Goal: Information Seeking & Learning: Learn about a topic

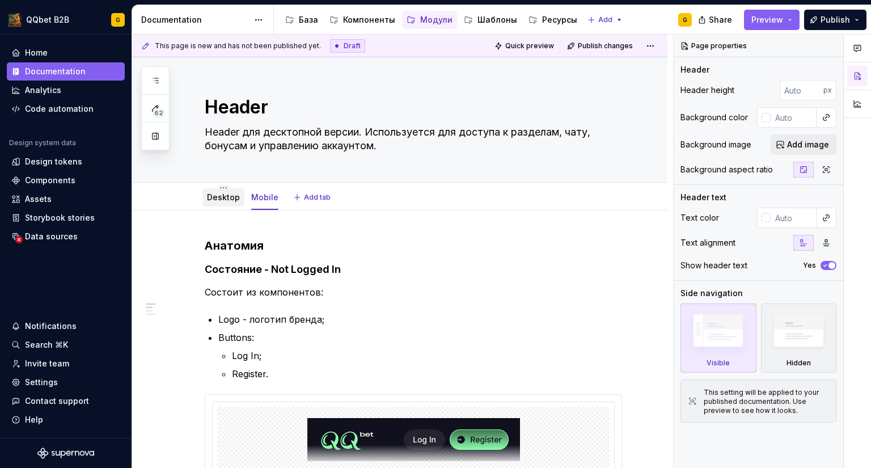
click at [209, 197] on link "Desktop" at bounding box center [223, 197] width 33 height 10
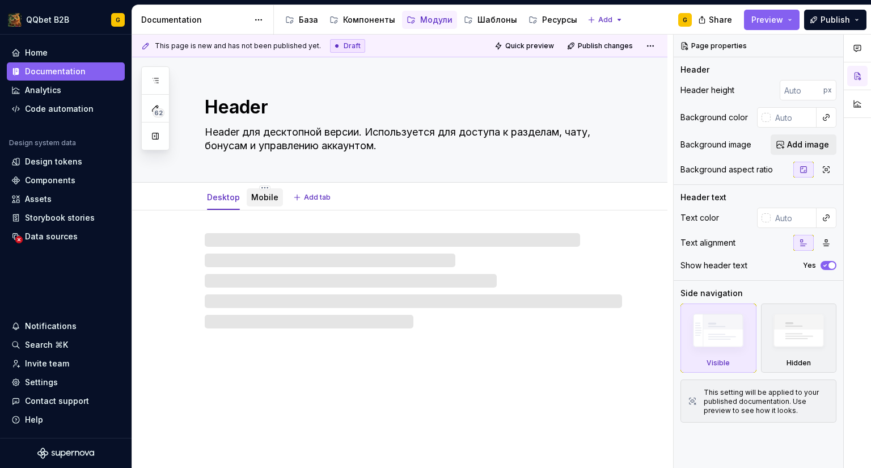
click at [264, 205] on div "Mobile" at bounding box center [265, 197] width 36 height 18
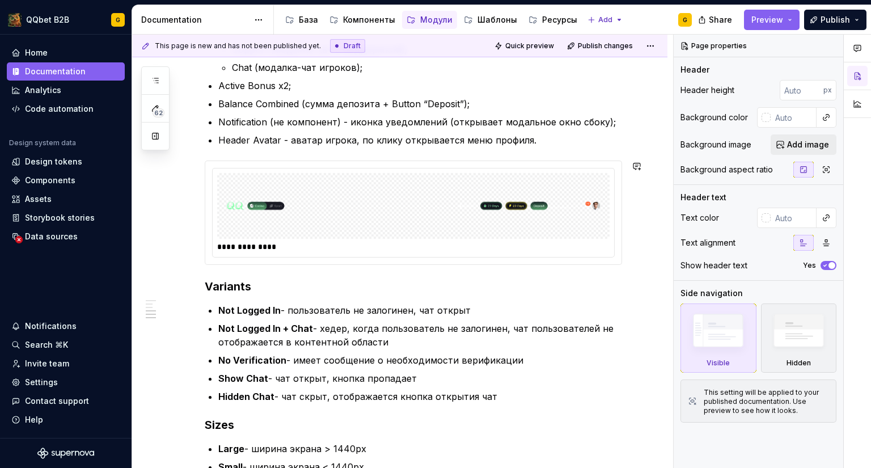
scroll to position [794, 0]
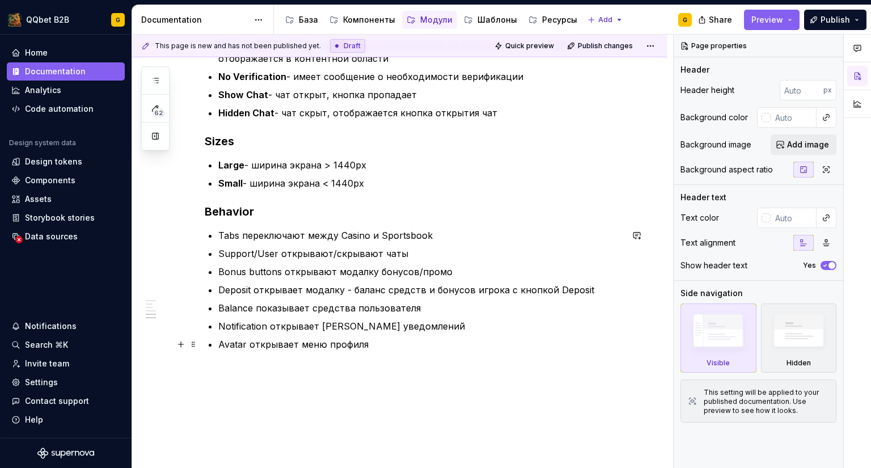
click at [376, 350] on p "Avatar открывает меню профиля" at bounding box center [420, 344] width 404 height 14
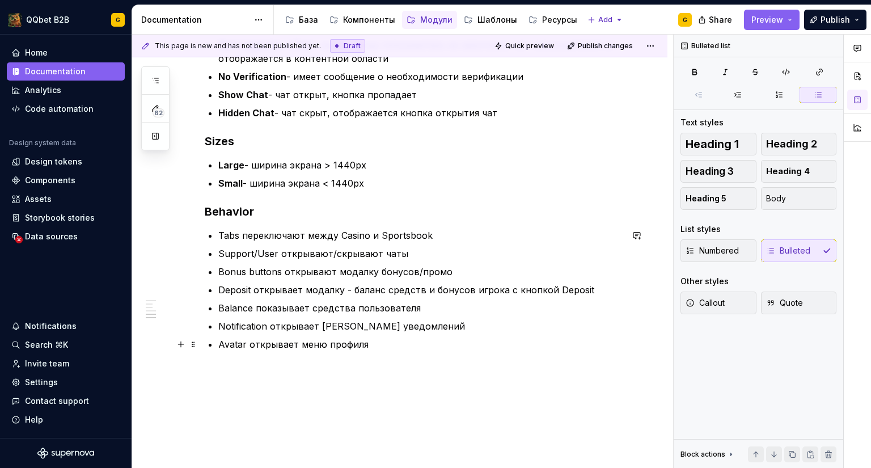
click at [401, 347] on p "Avatar открывает меню профиля" at bounding box center [420, 344] width 404 height 14
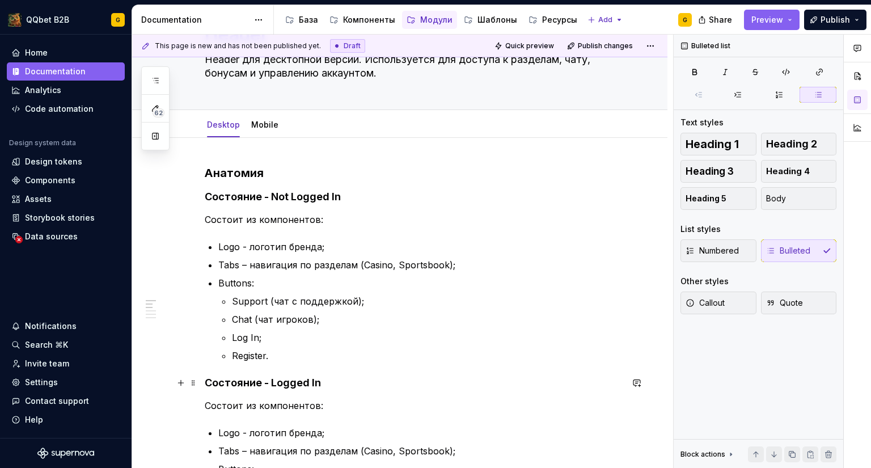
scroll to position [0, 0]
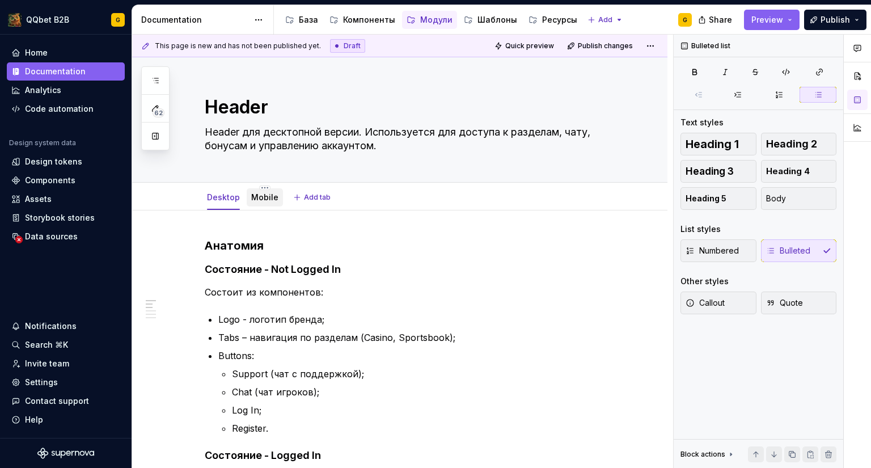
click at [272, 208] on div at bounding box center [265, 208] width 36 height 1
click at [271, 204] on div "Mobile" at bounding box center [265, 197] width 36 height 18
click at [255, 199] on link "Mobile" at bounding box center [264, 197] width 27 height 10
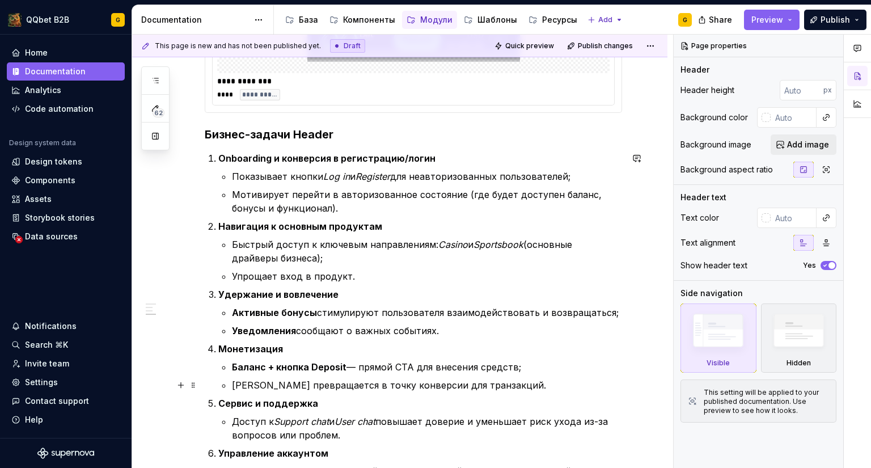
scroll to position [624, 0]
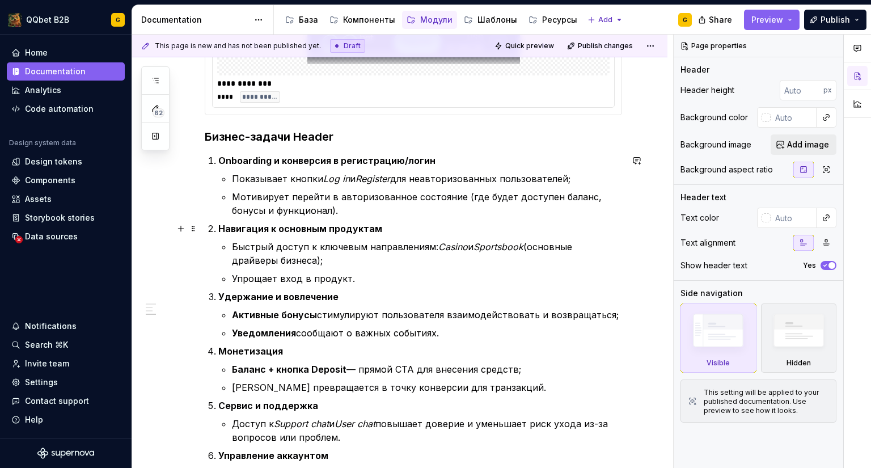
click at [352, 259] on p "Быстрый доступ к ключевым направлениям: Casino и Sportsbook (основные драйверы …" at bounding box center [427, 253] width 390 height 27
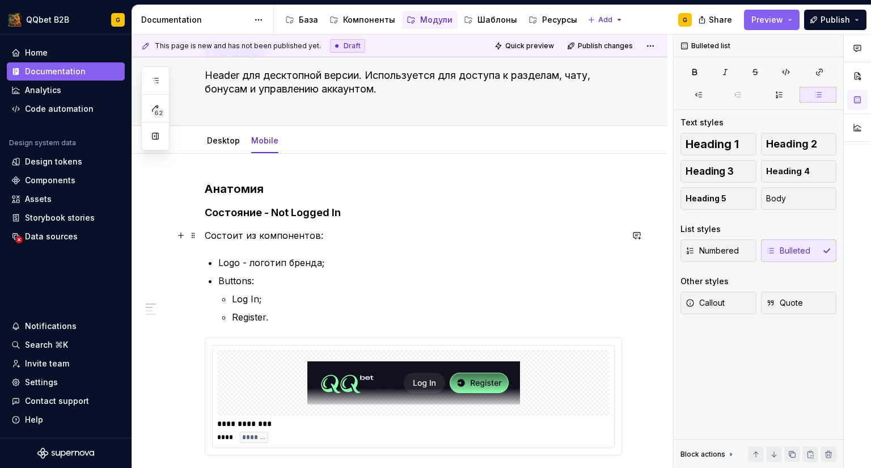
scroll to position [0, 0]
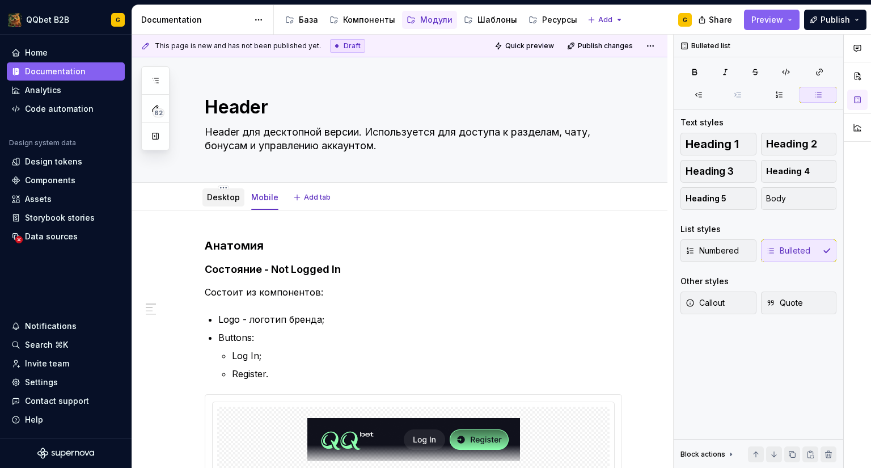
click at [222, 201] on link "Desktop" at bounding box center [223, 197] width 33 height 10
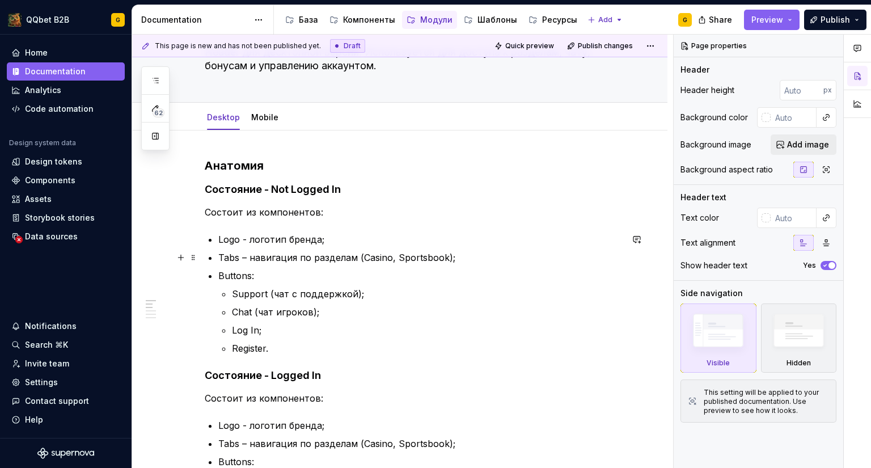
scroll to position [64, 0]
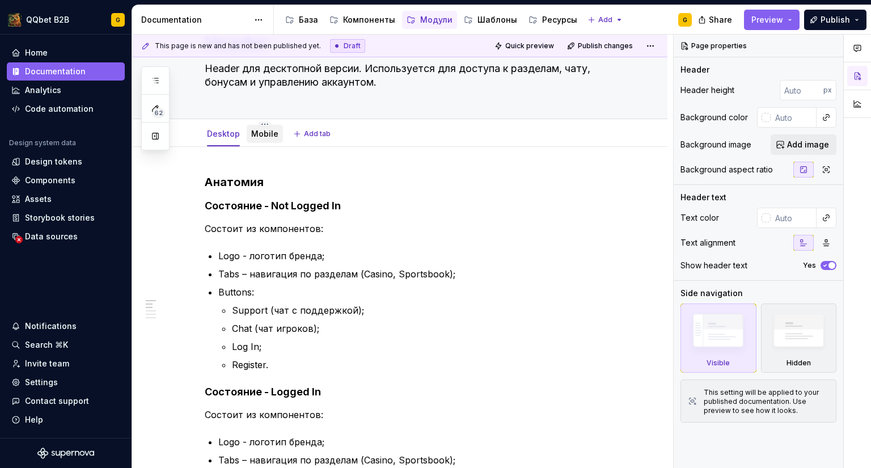
click at [261, 143] on div "Mobile" at bounding box center [265, 134] width 36 height 20
click at [265, 135] on link "Mobile" at bounding box center [264, 134] width 27 height 10
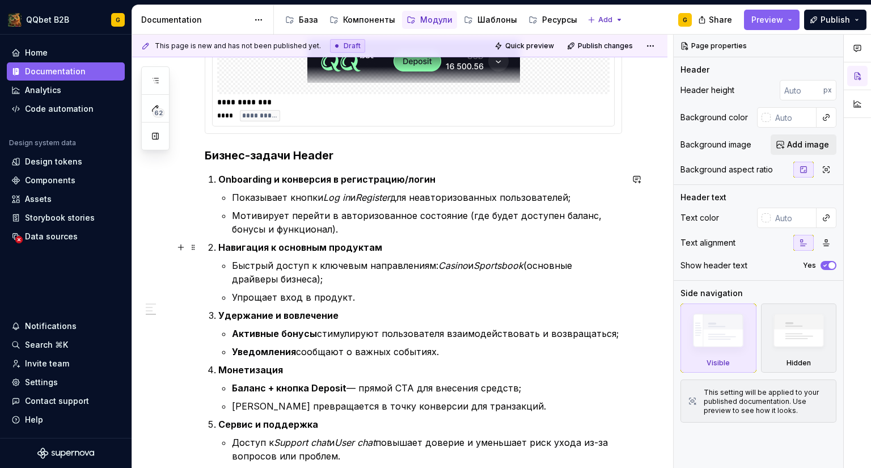
scroll to position [567, 0]
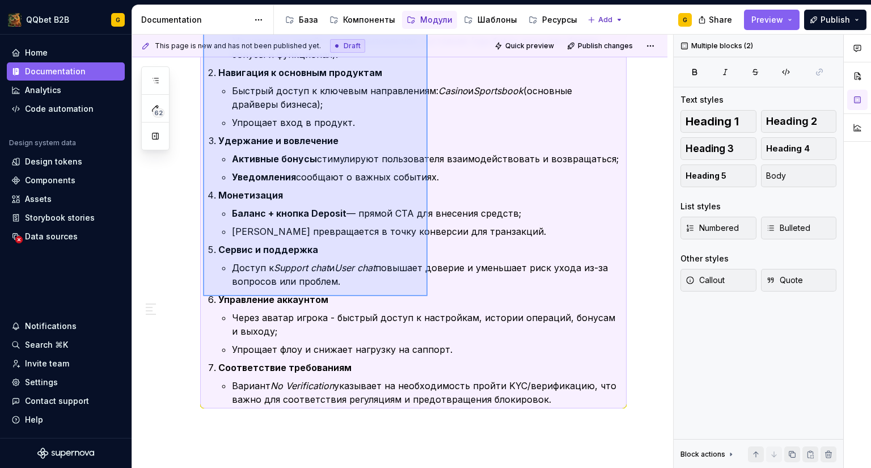
drag, startPoint x: 203, startPoint y: 192, endPoint x: 463, endPoint y: 334, distance: 295.9
click at [463, 334] on div "**********" at bounding box center [402, 252] width 541 height 434
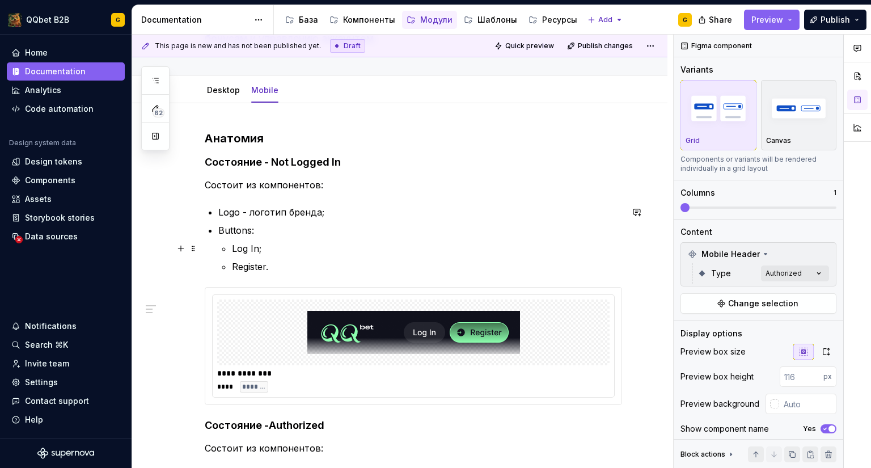
scroll to position [0, 0]
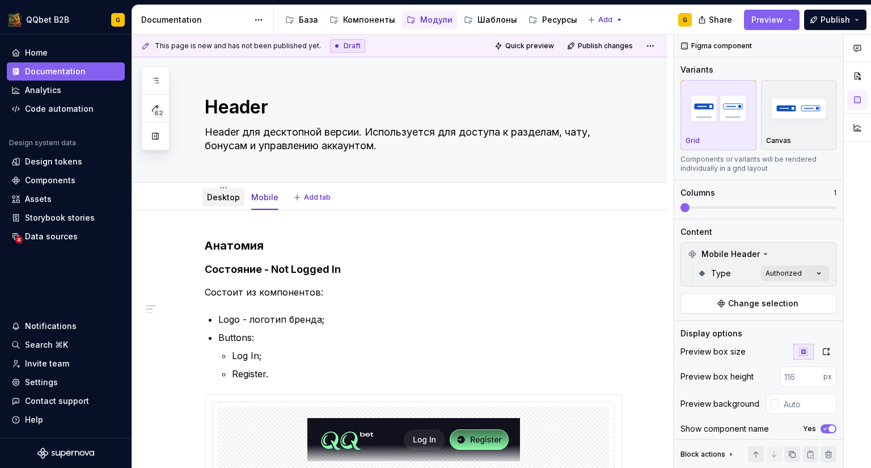
click at [223, 205] on div "Desktop" at bounding box center [223, 197] width 42 height 18
click at [226, 197] on link "Desktop" at bounding box center [223, 197] width 33 height 10
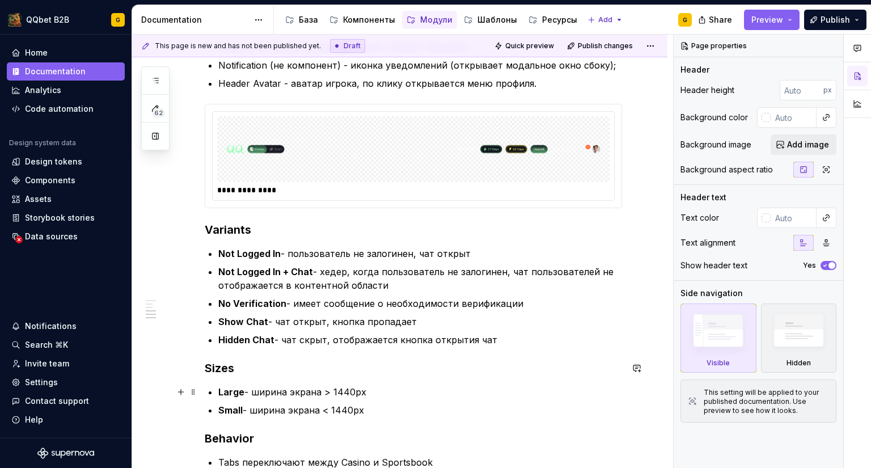
scroll to position [858, 0]
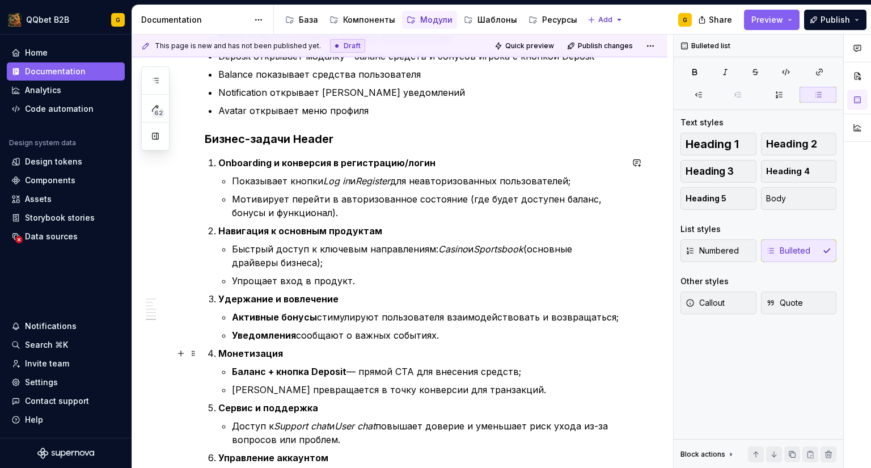
scroll to position [1141, 0]
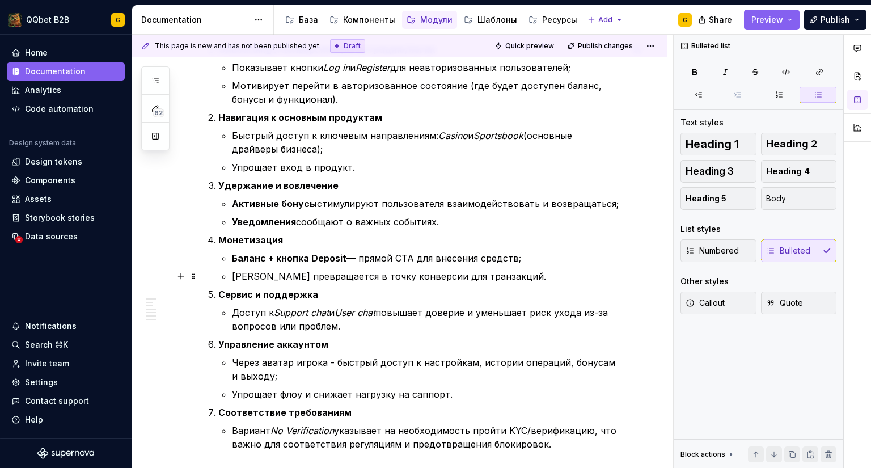
click at [483, 273] on p "[PERSON_NAME] превращается в точку конверсии для транзакций." at bounding box center [427, 276] width 390 height 14
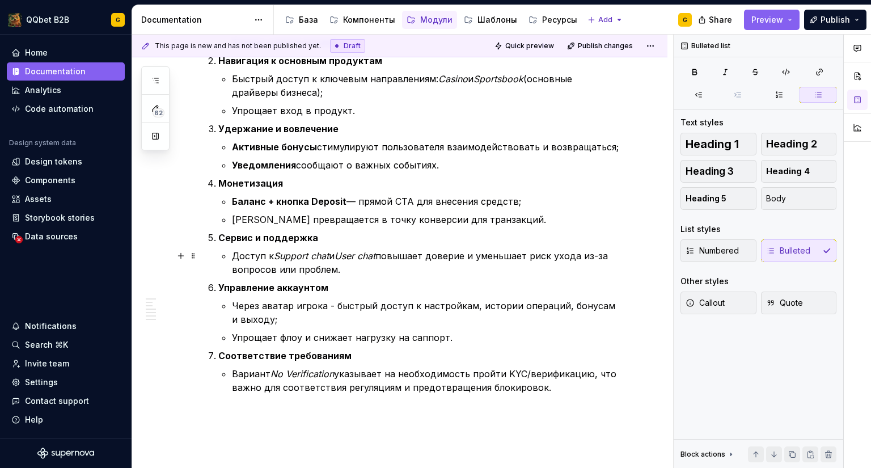
click at [357, 271] on p "Доступ к Support chat и User chat повышает доверие и уменьшает риск ухода из-за…" at bounding box center [427, 262] width 390 height 27
click at [327, 316] on p "Через аватар игрока - быстрый доступ к настройкам, истории операций, бонусам и …" at bounding box center [427, 312] width 390 height 27
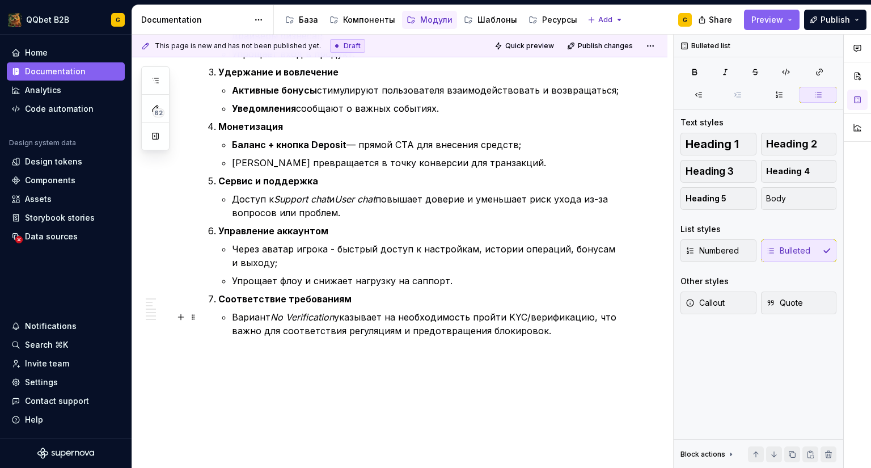
click at [559, 329] on p "Вариант No Verification указывает на необходимость пройти KYC/верификацию, что …" at bounding box center [427, 323] width 390 height 27
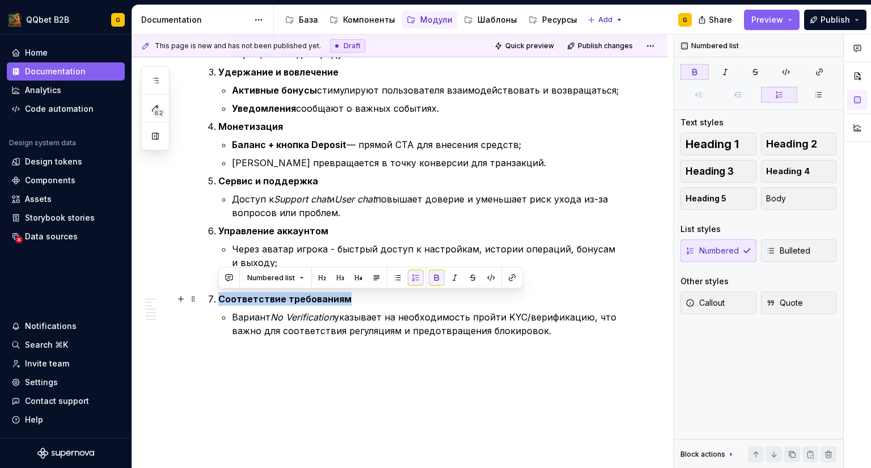
drag, startPoint x: 347, startPoint y: 299, endPoint x: 220, endPoint y: 299, distance: 126.5
click at [220, 299] on p "Соответствие требованиям" at bounding box center [420, 299] width 404 height 14
copy strong "Соответствие требованиям"
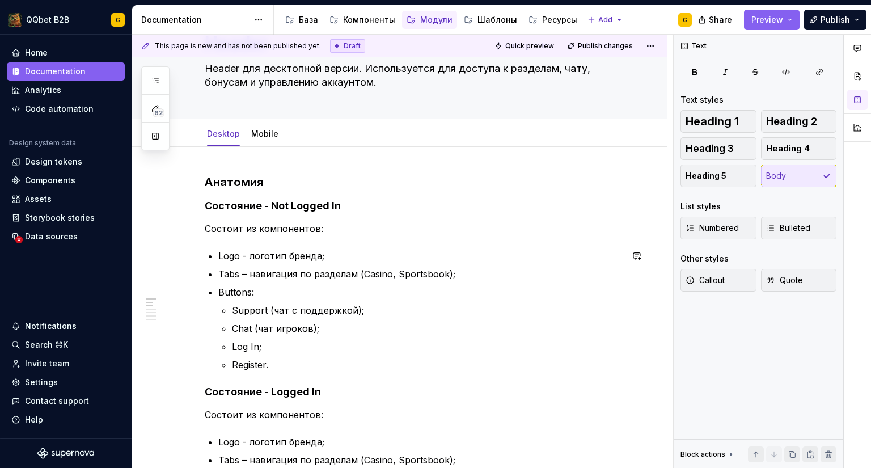
scroll to position [0, 0]
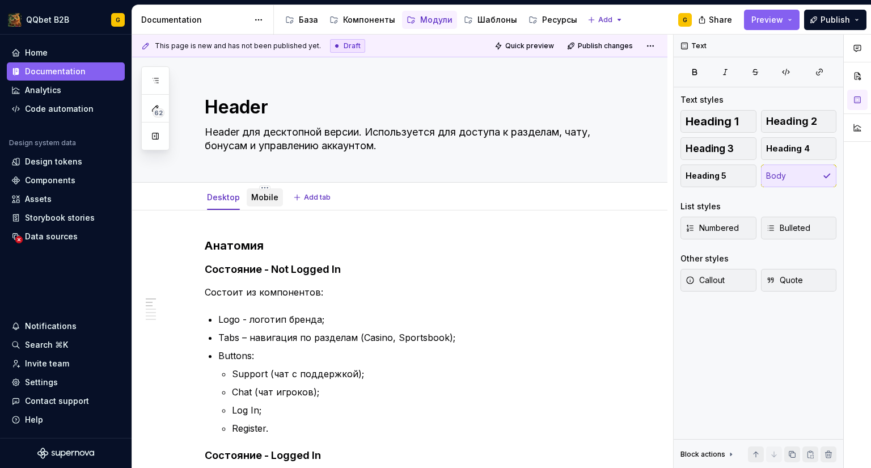
click at [268, 202] on div "Mobile" at bounding box center [264, 198] width 27 height 14
click at [260, 202] on div "Mobile" at bounding box center [264, 197] width 27 height 11
click at [261, 199] on link "Mobile" at bounding box center [264, 197] width 27 height 10
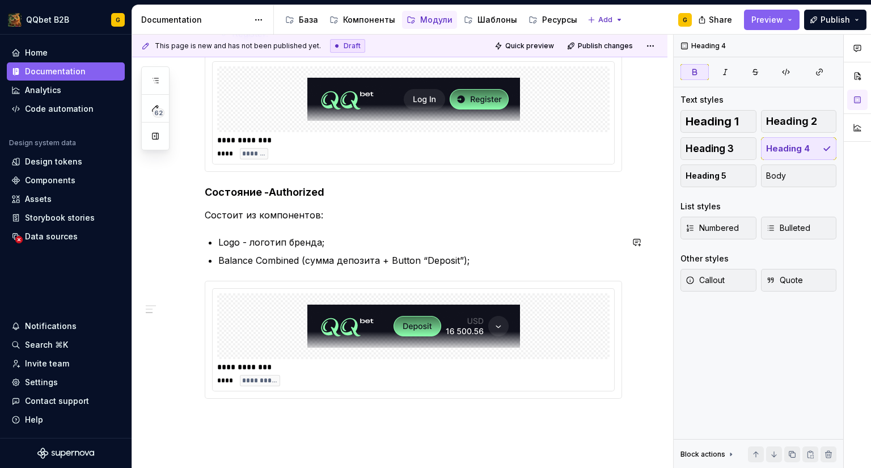
scroll to position [397, 0]
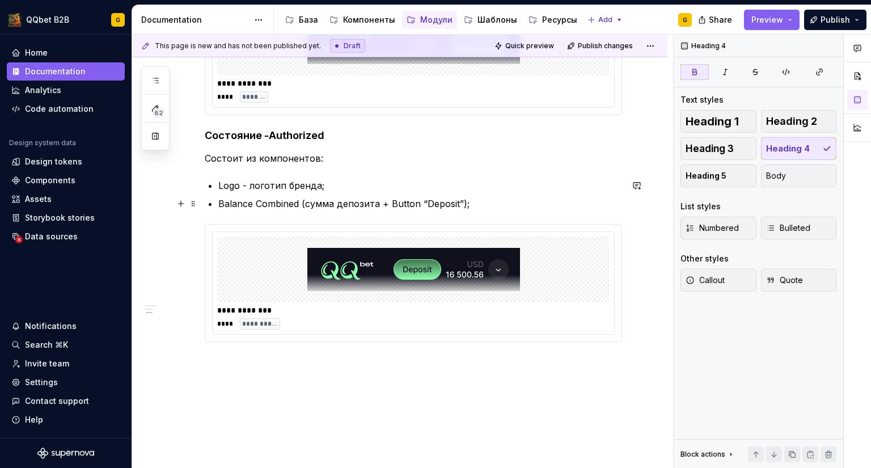
click at [310, 202] on p "Balance Combined (сумма депозита + Button “Deposit”);" at bounding box center [420, 204] width 404 height 14
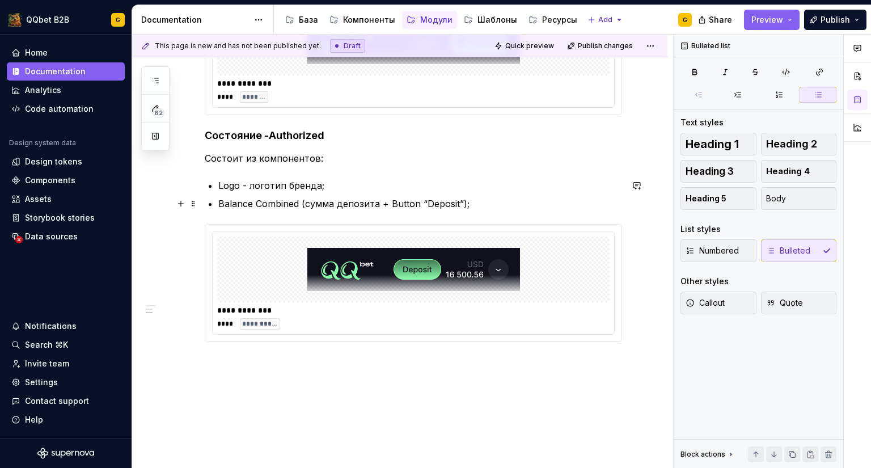
scroll to position [424, 0]
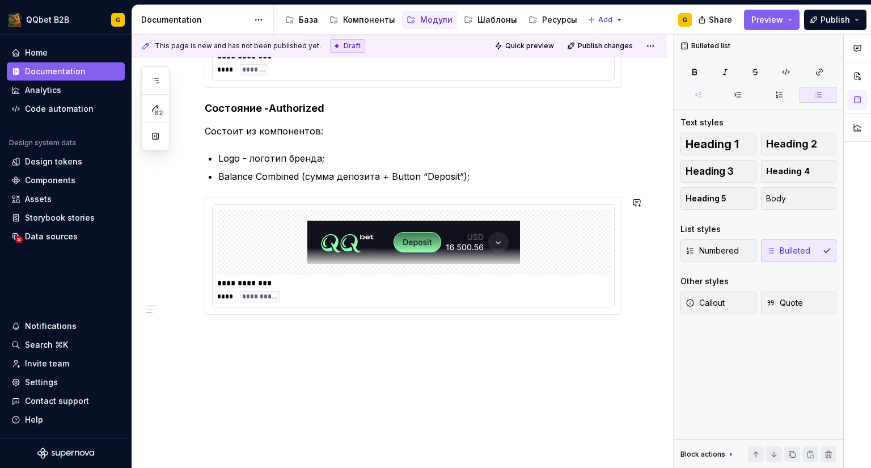
click at [287, 352] on div "**********" at bounding box center [399, 127] width 535 height 683
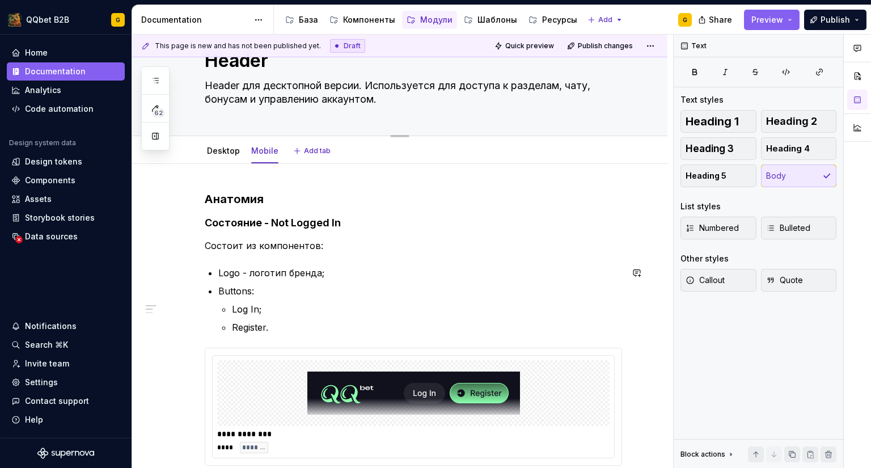
scroll to position [0, 0]
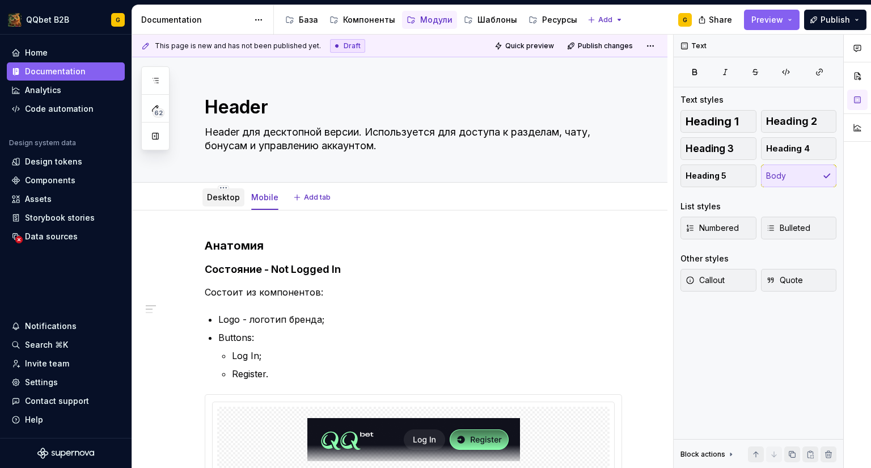
click at [218, 203] on div "Desktop" at bounding box center [223, 198] width 33 height 14
click at [212, 192] on div "Desktop" at bounding box center [223, 197] width 33 height 11
click at [216, 196] on link "Desktop" at bounding box center [223, 197] width 33 height 10
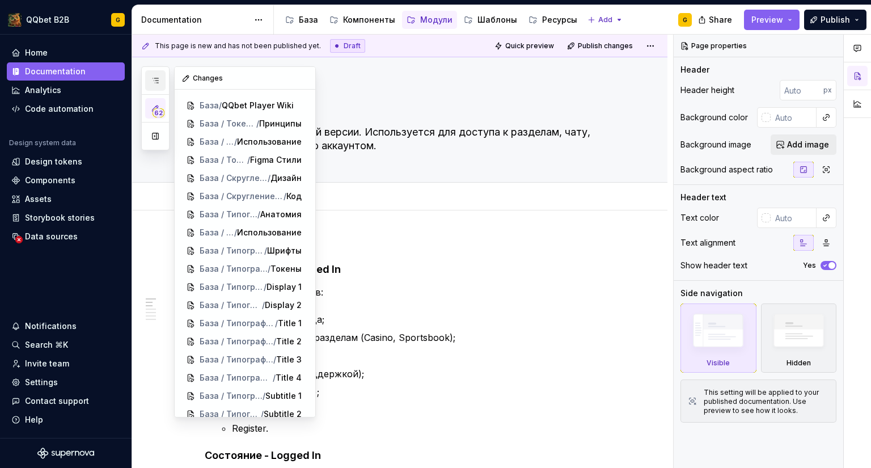
click at [157, 85] on button "button" at bounding box center [155, 80] width 20 height 20
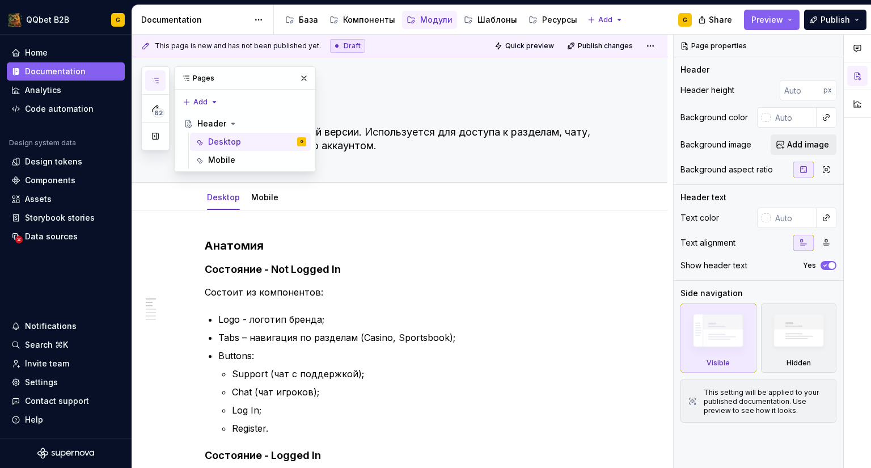
click at [157, 85] on button "button" at bounding box center [155, 80] width 20 height 20
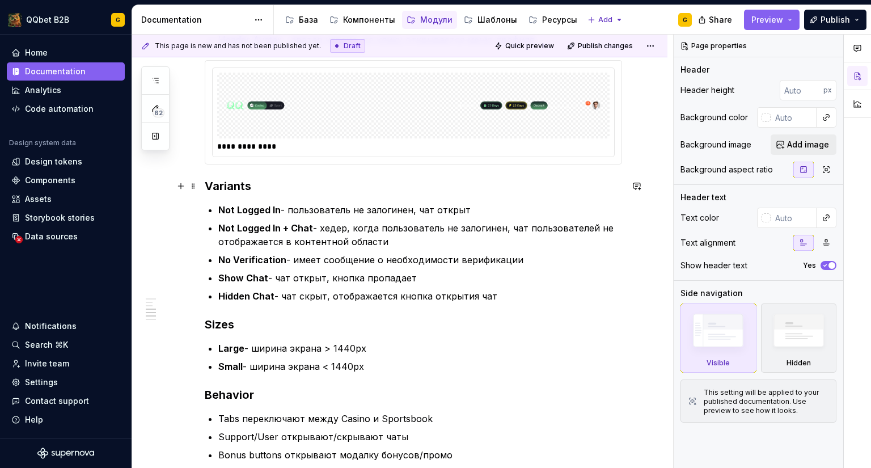
scroll to position [624, 0]
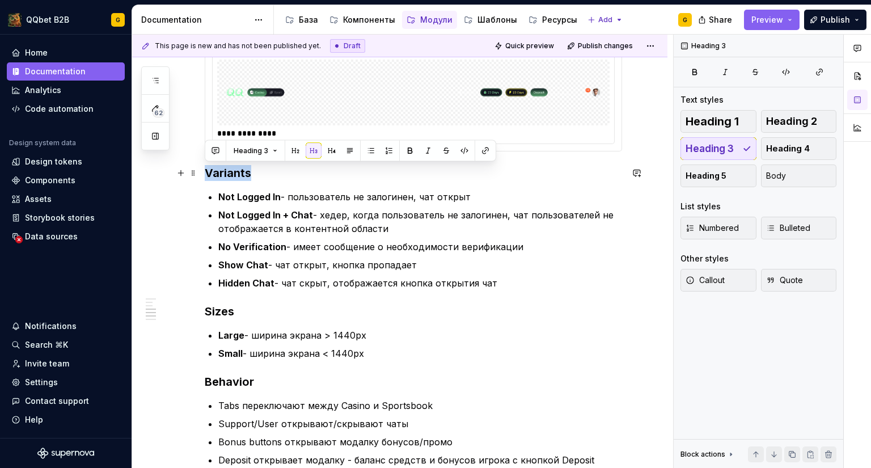
drag, startPoint x: 251, startPoint y: 173, endPoint x: 200, endPoint y: 172, distance: 51.0
click at [200, 172] on div "**********" at bounding box center [399, 368] width 535 height 1563
copy h3 "Variants"
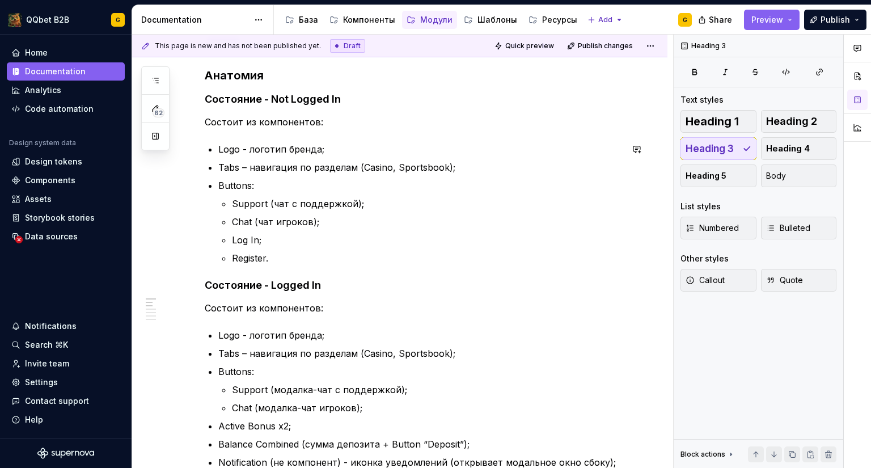
scroll to position [0, 0]
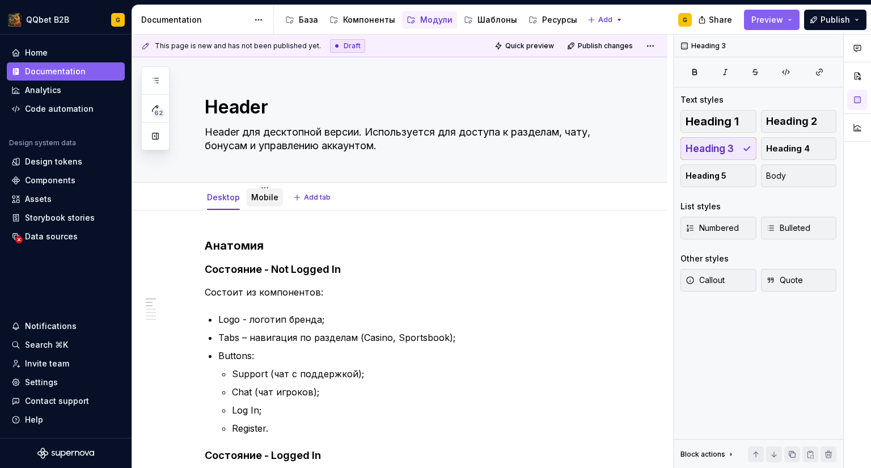
click at [256, 199] on link "Mobile" at bounding box center [264, 197] width 27 height 10
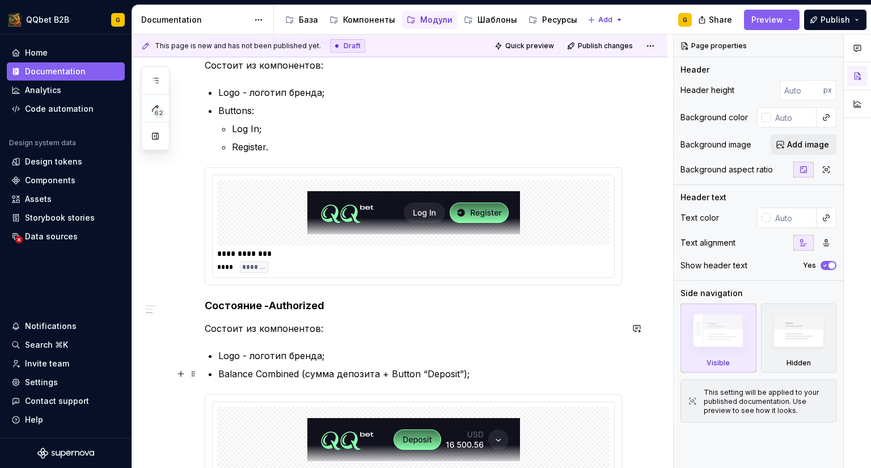
scroll to position [451, 0]
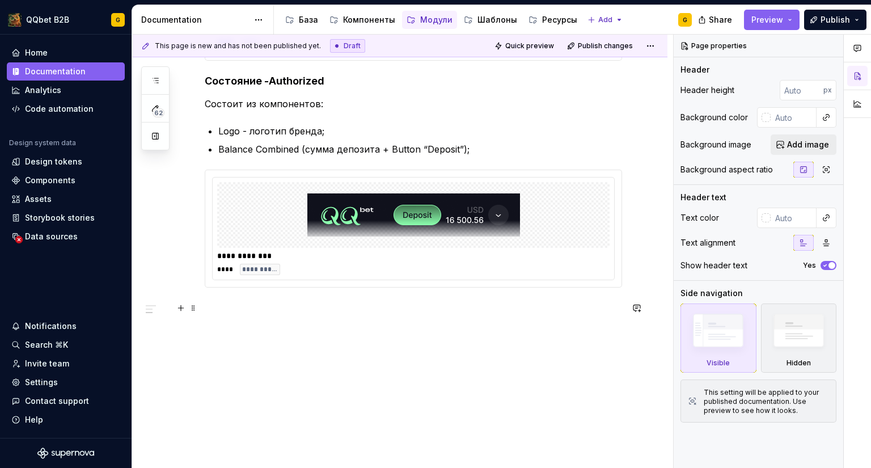
click at [245, 303] on p at bounding box center [413, 308] width 417 height 14
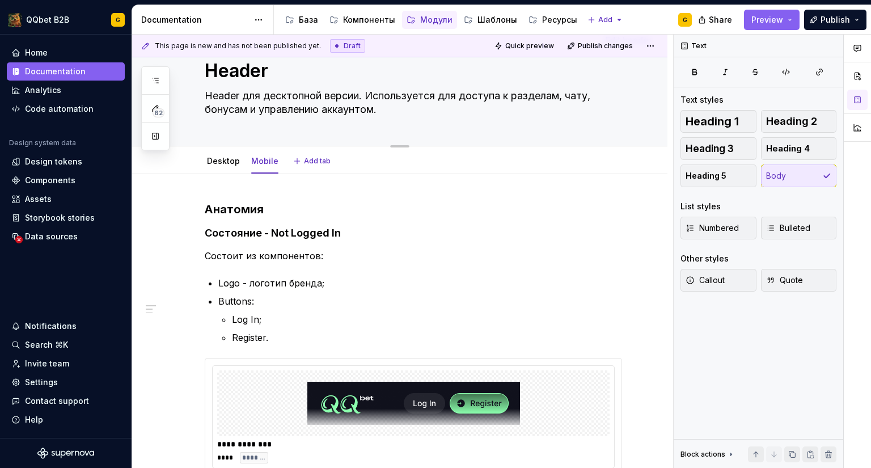
scroll to position [0, 0]
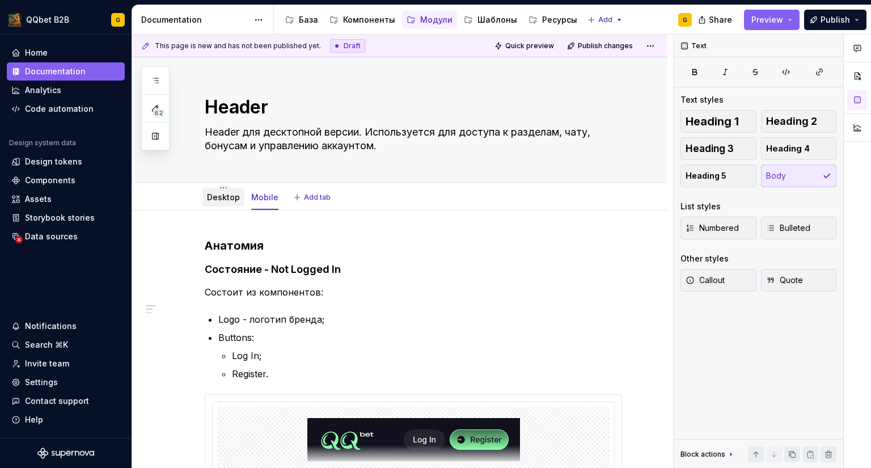
click at [216, 189] on div "Desktop" at bounding box center [223, 197] width 42 height 18
click at [214, 197] on link "Desktop" at bounding box center [223, 197] width 33 height 10
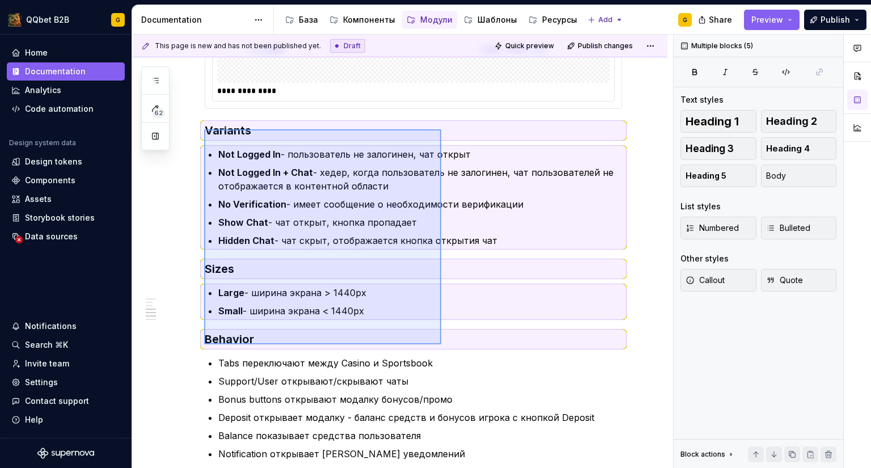
scroll to position [751, 0]
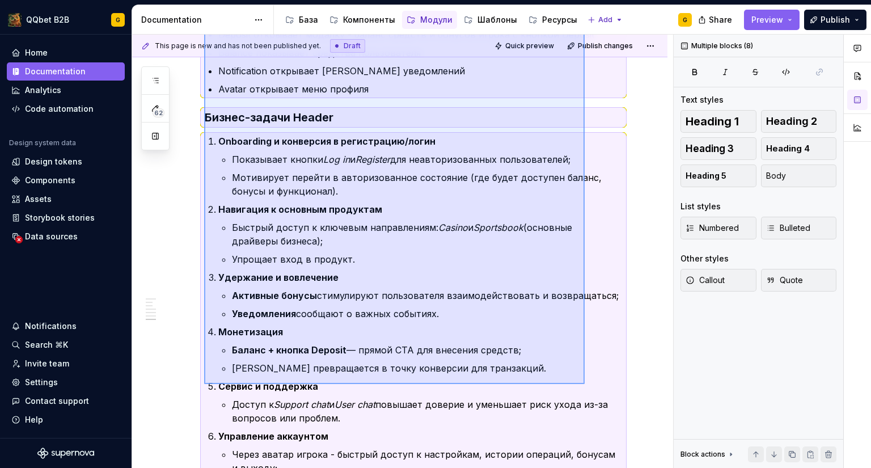
drag, startPoint x: 204, startPoint y: 172, endPoint x: 585, endPoint y: 384, distance: 435.7
click at [585, 384] on div "This page is new and has not been published yet. Draft Quick preview Publish ch…" at bounding box center [402, 252] width 541 height 434
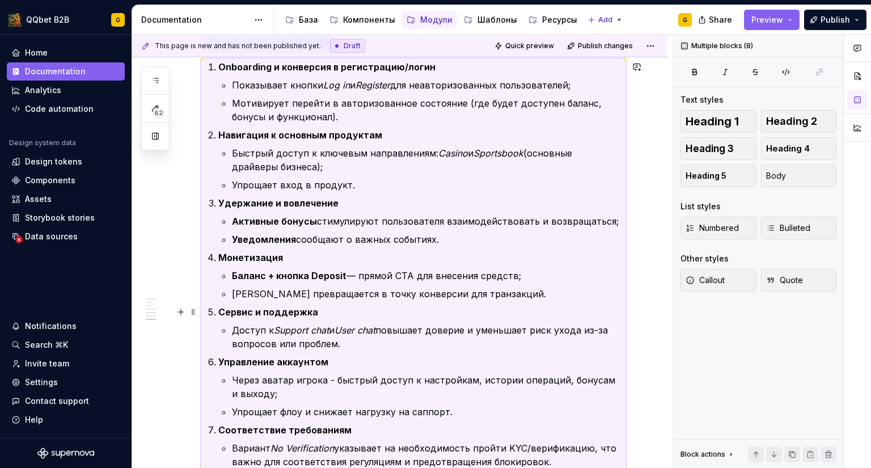
copy div "**********"
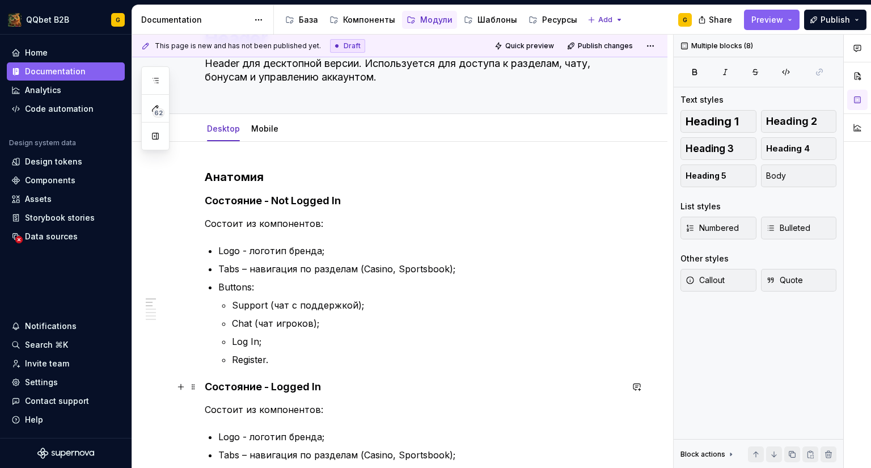
scroll to position [46, 0]
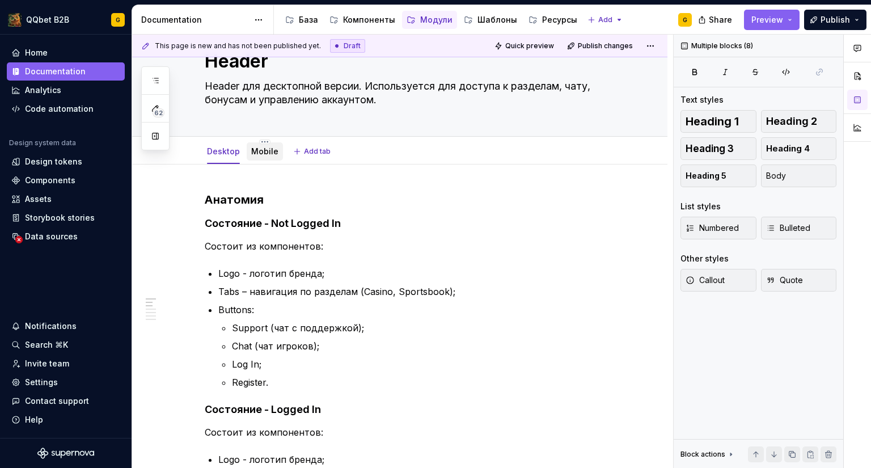
click at [267, 159] on div "Mobile" at bounding box center [265, 151] width 36 height 18
click at [261, 154] on link "Mobile" at bounding box center [264, 151] width 27 height 10
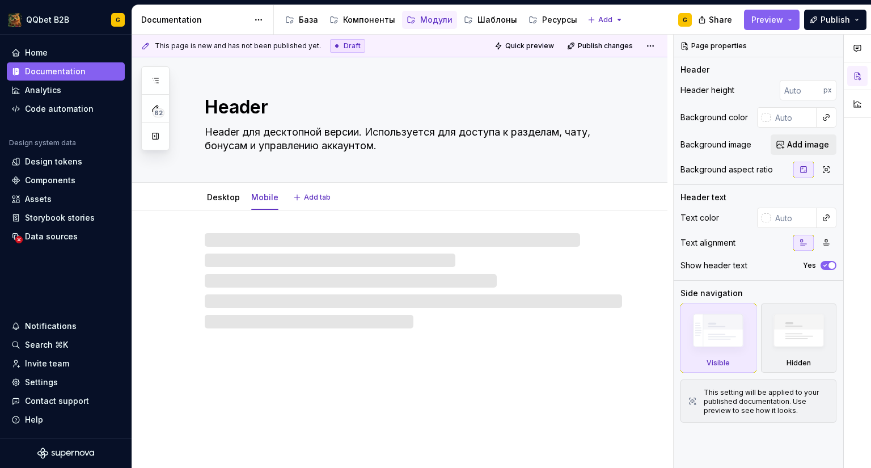
click at [263, 151] on textarea "Header для десктопной версии. Используется для доступа к разделам, чату, бонуса…" at bounding box center [410, 139] width 417 height 32
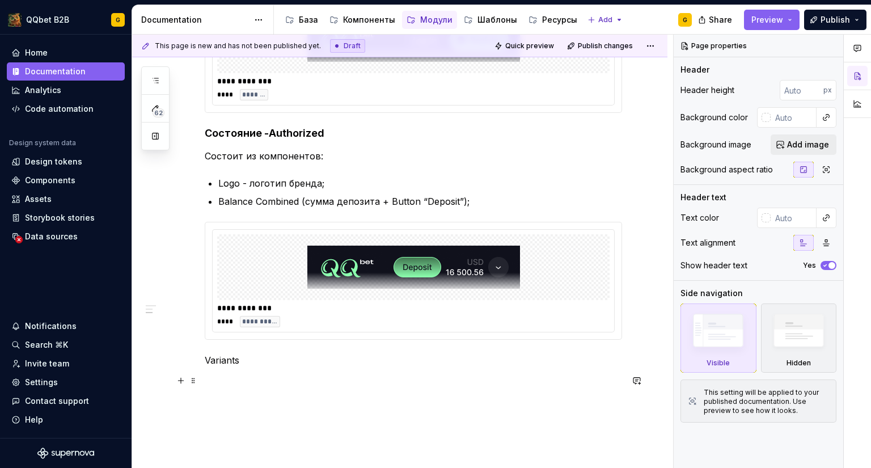
scroll to position [454, 0]
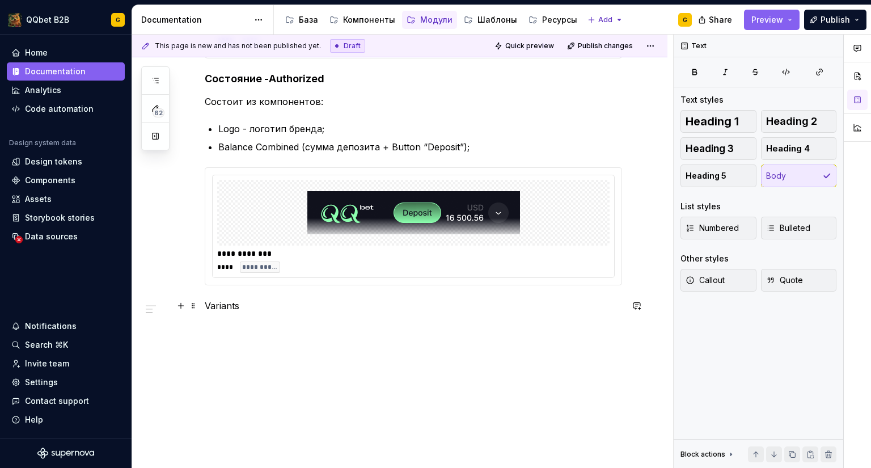
click at [218, 304] on p "Variants" at bounding box center [413, 306] width 417 height 14
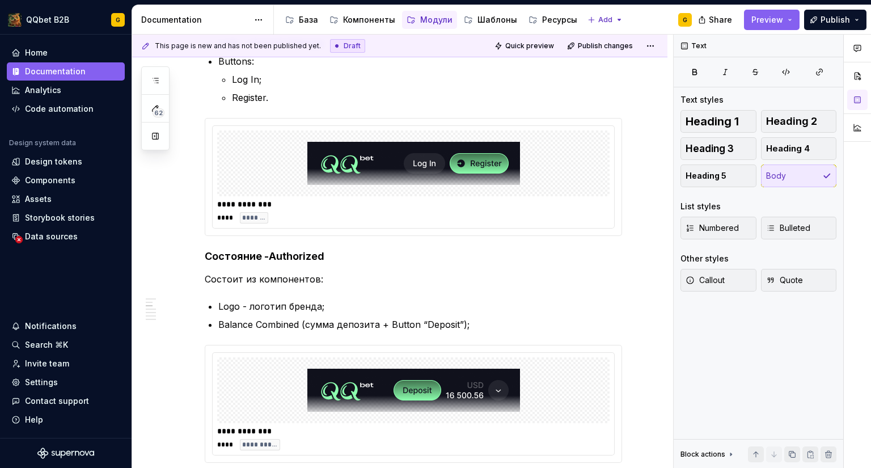
scroll to position [284, 0]
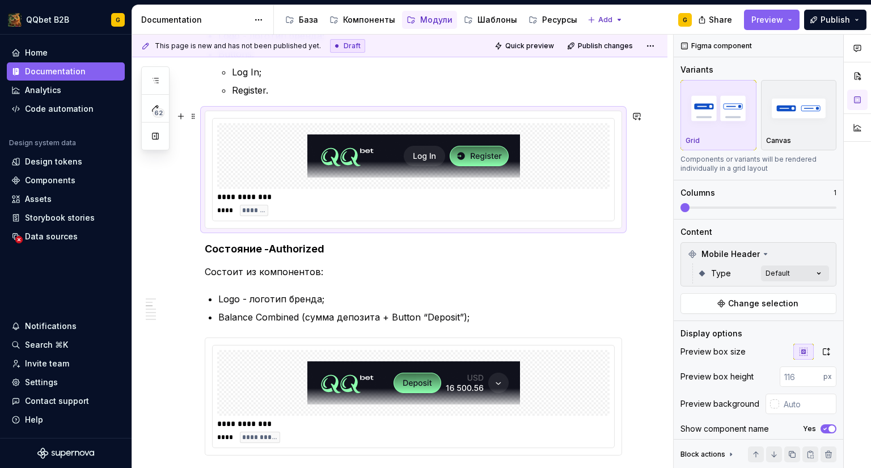
click at [250, 209] on span "*******" at bounding box center [253, 210] width 23 height 9
type textarea "*"
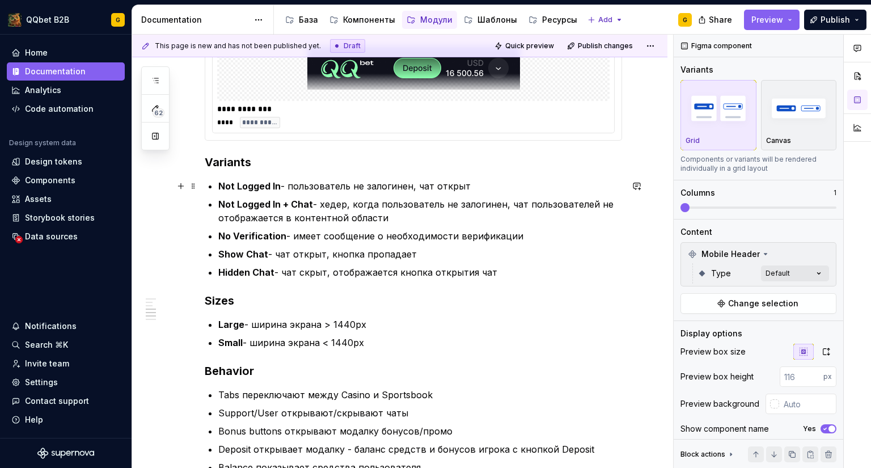
scroll to position [624, 0]
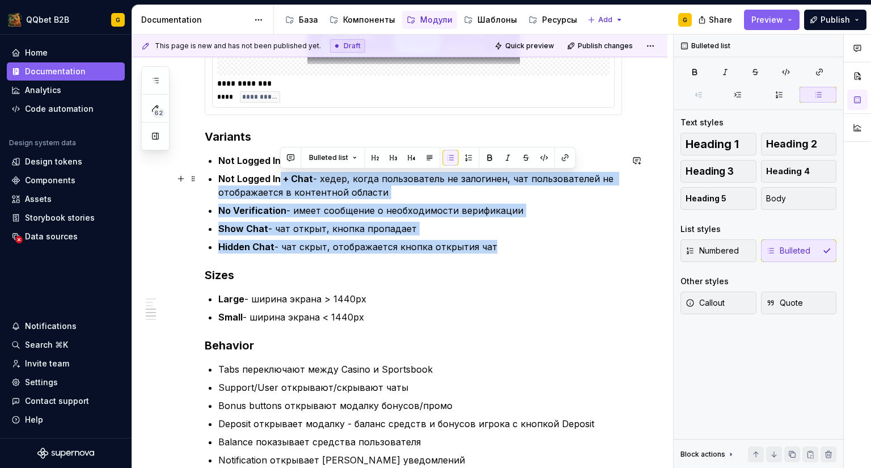
drag, startPoint x: 523, startPoint y: 246, endPoint x: 280, endPoint y: 175, distance: 253.4
click at [280, 175] on ul "Not Logged In - пользователь не залогинен, чат открыт Not Logged In + Chat - хе…" at bounding box center [420, 204] width 404 height 100
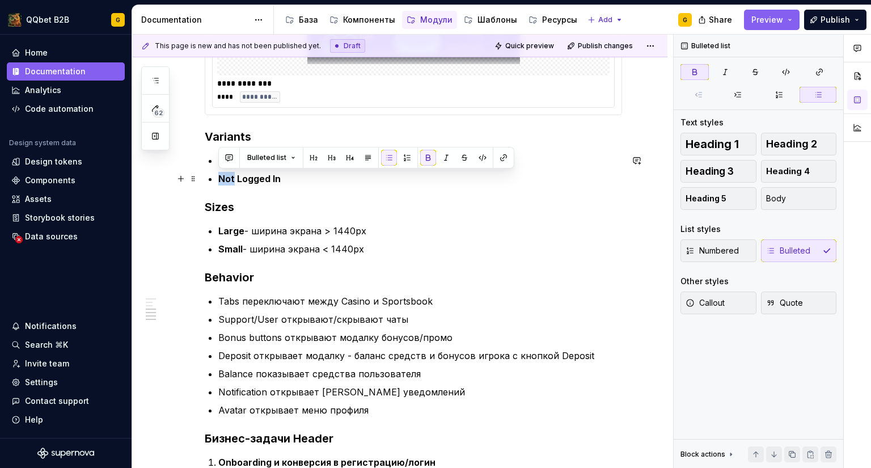
drag, startPoint x: 235, startPoint y: 178, endPoint x: 217, endPoint y: 179, distance: 18.2
click at [217, 179] on div "**********" at bounding box center [413, 252] width 417 height 1277
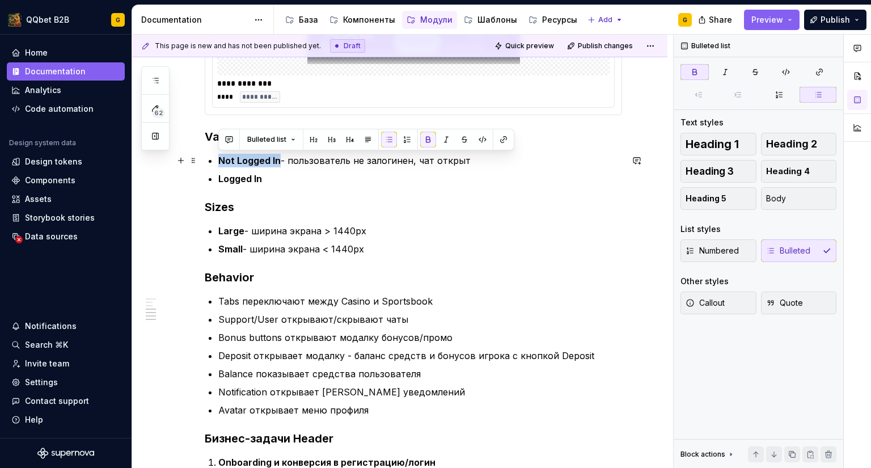
drag, startPoint x: 220, startPoint y: 161, endPoint x: 281, endPoint y: 159, distance: 60.7
click at [281, 159] on p "Not Logged In - пользователь не залогинен, чат открыт" at bounding box center [420, 161] width 404 height 14
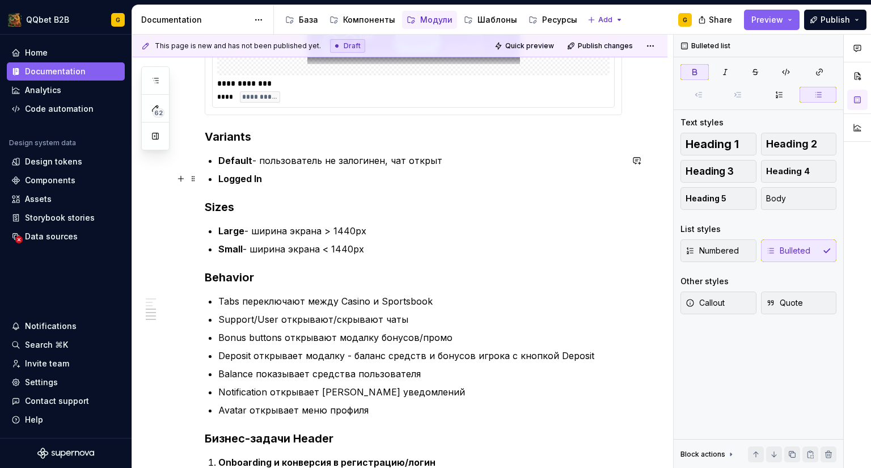
click at [222, 179] on strong "Logged In" at bounding box center [240, 178] width 44 height 11
click at [285, 177] on p "Logged In" at bounding box center [420, 179] width 404 height 14
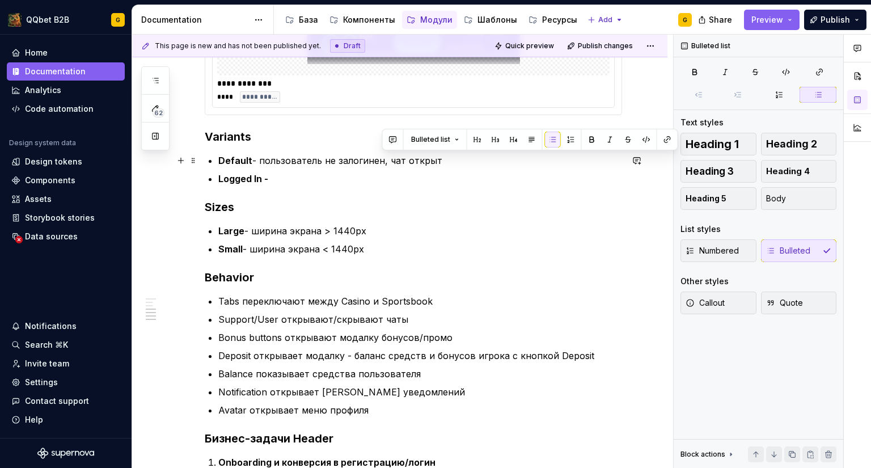
drag, startPoint x: 442, startPoint y: 160, endPoint x: 381, endPoint y: 158, distance: 60.7
click at [381, 158] on p "Default - пользователь не залогинен, чат открыт" at bounding box center [420, 161] width 404 height 14
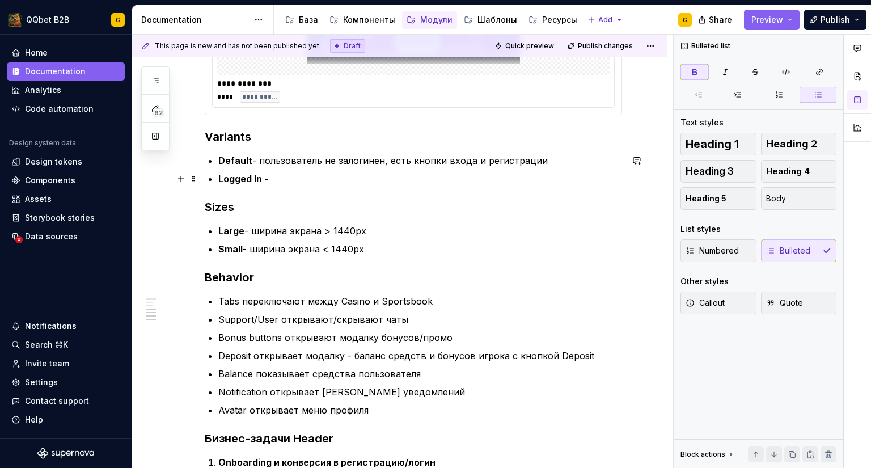
click at [331, 183] on p "Logged In -" at bounding box center [420, 179] width 404 height 14
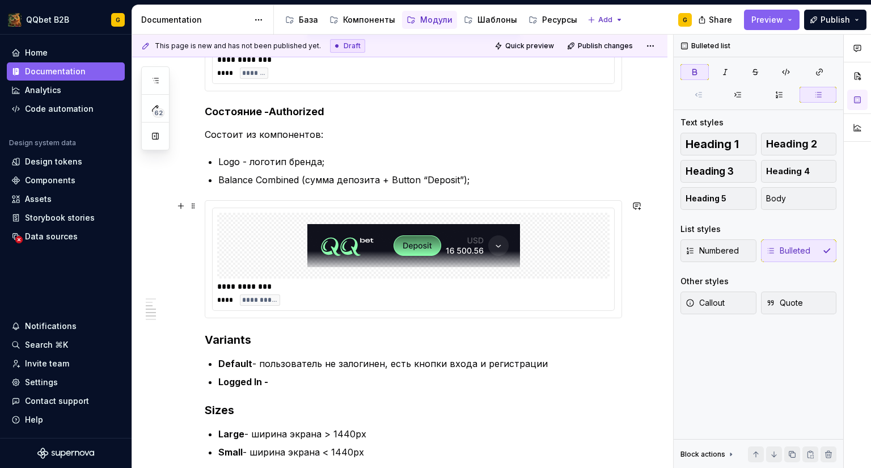
scroll to position [454, 0]
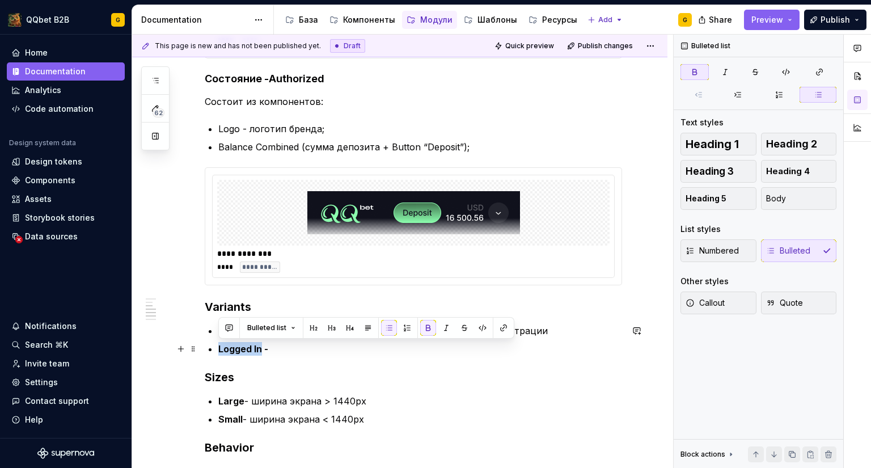
drag, startPoint x: 261, startPoint y: 351, endPoint x: 218, endPoint y: 345, distance: 44.0
click at [218, 345] on div "**********" at bounding box center [413, 422] width 417 height 1277
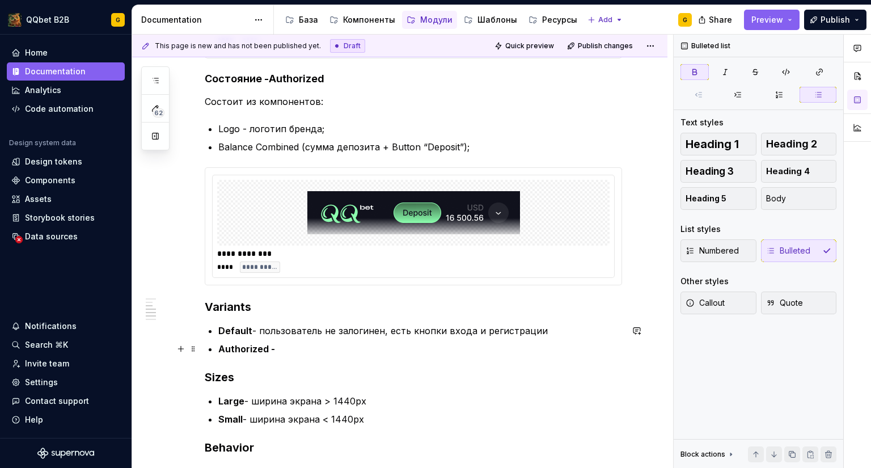
click at [286, 349] on p "Authorized -" at bounding box center [420, 349] width 404 height 14
click at [440, 420] on p "Small - ширина экрана < 1440px" at bounding box center [420, 419] width 404 height 14
click at [347, 355] on p "Authorized -" at bounding box center [420, 349] width 404 height 14
click at [390, 352] on p "Authorized -" at bounding box center [420, 349] width 404 height 14
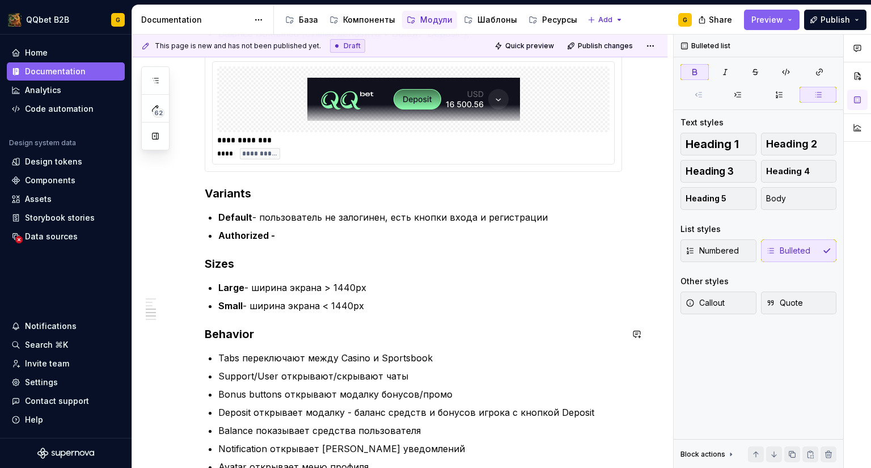
scroll to position [681, 0]
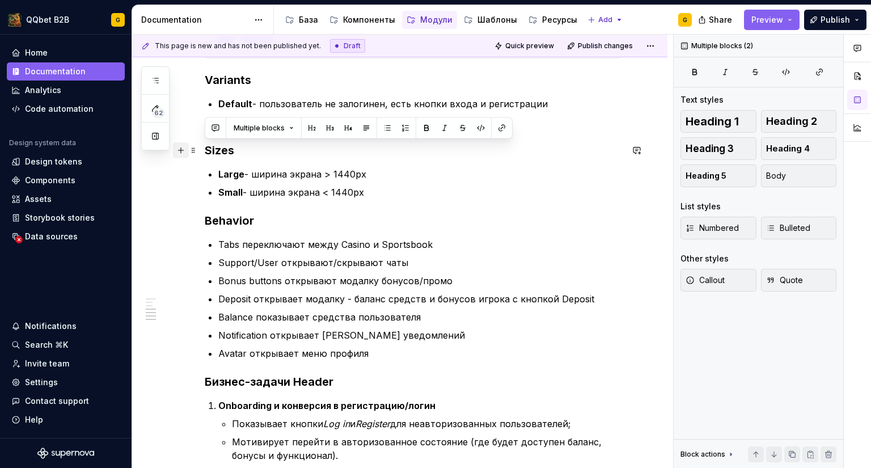
drag, startPoint x: 209, startPoint y: 172, endPoint x: 181, endPoint y: 147, distance: 38.2
click at [205, 147] on div "**********" at bounding box center [413, 202] width 417 height 1291
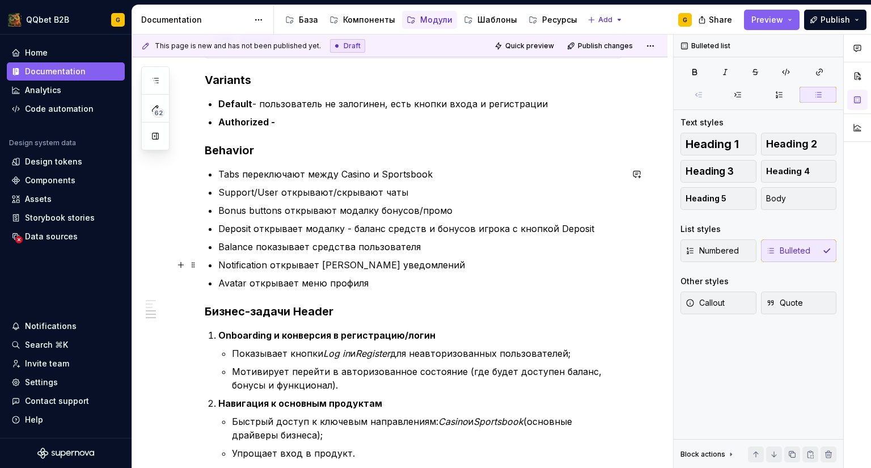
click at [379, 267] on p "Notification открывает [PERSON_NAME] уведомлений" at bounding box center [420, 265] width 404 height 14
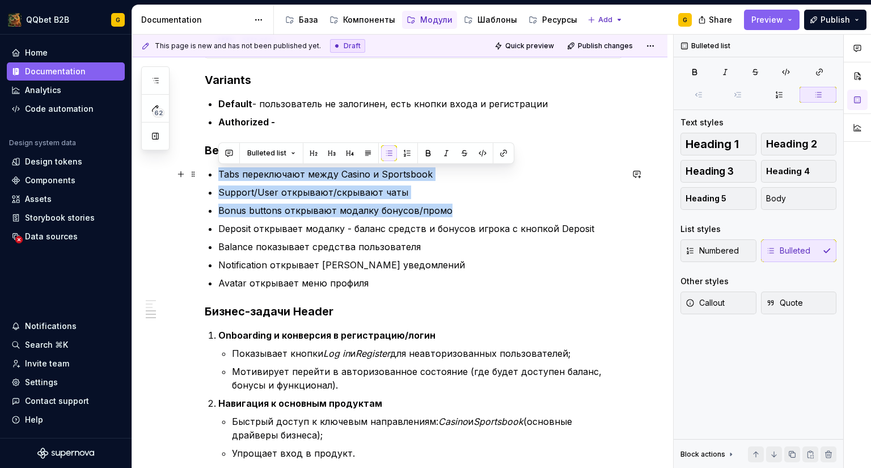
drag, startPoint x: 441, startPoint y: 209, endPoint x: 221, endPoint y: 168, distance: 224.3
click at [221, 168] on ul "Tabs переключают между Casino и Sportsbook Support/User открывают/скрывают чаты…" at bounding box center [420, 228] width 404 height 123
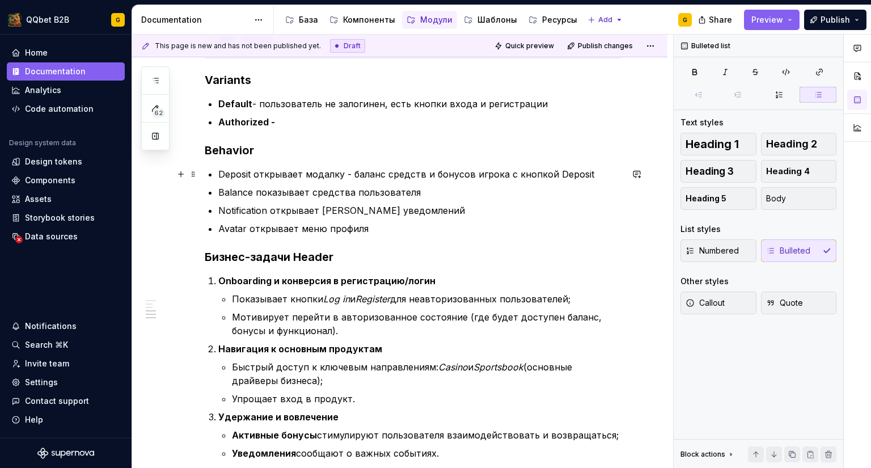
click at [442, 178] on p "Deposit открывает модалку - баланс средств и бонусов игрока с кнопкой Deposit" at bounding box center [420, 174] width 404 height 14
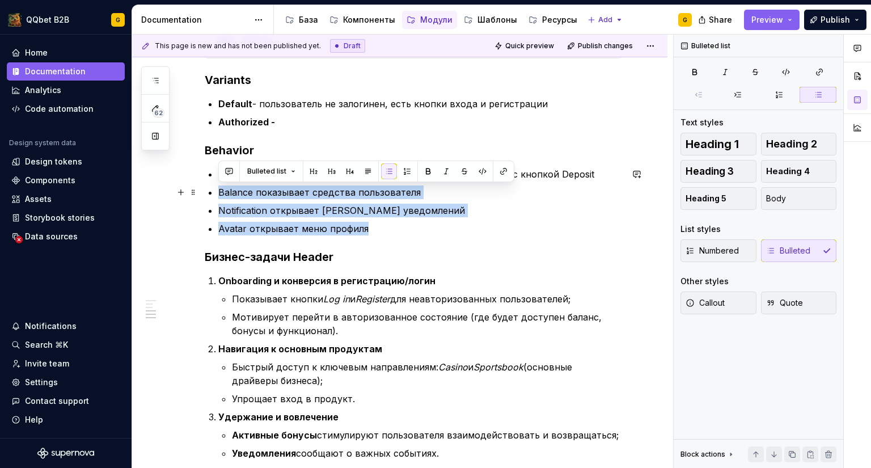
drag, startPoint x: 378, startPoint y: 229, endPoint x: 200, endPoint y: 191, distance: 182.1
click at [200, 191] on div "**********" at bounding box center [399, 197] width 535 height 1334
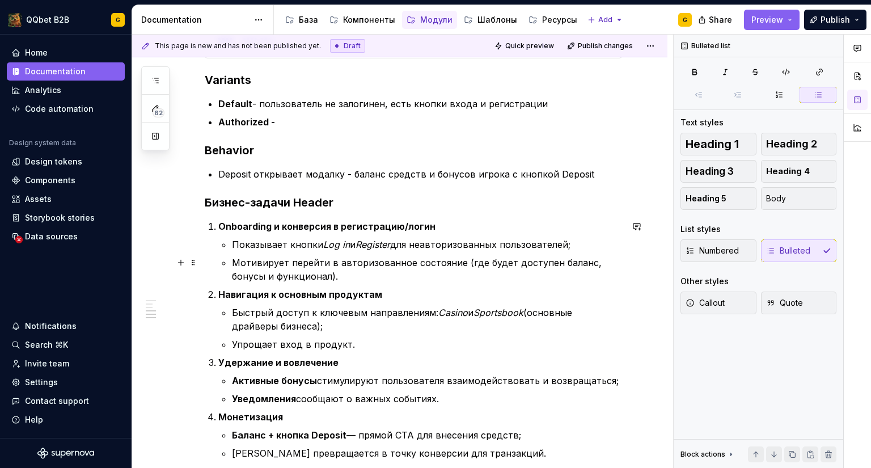
click at [306, 257] on p "Мотивирует перейти в авторизованное состояние (где будет доступен баланс, бонус…" at bounding box center [427, 269] width 390 height 27
click at [217, 215] on div "**********" at bounding box center [413, 106] width 417 height 1098
click at [399, 208] on h3 "Бизнес-задачи Header" at bounding box center [413, 203] width 417 height 16
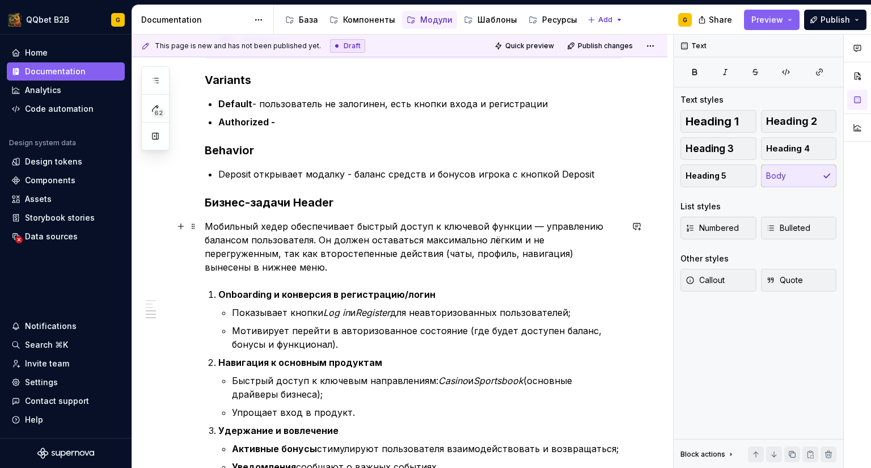
click at [276, 225] on p "Мобильный хедер обеспечивает быстрый доступ к ключевой функции — управлению бал…" at bounding box center [413, 246] width 417 height 54
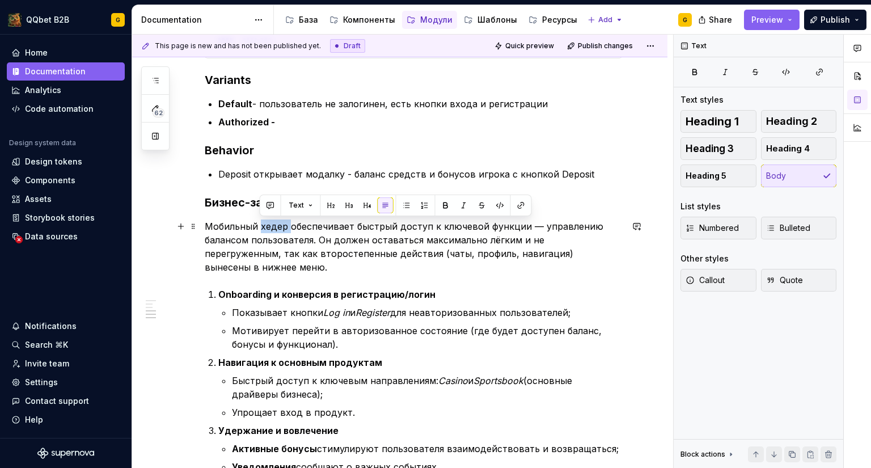
click at [276, 225] on p "Мобильный хедер обеспечивает быстрый доступ к ключевой функции — управлению бал…" at bounding box center [413, 246] width 417 height 54
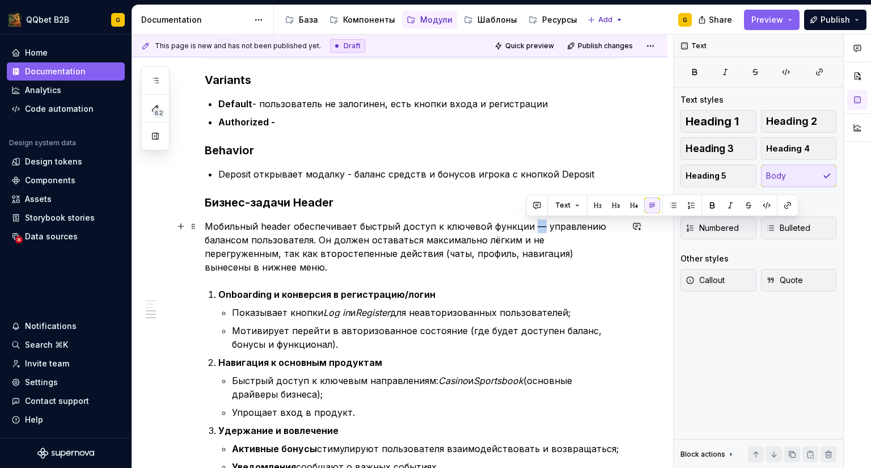
click at [529, 223] on p "Мобильный header обеспечивает быстрый доступ к ключевой функции — управлению ба…" at bounding box center [413, 246] width 417 height 54
click at [343, 229] on p "Мобильный header обеспечивает быстрый доступ к ключевой функции - управлению ба…" at bounding box center [413, 246] width 417 height 54
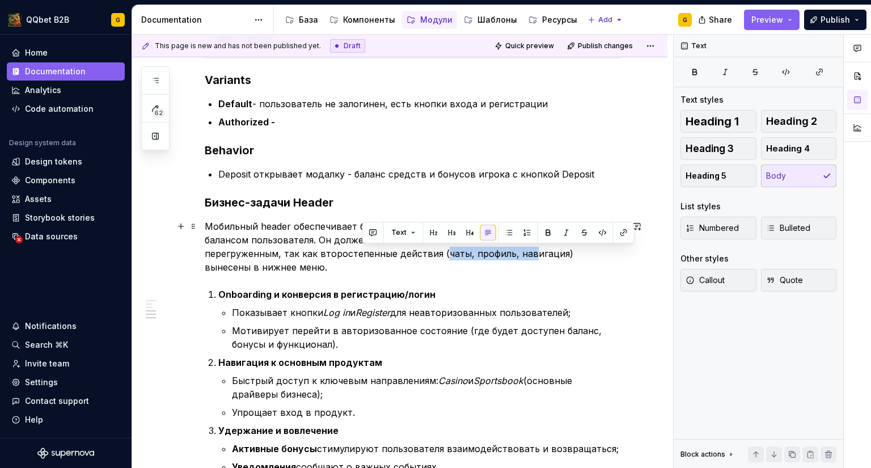
drag, startPoint x: 363, startPoint y: 255, endPoint x: 449, endPoint y: 254, distance: 86.2
click at [449, 254] on p "Мобильный header обеспечивает быстрый доступ к ключевой функции - управлению ба…" at bounding box center [413, 246] width 417 height 54
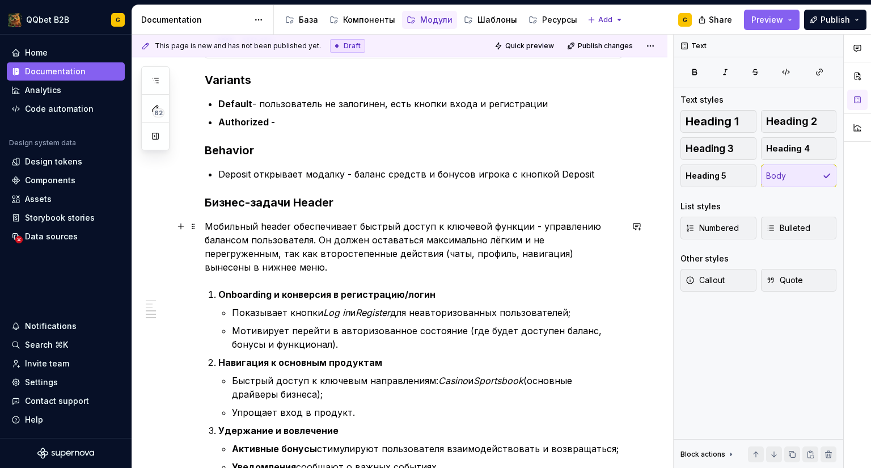
click at [384, 254] on p "Мобильный header обеспечивает быстрый доступ к ключевой функции - управлению ба…" at bounding box center [413, 246] width 417 height 54
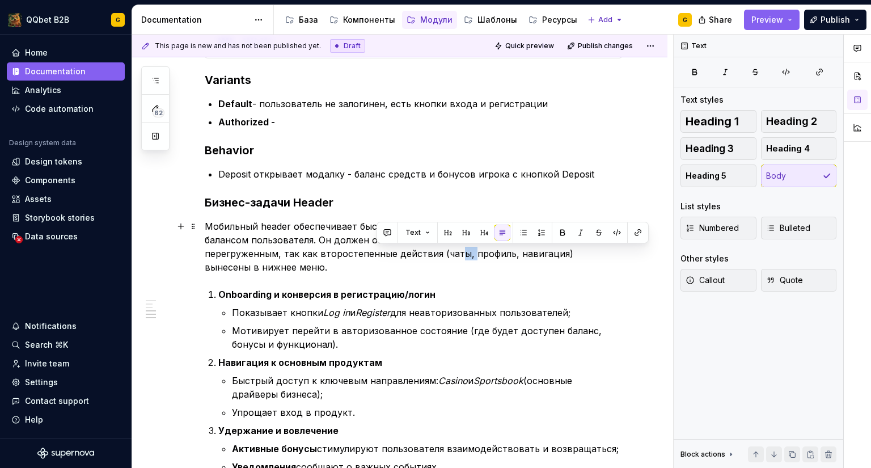
drag, startPoint x: 388, startPoint y: 254, endPoint x: 379, endPoint y: 254, distance: 8.5
click at [379, 254] on p "Мобильный header обеспечивает быстрый доступ к ключевой функции - управлению ба…" at bounding box center [413, 246] width 417 height 54
drag, startPoint x: 430, startPoint y: 253, endPoint x: 438, endPoint y: 258, distance: 9.0
click at [368, 253] on p "Мобильный header обеспечивает быстрый доступ к ключевой функции - управлению ба…" at bounding box center [413, 246] width 417 height 54
drag, startPoint x: 478, startPoint y: 253, endPoint x: 363, endPoint y: 252, distance: 114.6
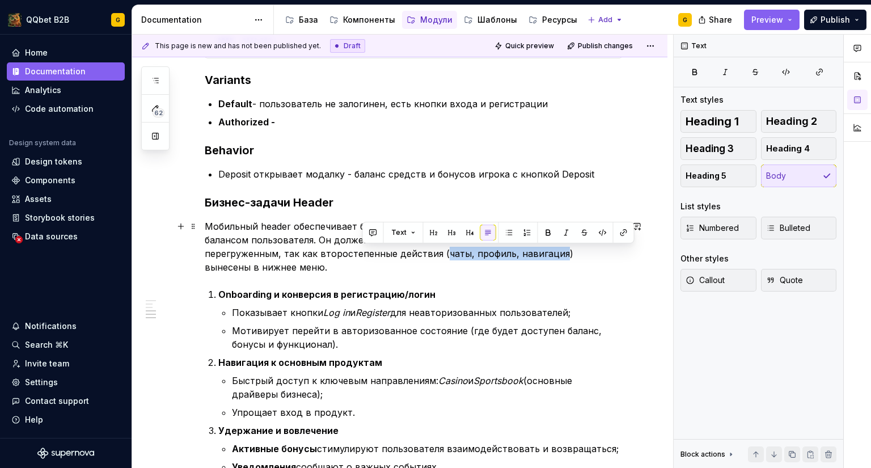
click at [363, 252] on p "Мобильный header обеспечивает быстрый доступ к ключевой функции - управлению ба…" at bounding box center [413, 246] width 417 height 54
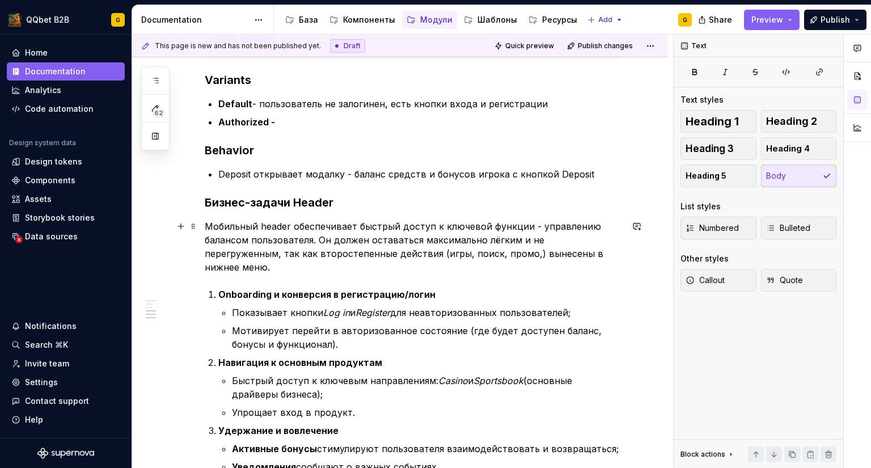
click at [387, 248] on p "Мобильный header обеспечивает быстрый доступ к ключевой функции - управлению ба…" at bounding box center [413, 246] width 417 height 54
click at [378, 255] on p "Мобильный header обеспечивает быстрый доступ к ключевой функции - управлению ба…" at bounding box center [413, 246] width 417 height 54
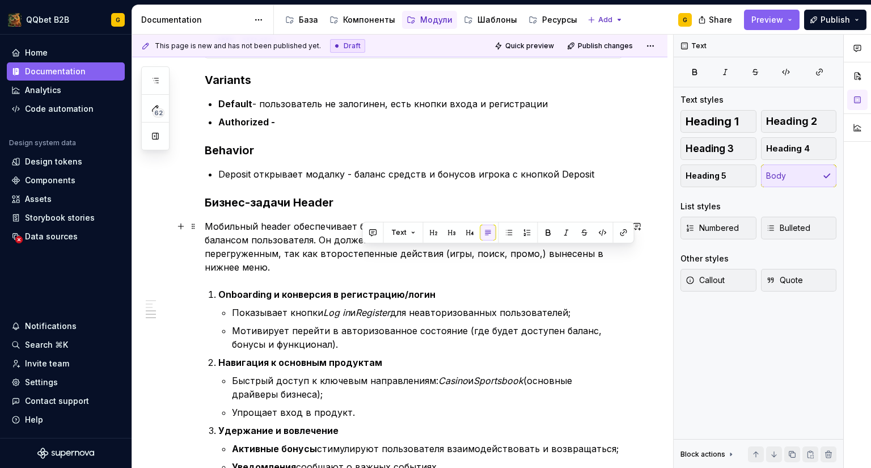
click at [378, 255] on p "Мобильный header обеспечивает быстрый доступ к ключевой функции - управлению ба…" at bounding box center [413, 246] width 417 height 54
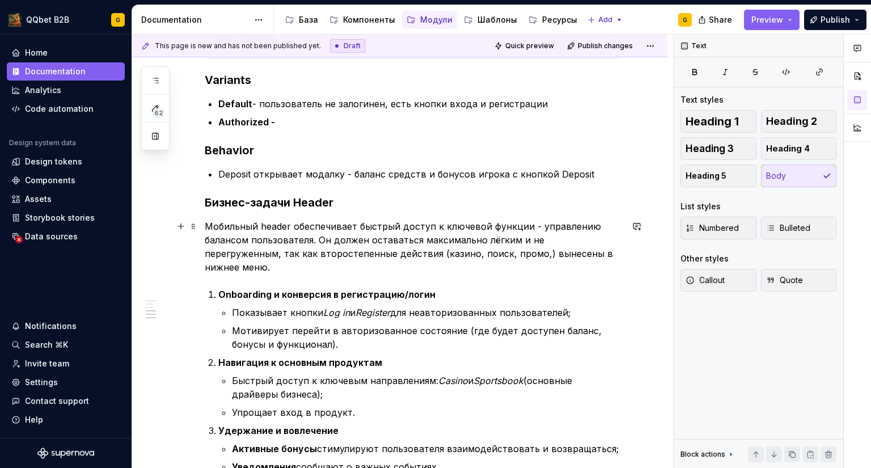
click at [465, 255] on p "Мобильный header обеспечивает быстрый доступ к ключевой функции - управлению ба…" at bounding box center [413, 246] width 417 height 54
click at [458, 254] on p "Мобильный header обеспечивает быстрый доступ к ключевой функции - управлению ба…" at bounding box center [413, 246] width 417 height 54
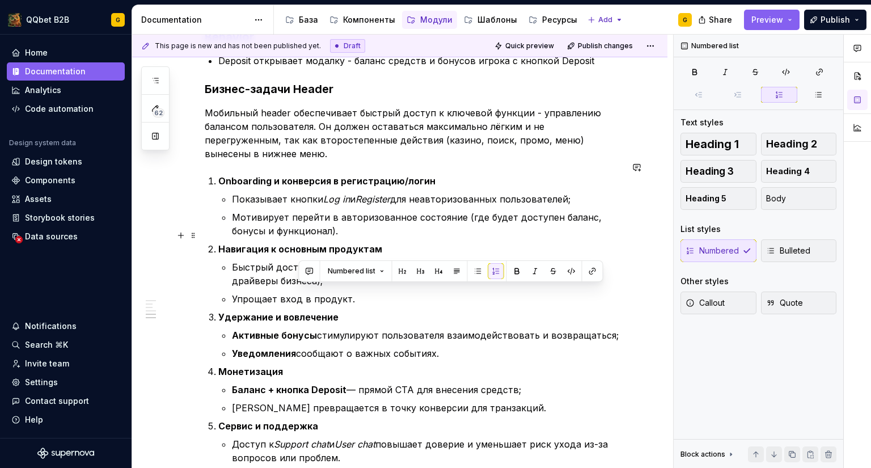
scroll to position [737, 0]
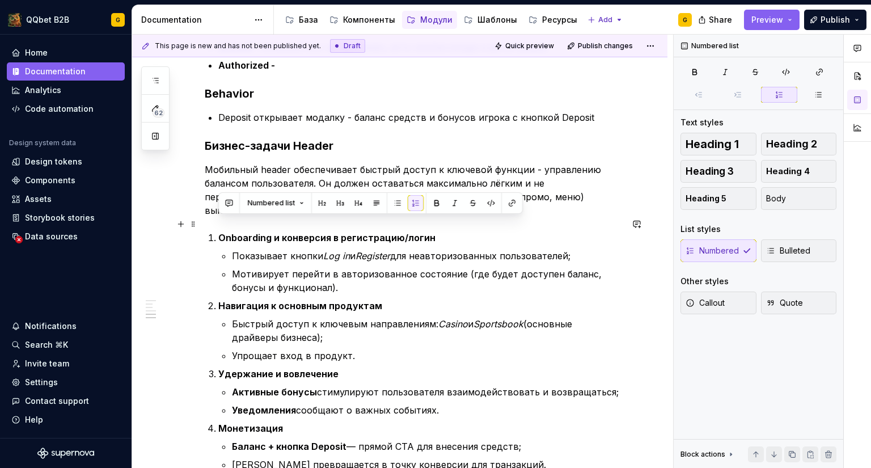
drag, startPoint x: 511, startPoint y: 383, endPoint x: 217, endPoint y: 227, distance: 332.9
click at [218, 231] on ol "Onboarding и конверсия в регистрацию/логин Показывает кнопки Log in и Register …" at bounding box center [420, 435] width 404 height 408
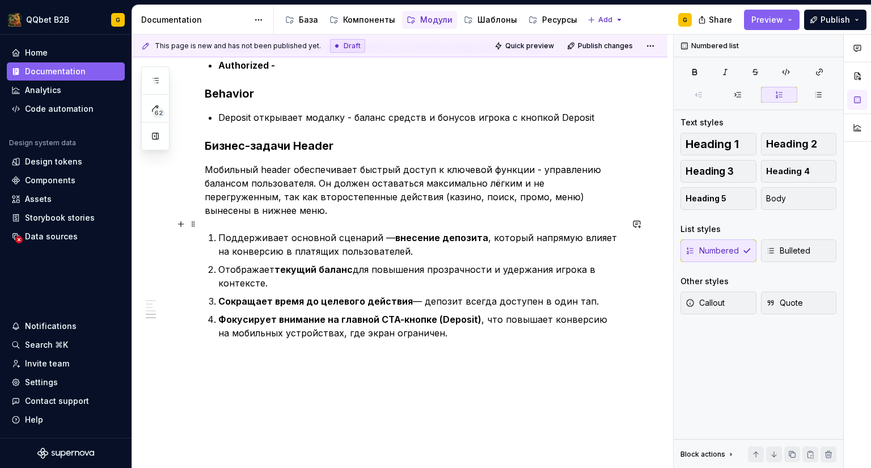
scroll to position [681, 0]
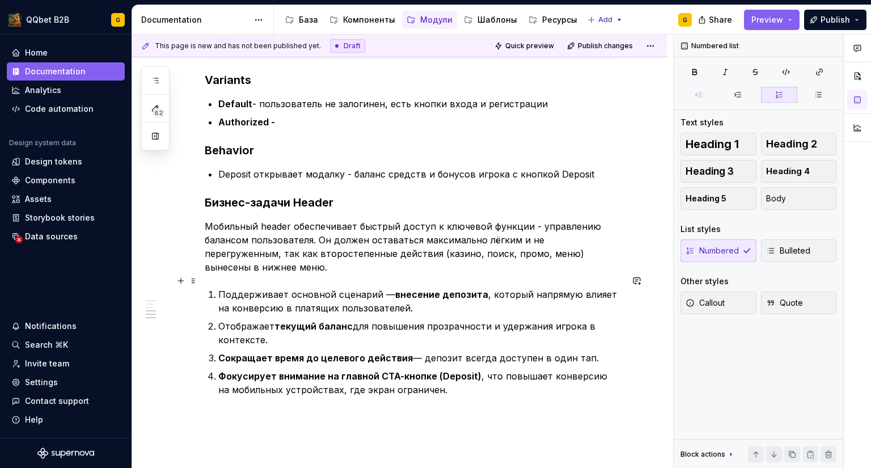
click at [423, 294] on p "Поддерживает основной сценарий — внесение депозита , который напрямую влияет на…" at bounding box center [420, 301] width 404 height 27
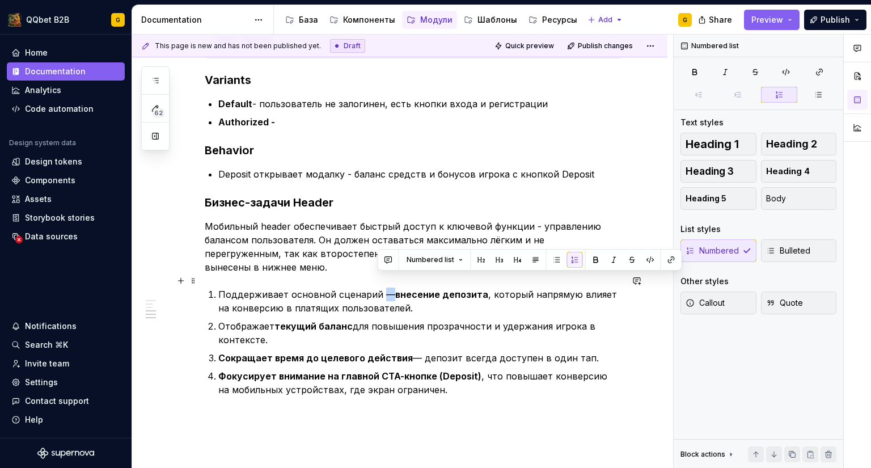
click at [380, 288] on p "Поддерживает основной сценарий — внесение депозита , который напрямую влияет на…" at bounding box center [420, 301] width 404 height 27
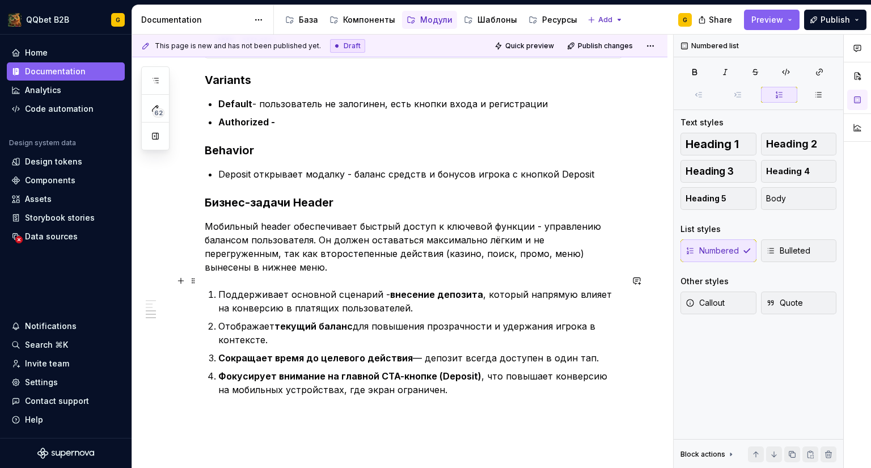
click at [408, 292] on p "Поддерживает основной сценарий - внесение депозита , который напрямую влияет на…" at bounding box center [420, 301] width 404 height 27
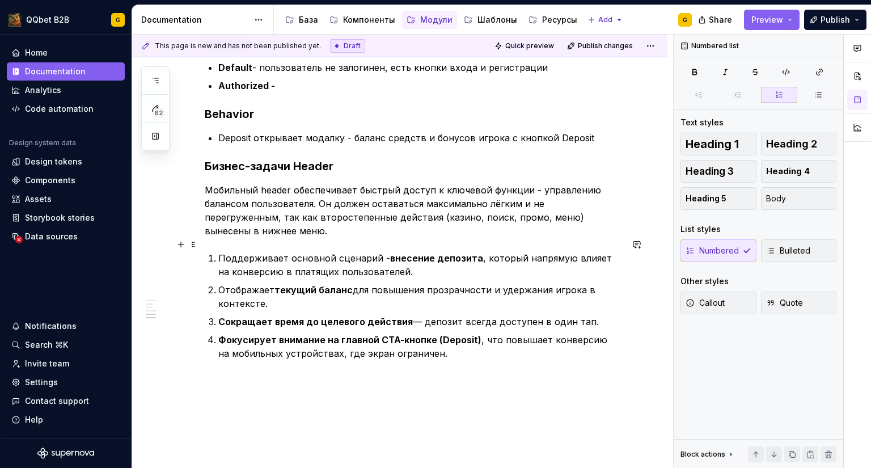
scroll to position [737, 0]
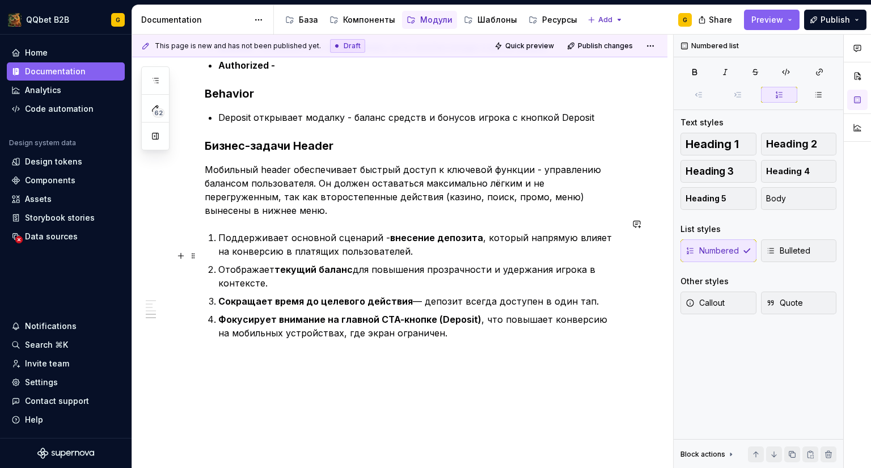
click at [352, 269] on p "Отображает текущий баланс для повышения прозрачности и удержания игрока в конте…" at bounding box center [420, 276] width 404 height 27
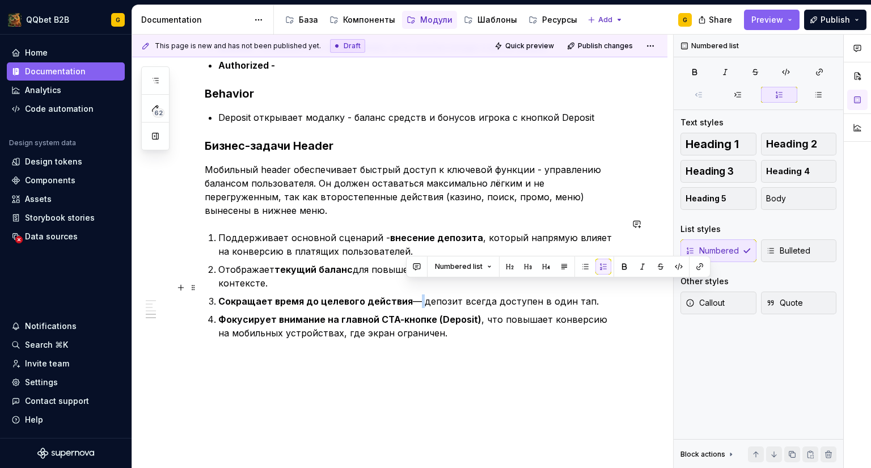
click at [409, 294] on p "Сокращает время до целевого действия — депозит всегда доступен в один тап." at bounding box center [420, 301] width 404 height 14
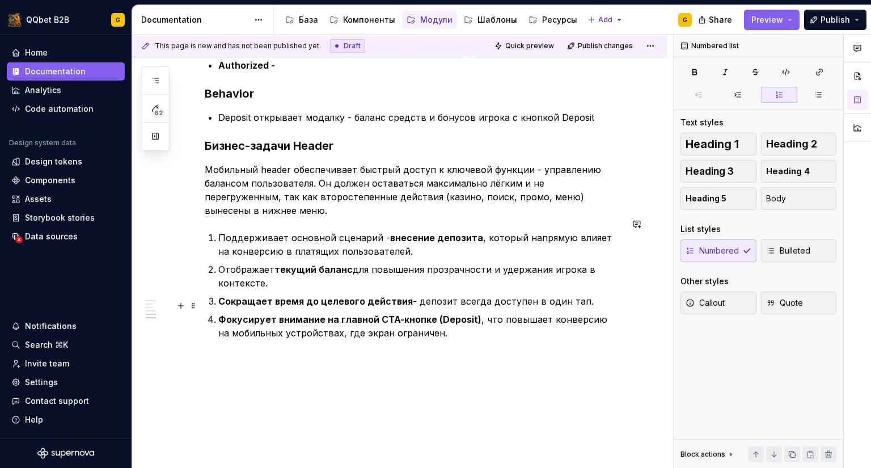
click at [457, 316] on p "Фокусирует внимание на главной CTA-кнопке (Deposit) , что повышает конверсию на…" at bounding box center [420, 326] width 404 height 27
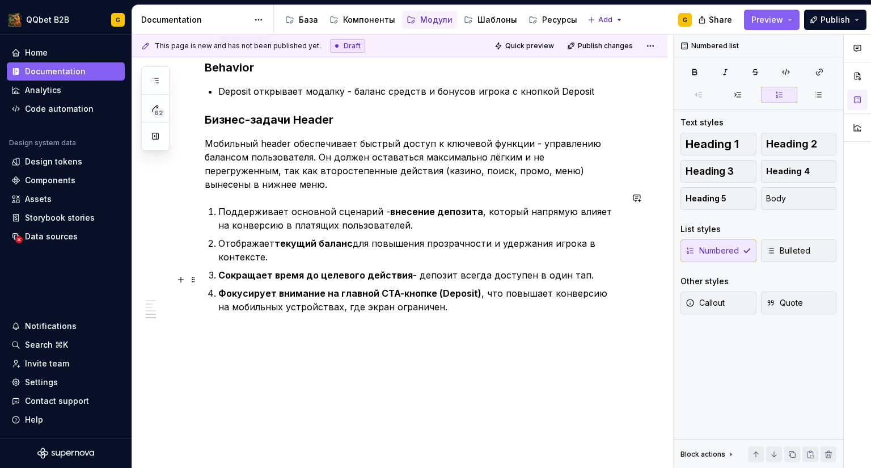
scroll to position [776, 0]
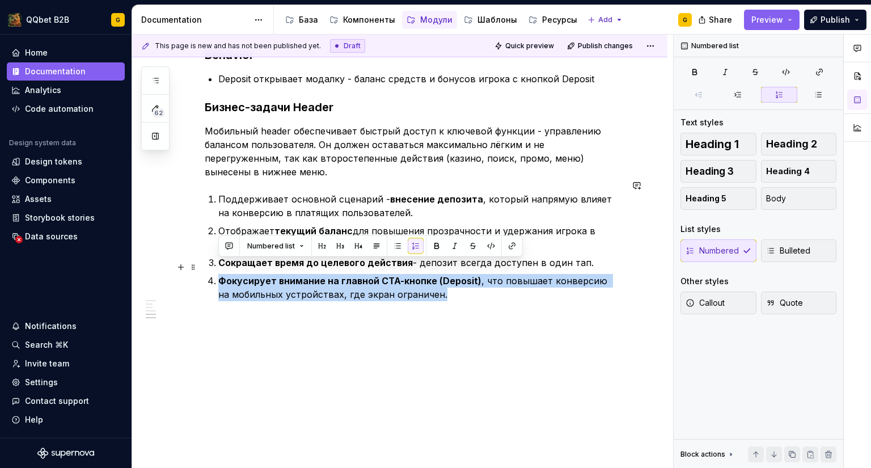
drag, startPoint x: 377, startPoint y: 282, endPoint x: 219, endPoint y: 267, distance: 157.8
click at [219, 274] on p "Фокусирует внимание на главной CTA-кнопке (Deposit) , что повышает конверсию на…" at bounding box center [420, 287] width 404 height 27
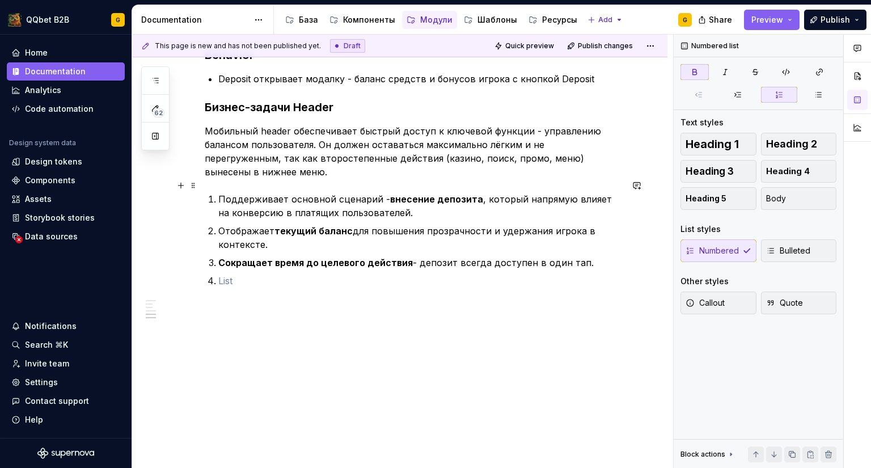
scroll to position [762, 0]
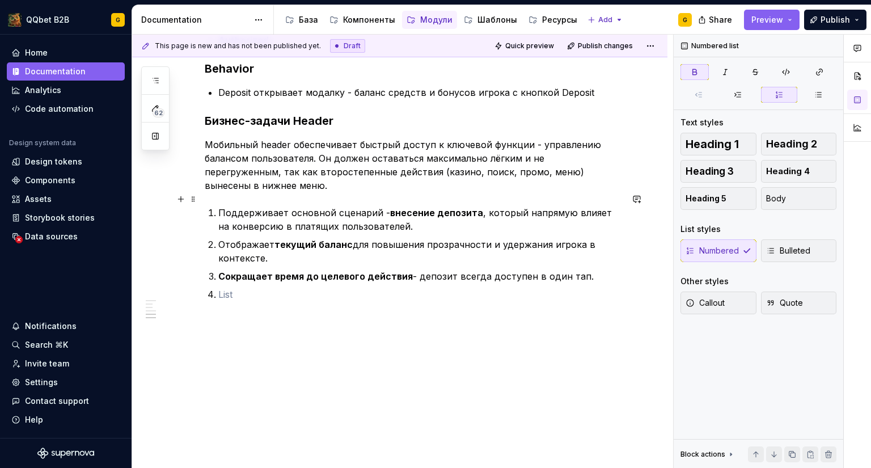
click at [398, 209] on p "Поддерживает основной сценарий - внесение депозита , который напрямую влияет на…" at bounding box center [420, 219] width 404 height 27
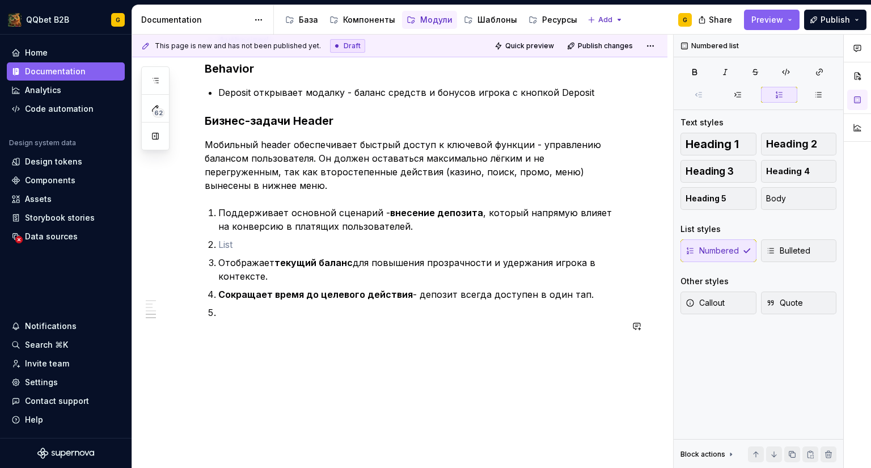
scroll to position [776, 0]
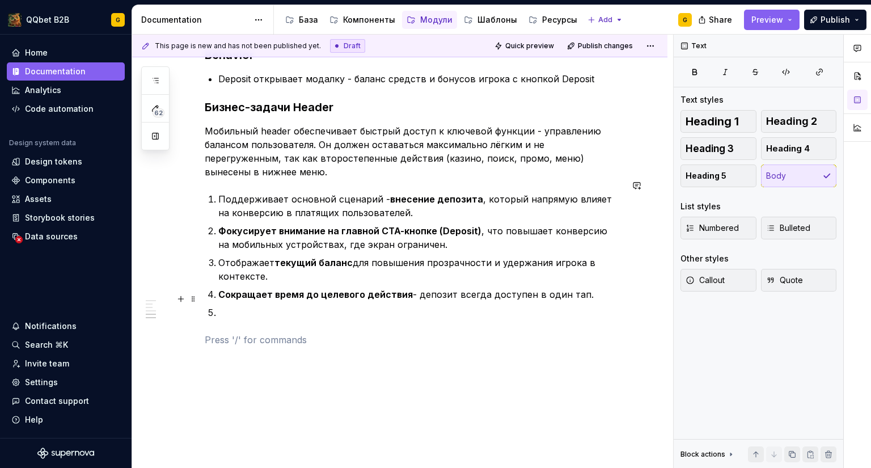
click at [314, 306] on p at bounding box center [420, 313] width 404 height 14
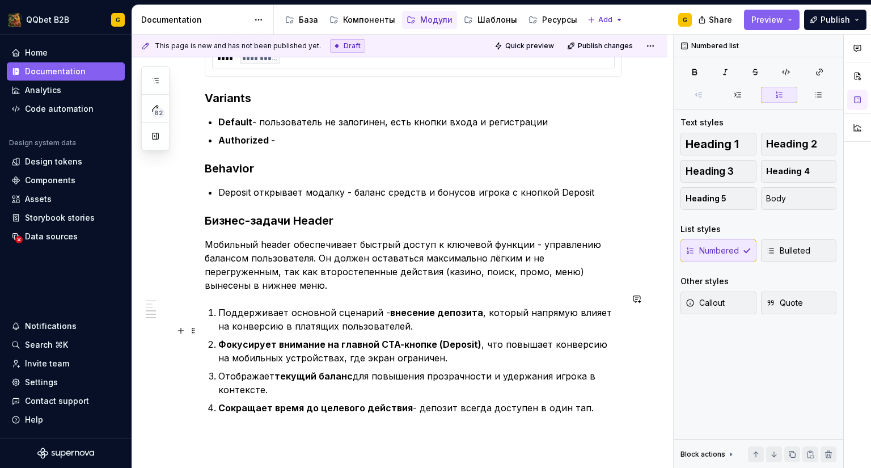
scroll to position [549, 0]
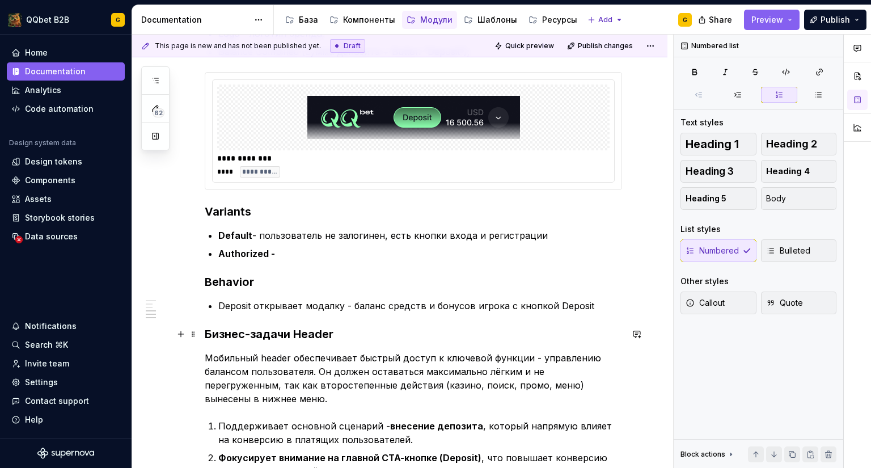
click at [297, 332] on h3 "Бизнес-задачи Header" at bounding box center [413, 334] width 417 height 16
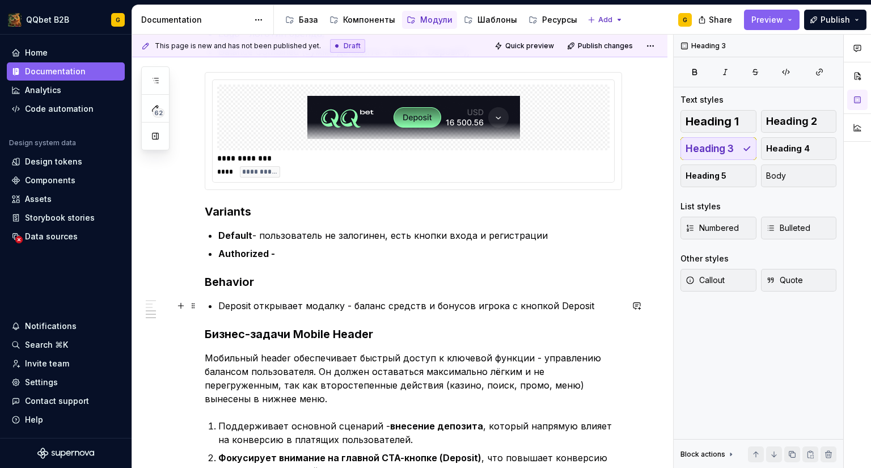
click at [368, 306] on p "Deposit открывает модалку - баланс средств и бонусов игрока с кнопкой Deposit" at bounding box center [420, 306] width 404 height 14
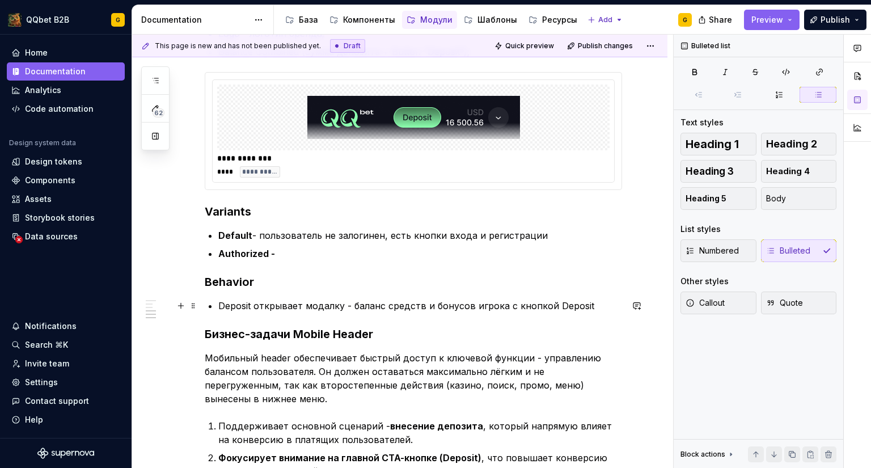
click at [320, 301] on p "Deposit открывает модалку - баланс средств и бонусов игрока с кнопкой Deposit" at bounding box center [420, 306] width 404 height 14
click at [299, 248] on p "Authorized -" at bounding box center [420, 254] width 404 height 14
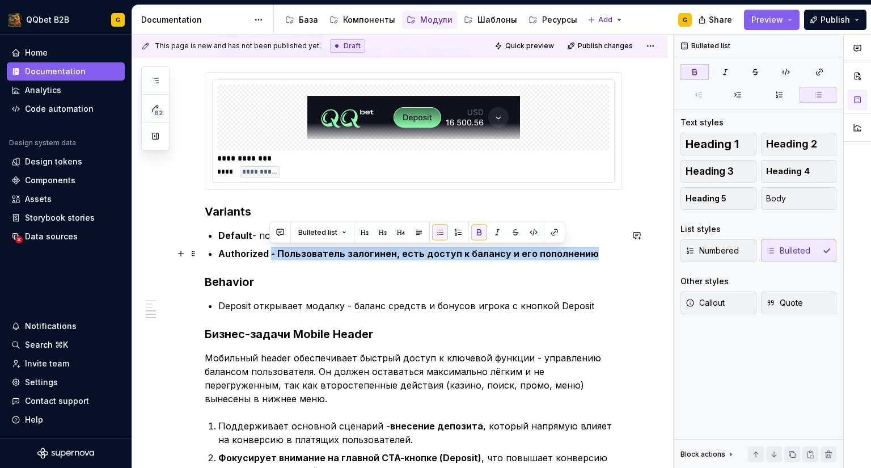
drag, startPoint x: 270, startPoint y: 253, endPoint x: 588, endPoint y: 247, distance: 317.7
click at [588, 247] on p "Authorized - Пользователь залогинен, есть доступ к балансу и его пополнению" at bounding box center [420, 254] width 404 height 14
click at [471, 226] on button "button" at bounding box center [479, 233] width 16 height 16
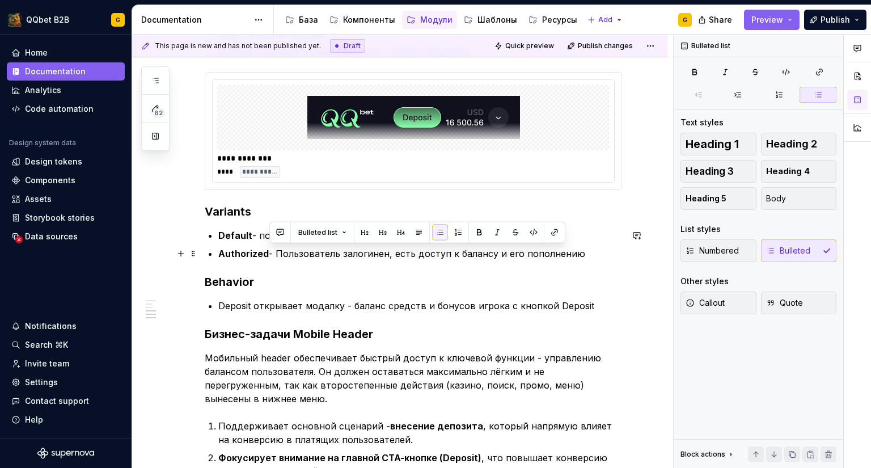
click at [512, 258] on p "Authorized - Пользователь залогинен, есть доступ к балансу и его пополнению" at bounding box center [420, 254] width 404 height 14
click at [277, 254] on p "Authorized - Пользователь залогинен, есть доступ к балансу и его пополнению" at bounding box center [420, 254] width 404 height 14
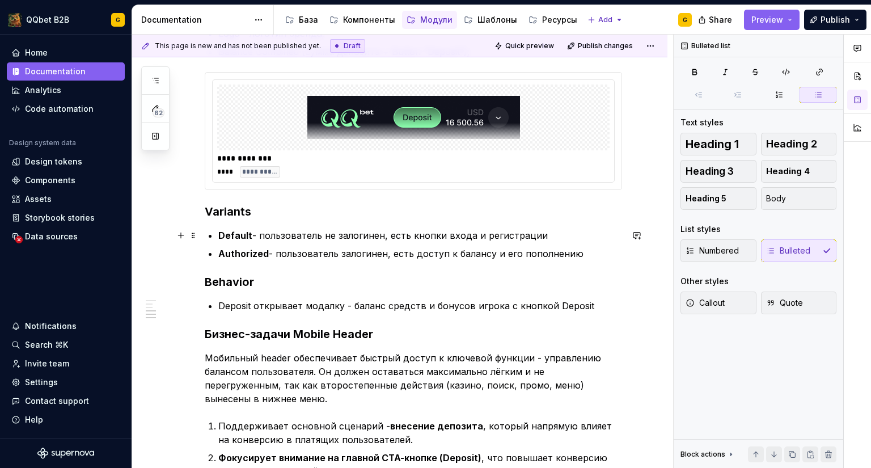
click at [551, 233] on p "Default - пользователь не залогинен, есть кнопки входа и регистрации" at bounding box center [420, 236] width 404 height 14
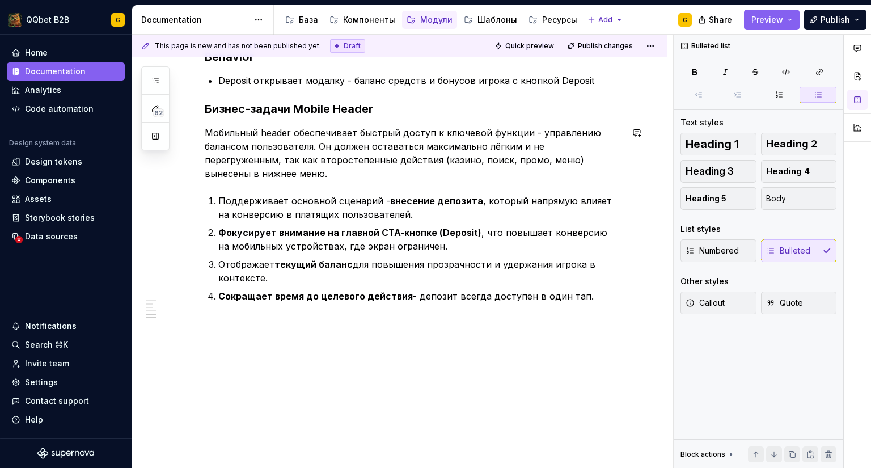
scroll to position [776, 0]
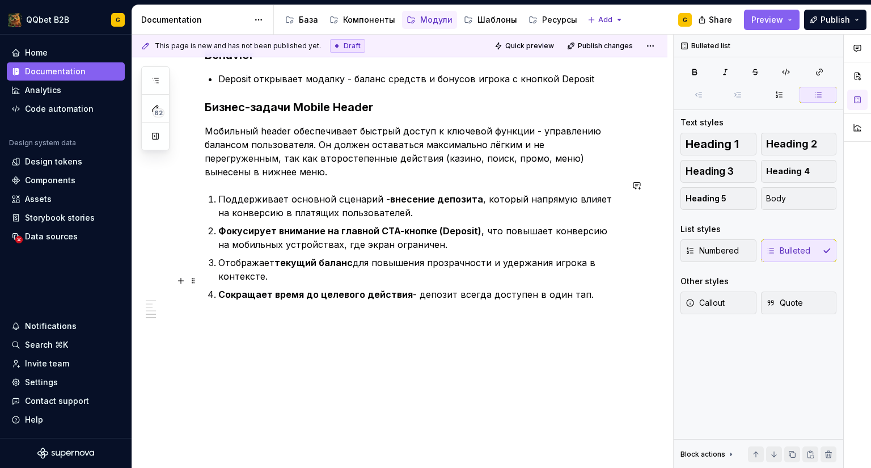
click at [607, 288] on p "Сокращает время до целевого действия - депозит всегда доступен в один тап." at bounding box center [420, 295] width 404 height 14
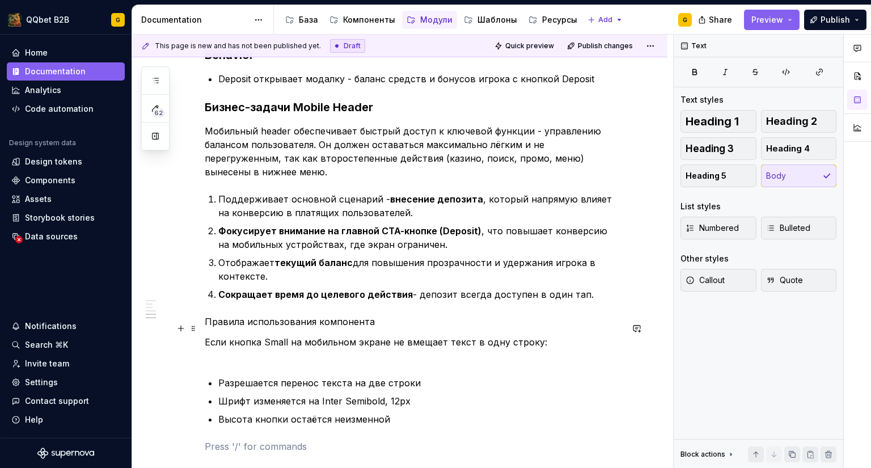
click at [571, 335] on p "Если кнопка Small на мобильном экране не вмещает текст в одну строку:" at bounding box center [413, 348] width 417 height 27
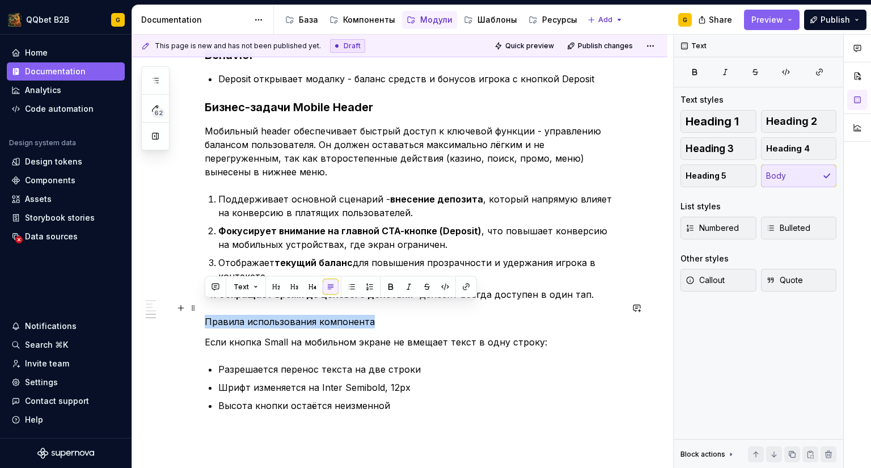
drag, startPoint x: 292, startPoint y: 313, endPoint x: 201, endPoint y: 305, distance: 91.1
click at [201, 305] on div "**********" at bounding box center [399, 14] width 535 height 1159
click at [286, 285] on button "button" at bounding box center [294, 287] width 16 height 16
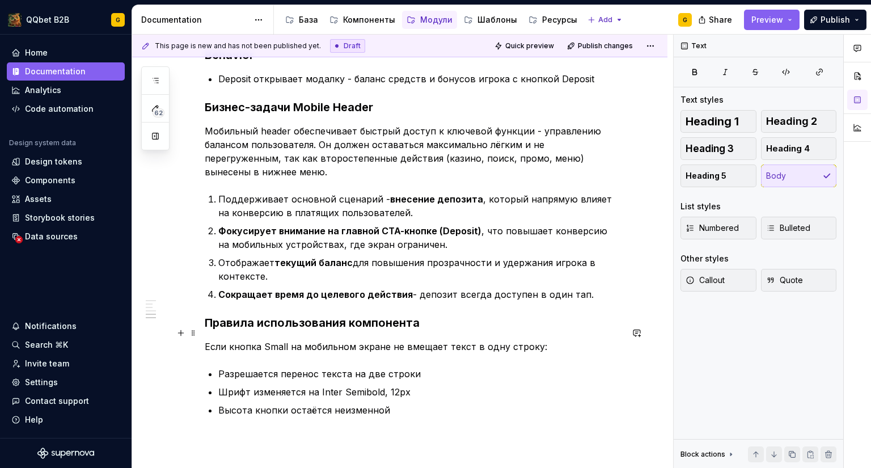
click at [371, 340] on p "Если кнопка Small на мобильном экране не вмещает текст в одну строку:" at bounding box center [413, 347] width 417 height 14
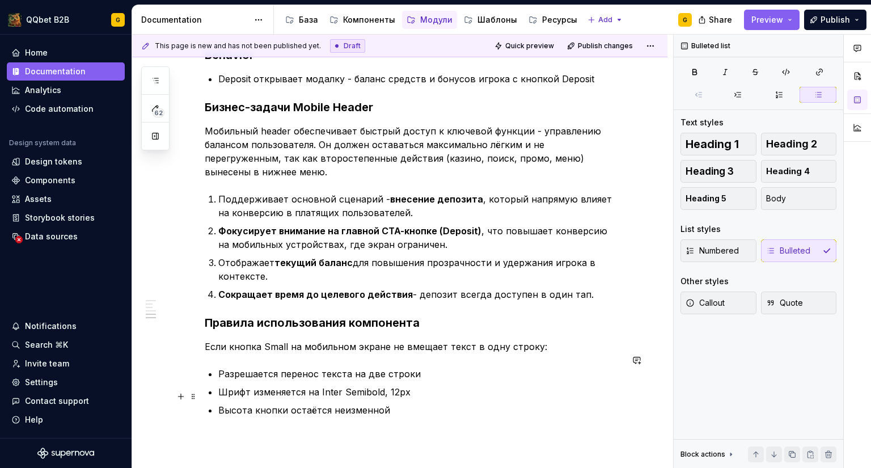
click at [463, 403] on p "Высота кнопки остаётся неизменной" at bounding box center [420, 410] width 404 height 14
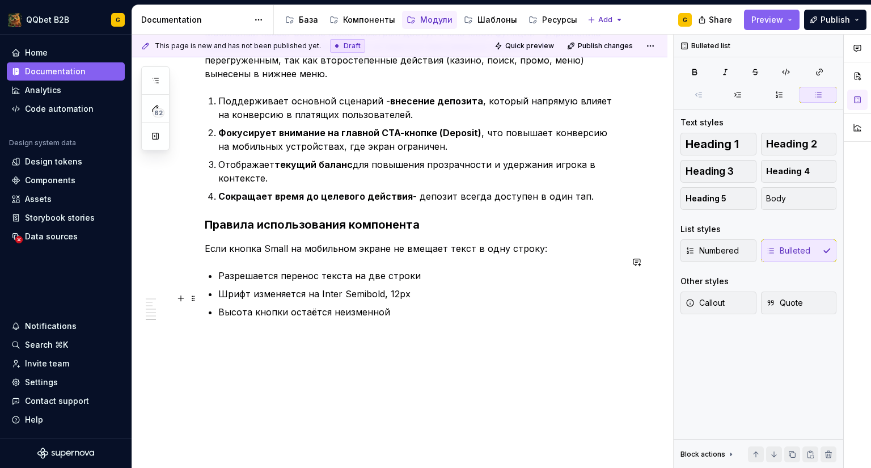
scroll to position [889, 0]
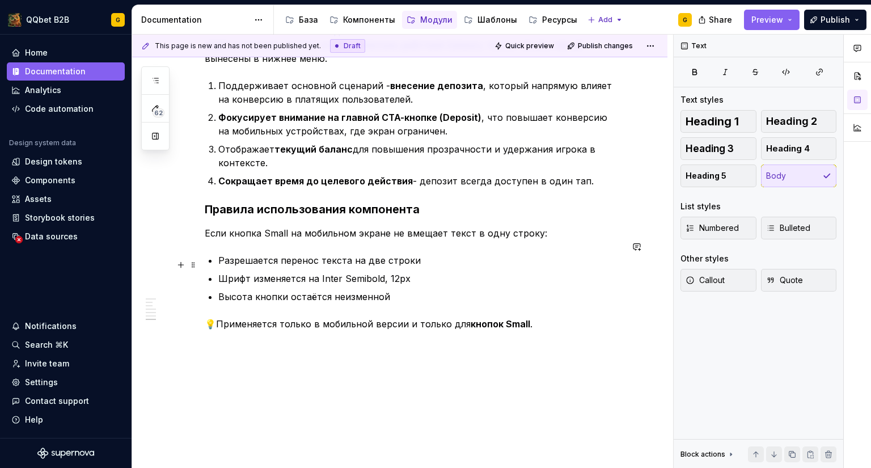
click at [412, 290] on p "Высота кнопки остаётся неизменной" at bounding box center [420, 297] width 404 height 14
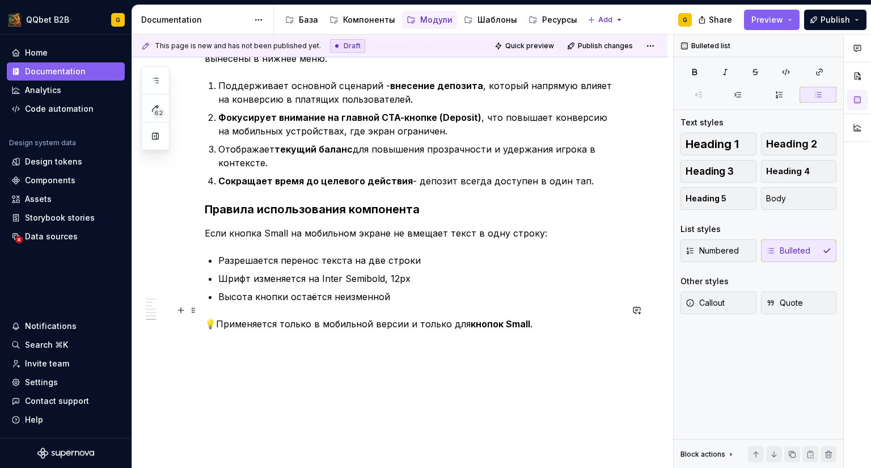
click at [576, 317] on p "💡Применяется только в мобильной версии и только для кнопок Small ." at bounding box center [413, 324] width 417 height 14
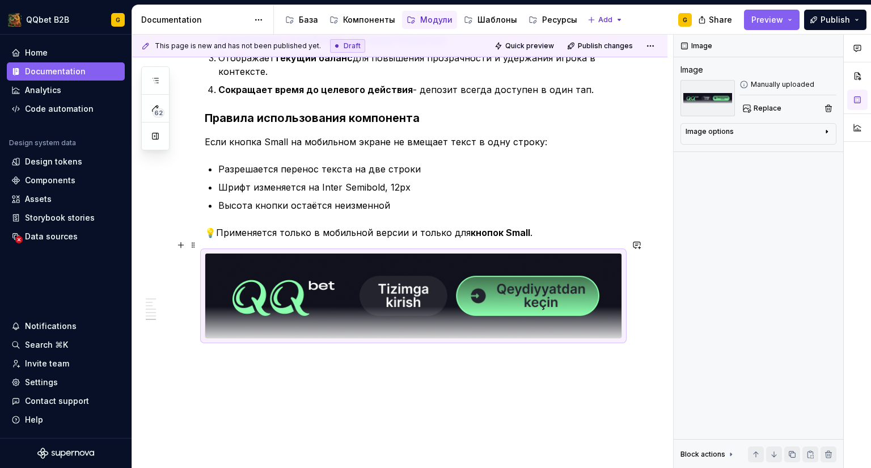
scroll to position [1018, 0]
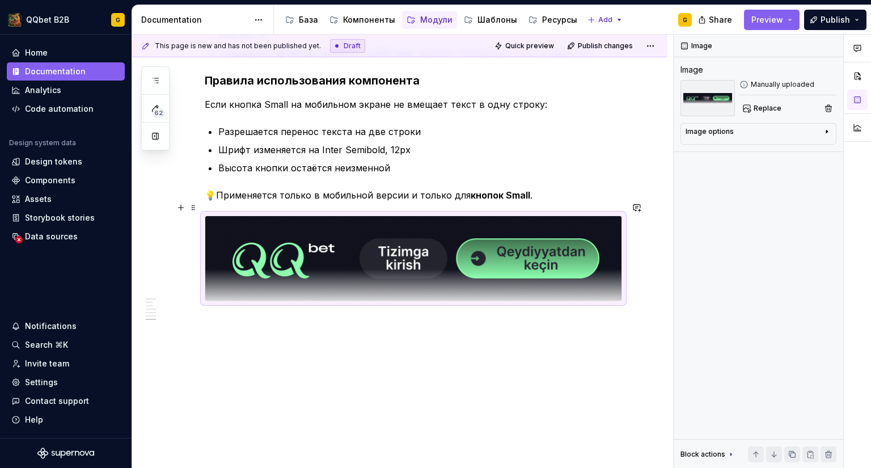
click at [434, 269] on img at bounding box center [413, 258] width 416 height 85
click at [573, 257] on img at bounding box center [413, 258] width 416 height 85
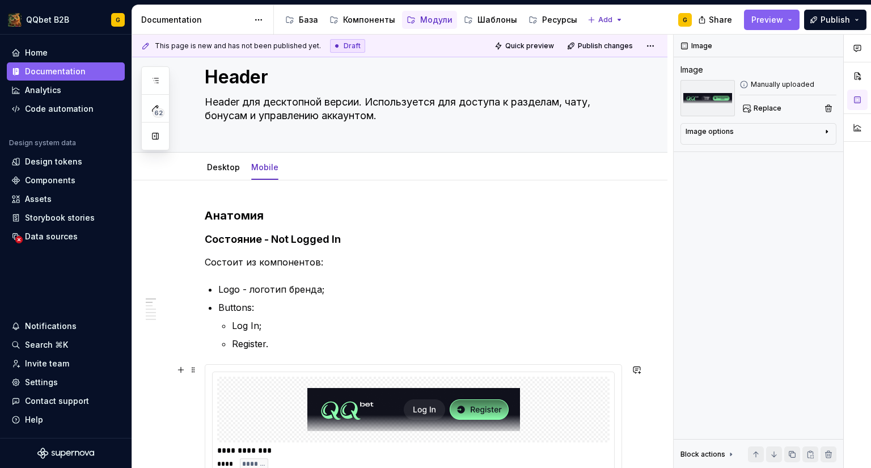
scroll to position [0, 0]
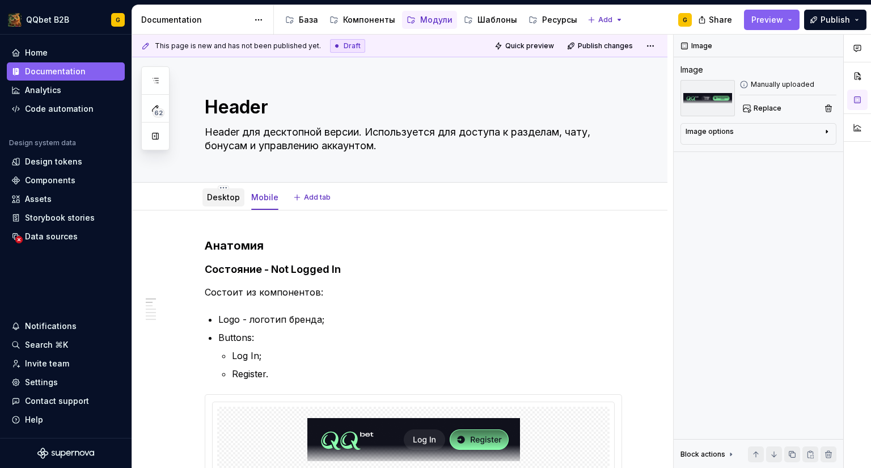
click at [222, 193] on link "Desktop" at bounding box center [223, 197] width 33 height 10
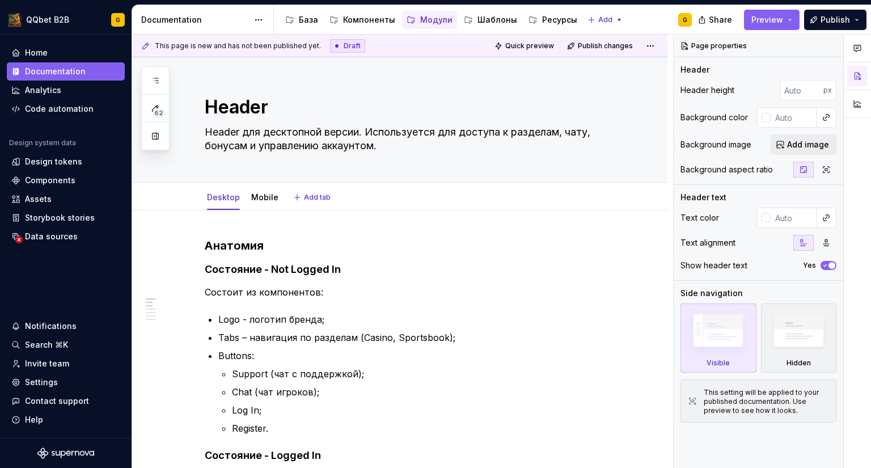
type textarea "*"
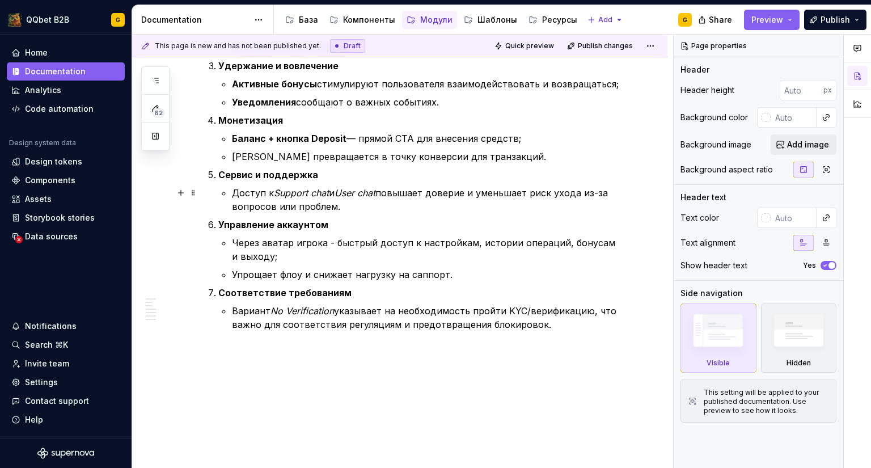
scroll to position [1304, 0]
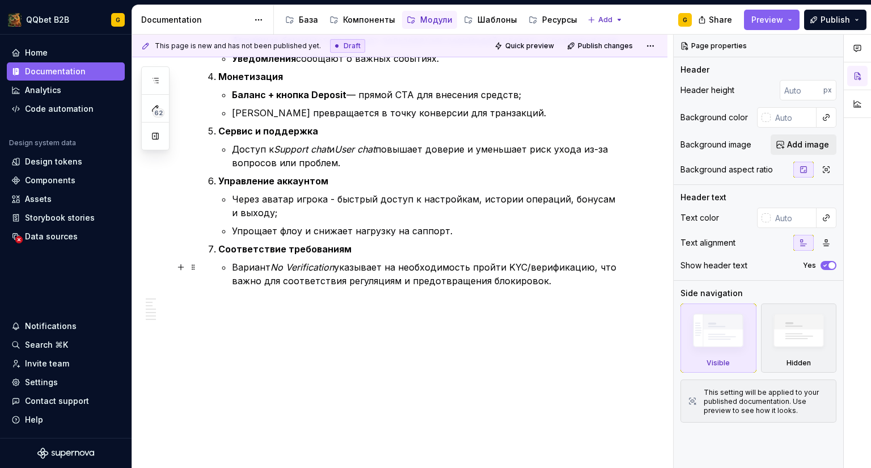
click at [551, 275] on p "Вариант No Verification указывает на необходимость пройти KYC/верификацию, что …" at bounding box center [427, 273] width 390 height 27
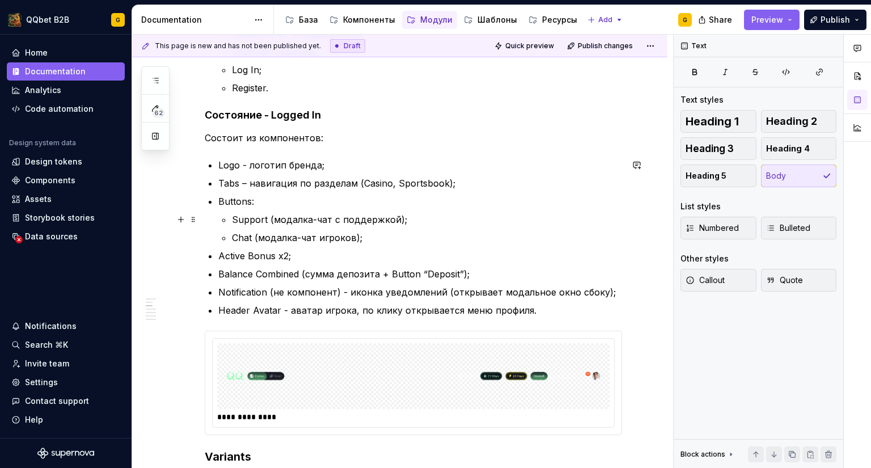
scroll to position [284, 0]
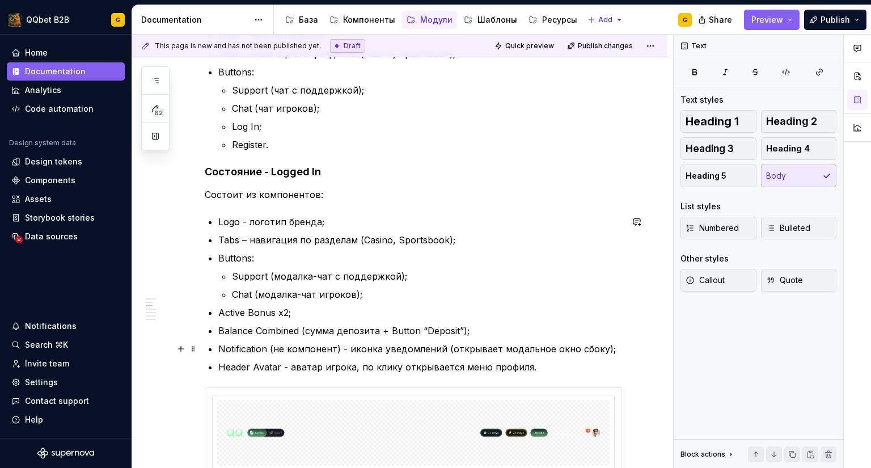
click at [546, 366] on p "Header Avatar - аватар игрока, по клику открывается меню профиля." at bounding box center [420, 367] width 404 height 14
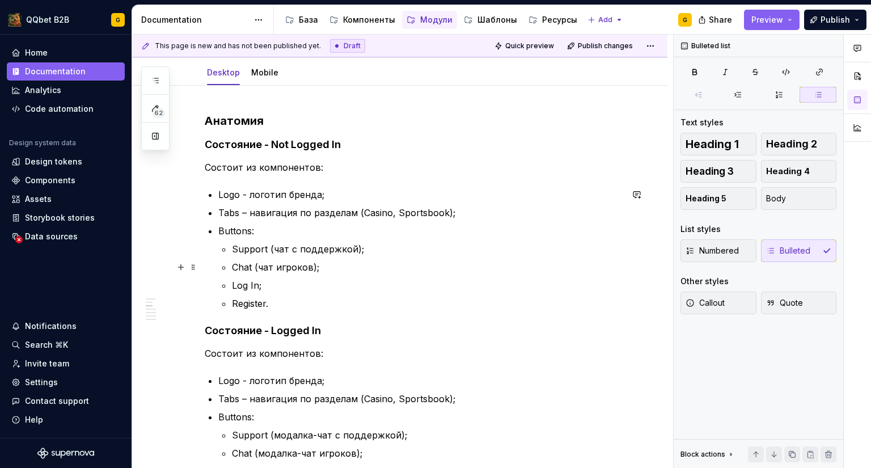
scroll to position [113, 0]
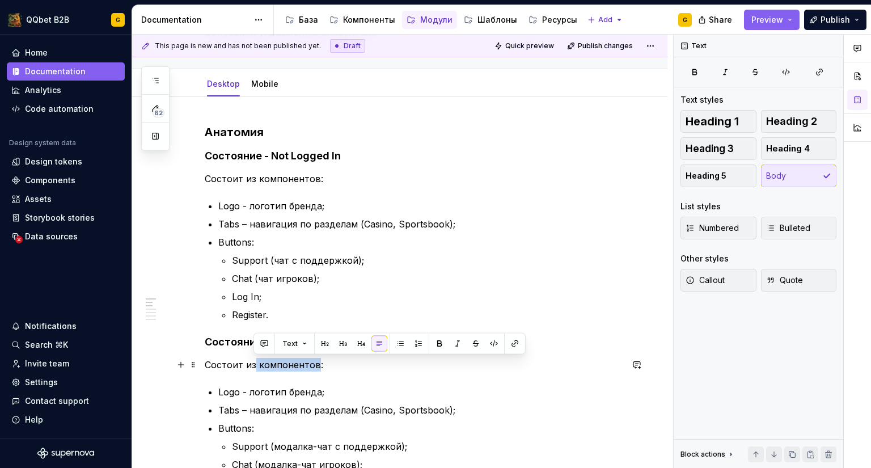
drag, startPoint x: 314, startPoint y: 362, endPoint x: 254, endPoint y: 365, distance: 59.6
click at [254, 365] on p "Состоит из компонентов:" at bounding box center [413, 365] width 417 height 14
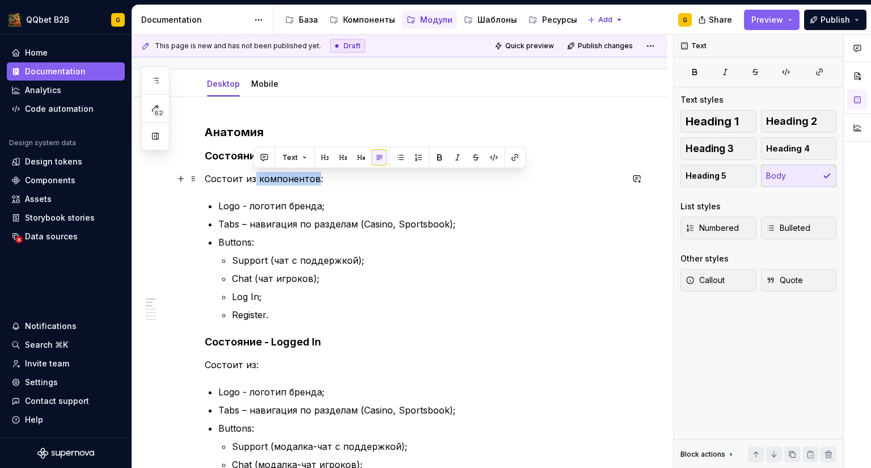
drag, startPoint x: 314, startPoint y: 178, endPoint x: 253, endPoint y: 176, distance: 60.7
click at [253, 176] on p "Состоит из компонентов:" at bounding box center [413, 179] width 417 height 14
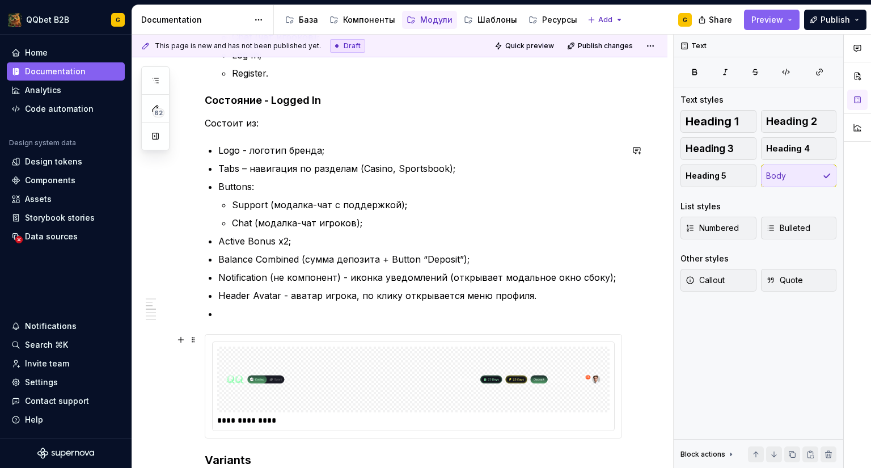
scroll to position [365, 0]
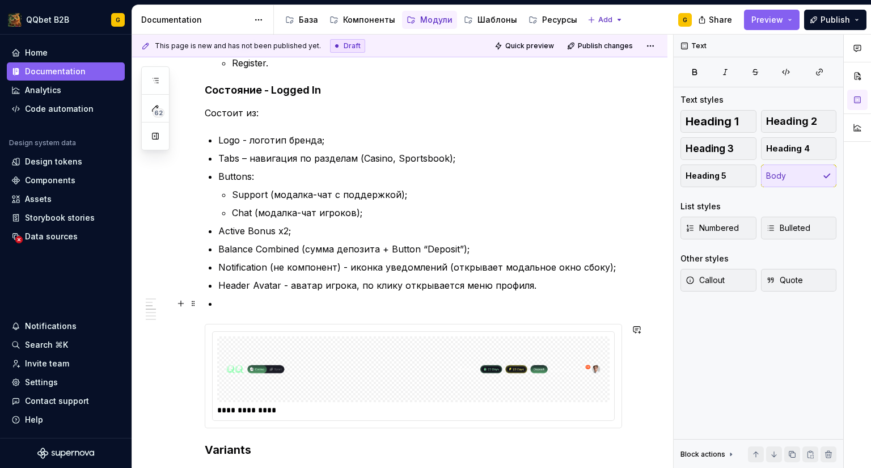
click at [256, 304] on p at bounding box center [420, 304] width 404 height 14
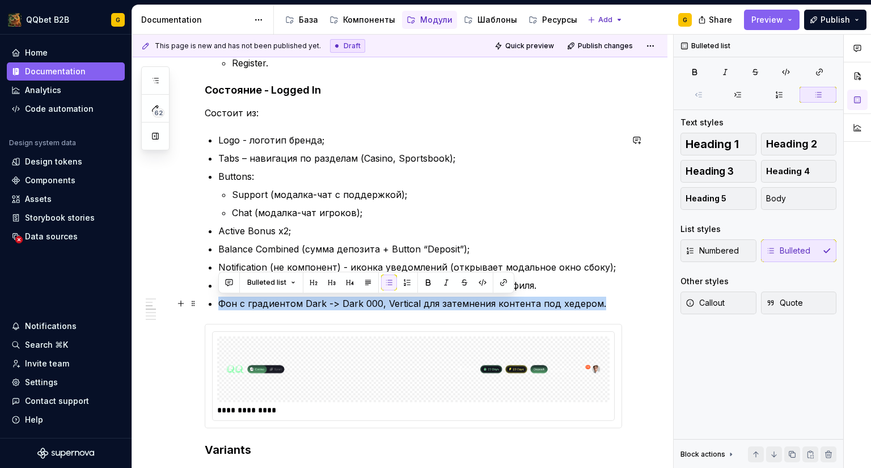
drag, startPoint x: 221, startPoint y: 303, endPoint x: 597, endPoint y: 302, distance: 376.0
click at [597, 302] on p "Фон с градиентом Dark -> Dark 000, Vertical для затемнения контента под хедером." at bounding box center [420, 304] width 404 height 14
copy p "Фон с градиентом Dark -> Dark 000, Vertical для затемнения контента под хедером."
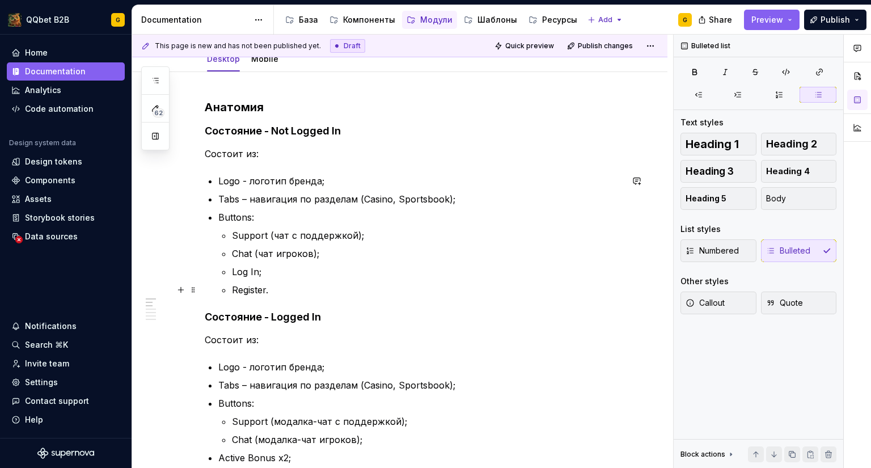
click at [296, 284] on p "Register." at bounding box center [427, 290] width 390 height 14
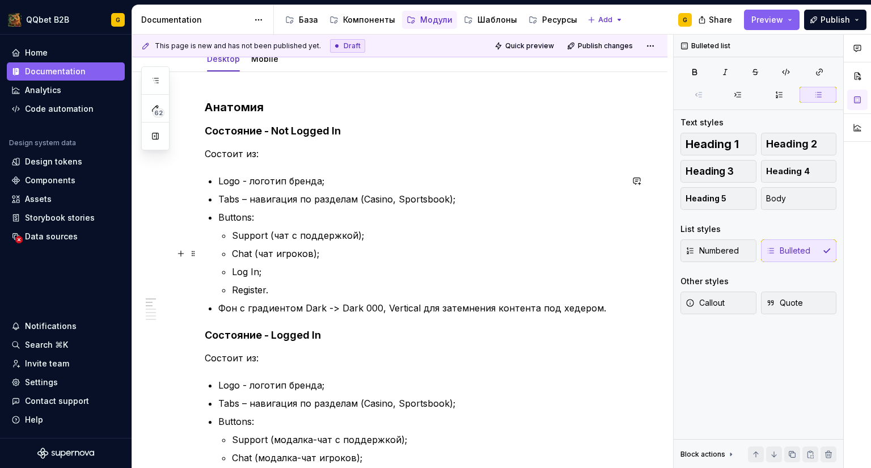
scroll to position [0, 0]
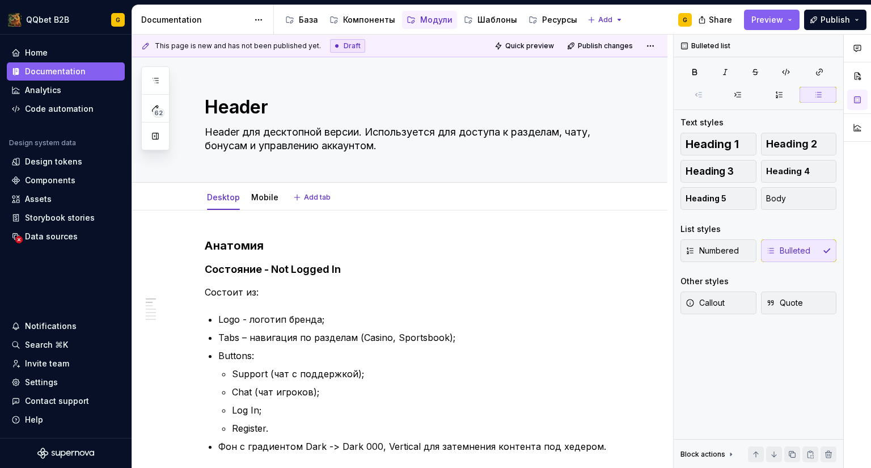
click at [260, 209] on div "Desktop Mobile" at bounding box center [243, 200] width 90 height 31
click at [260, 194] on link "Mobile" at bounding box center [264, 197] width 27 height 10
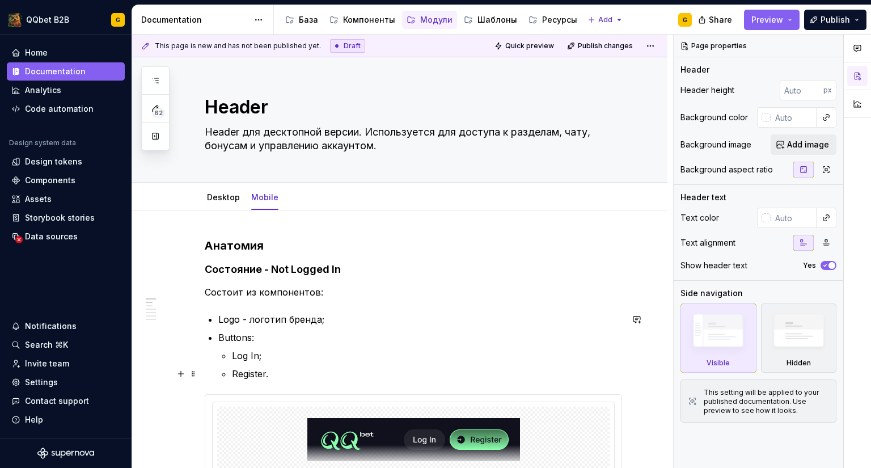
click at [305, 371] on p "Register." at bounding box center [427, 374] width 390 height 14
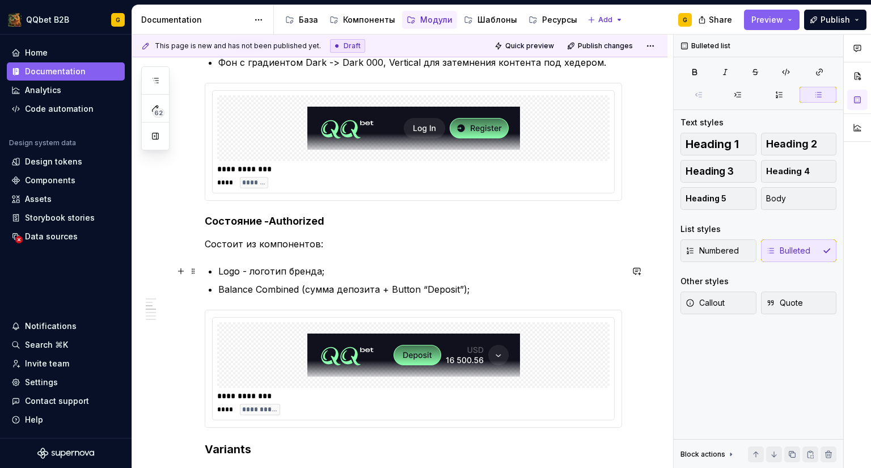
scroll to position [397, 0]
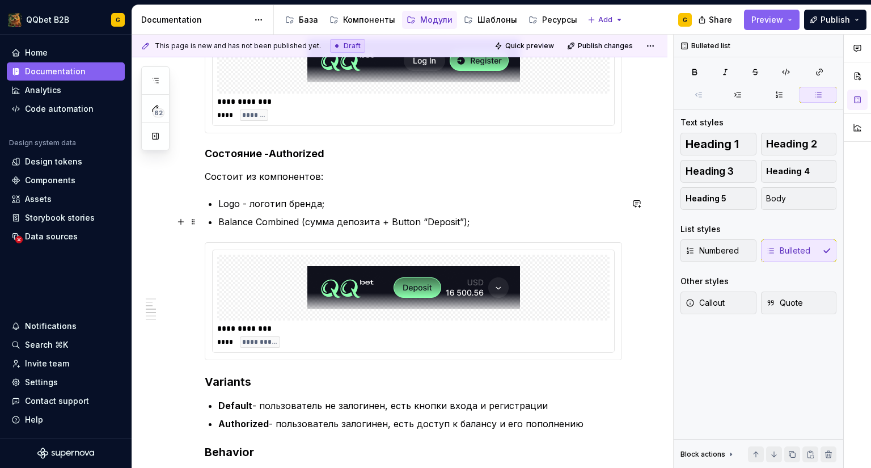
click at [476, 221] on p "Balance Combined (сумма депозита + Button “Deposit”);" at bounding box center [420, 222] width 404 height 14
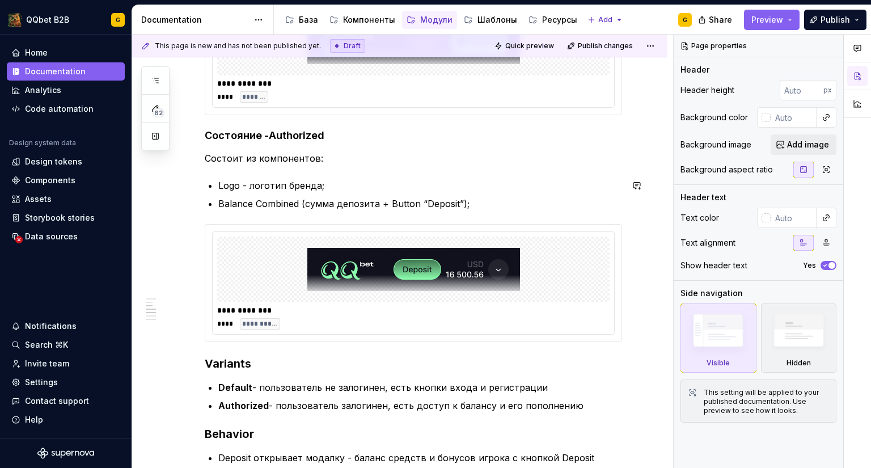
scroll to position [379, 0]
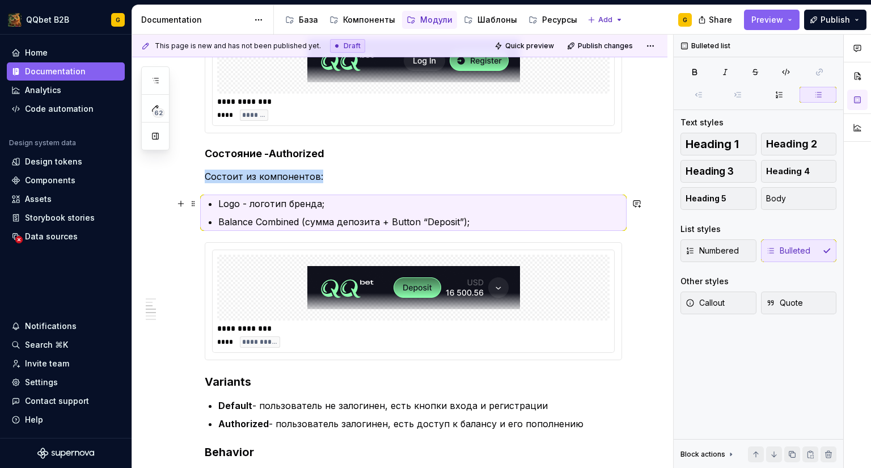
click at [487, 207] on p "Logo - логотип бренда;" at bounding box center [420, 204] width 404 height 14
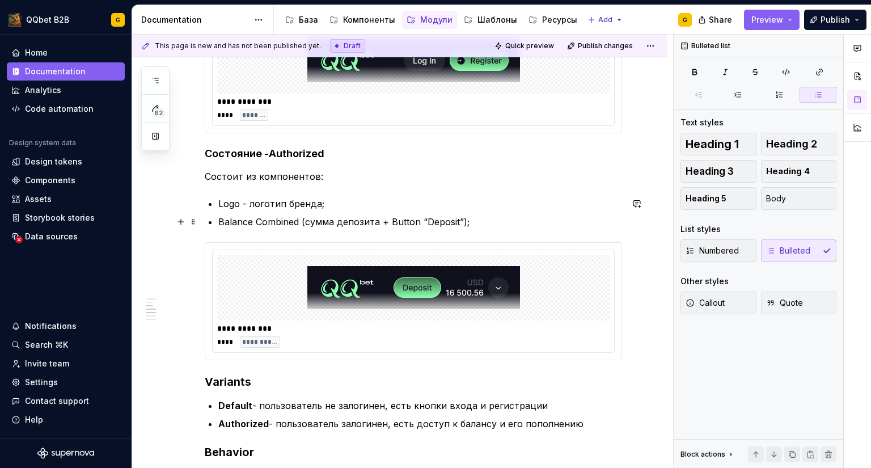
click at [479, 217] on p "Balance Combined (сумма депозита + Button “Deposit”);" at bounding box center [420, 222] width 404 height 14
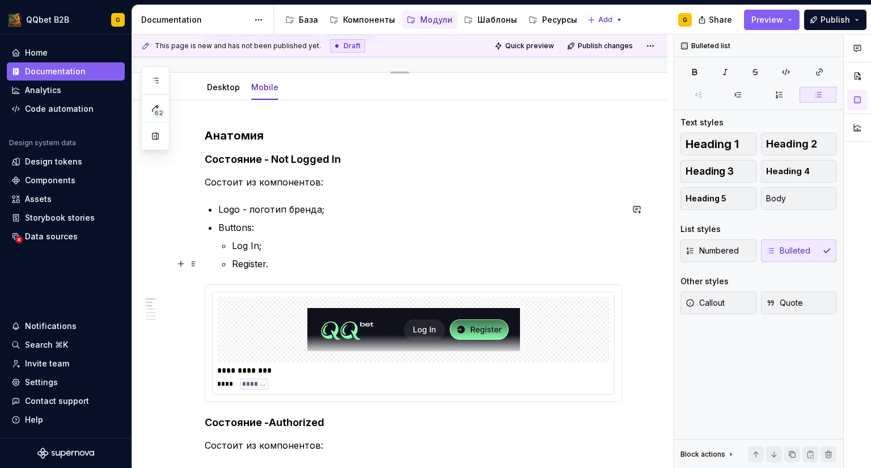
scroll to position [0, 0]
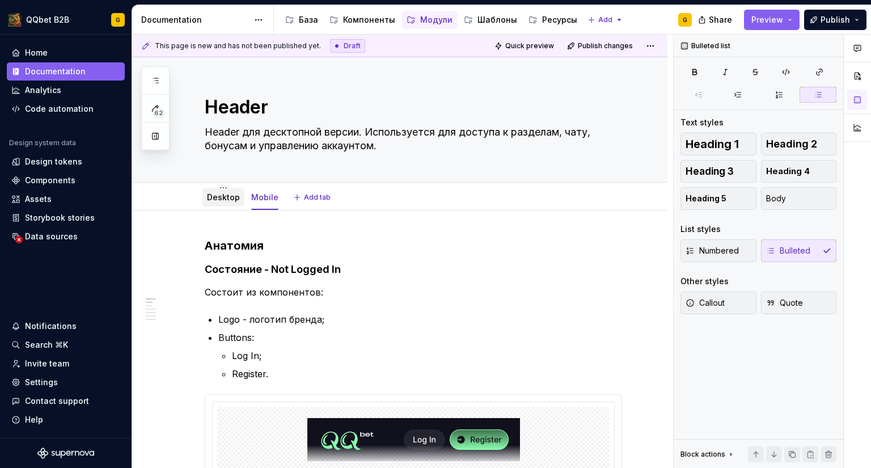
click at [208, 195] on link "Desktop" at bounding box center [223, 197] width 33 height 10
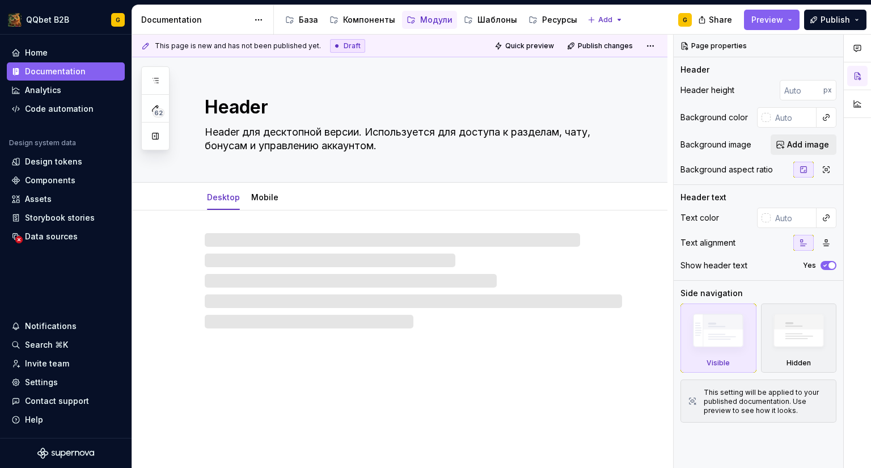
type textarea "*"
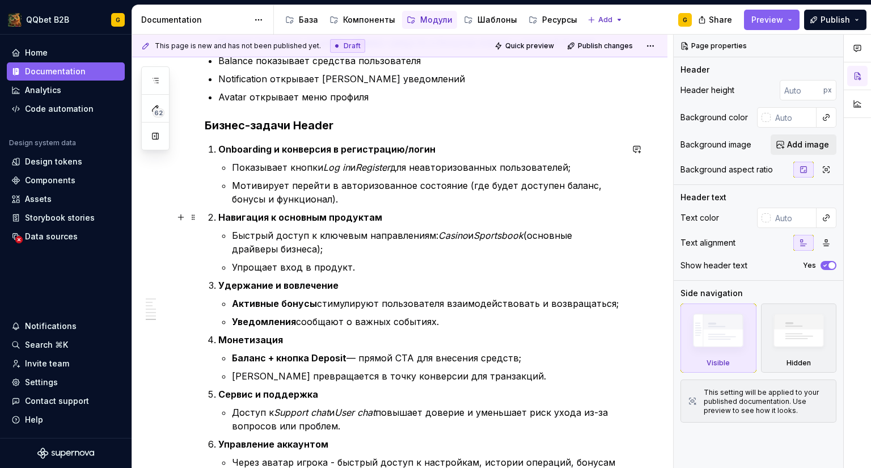
scroll to position [1361, 0]
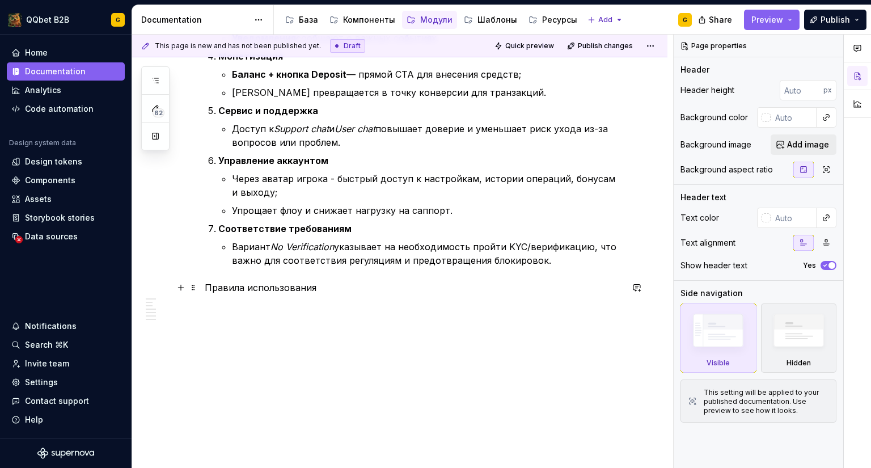
click at [343, 287] on p "Правила использования" at bounding box center [413, 288] width 417 height 14
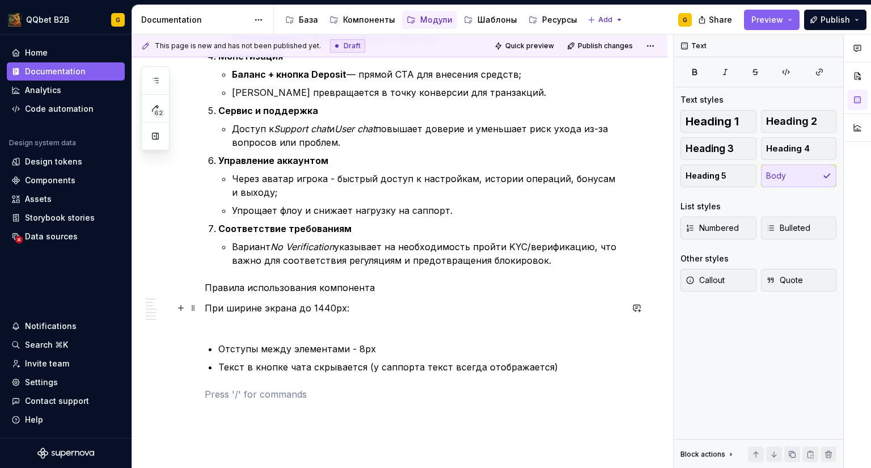
click at [258, 324] on p "При ширине экрана до 1440px:" at bounding box center [413, 314] width 417 height 27
click at [400, 315] on p "При ширине экрана до 1440px:" at bounding box center [413, 314] width 417 height 27
click at [380, 306] on p "При ширине экрана до 1440px:" at bounding box center [413, 314] width 417 height 27
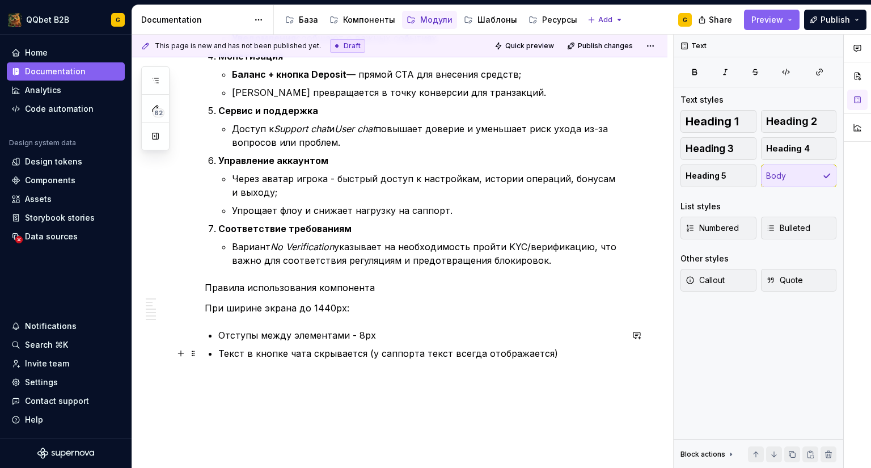
click at [577, 350] on p "Текст в кнопке чата скрывается (у саппорта текст всегда отображается)" at bounding box center [420, 354] width 404 height 14
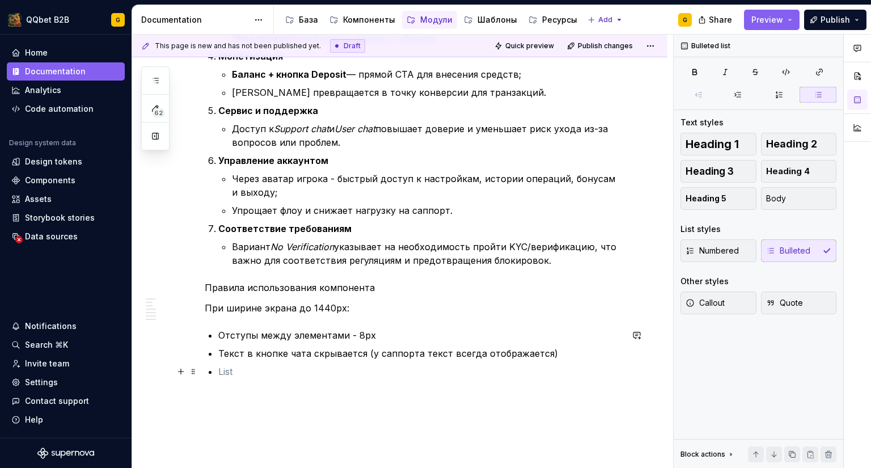
drag, startPoint x: 237, startPoint y: 369, endPoint x: 232, endPoint y: 365, distance: 6.8
click at [232, 365] on p at bounding box center [420, 372] width 404 height 14
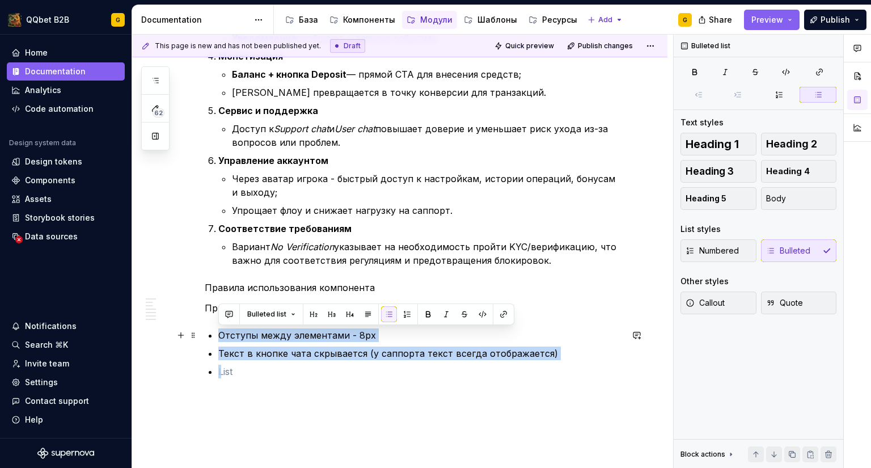
drag, startPoint x: 231, startPoint y: 368, endPoint x: 216, endPoint y: 335, distance: 36.6
click at [381, 317] on button "button" at bounding box center [389, 314] width 16 height 16
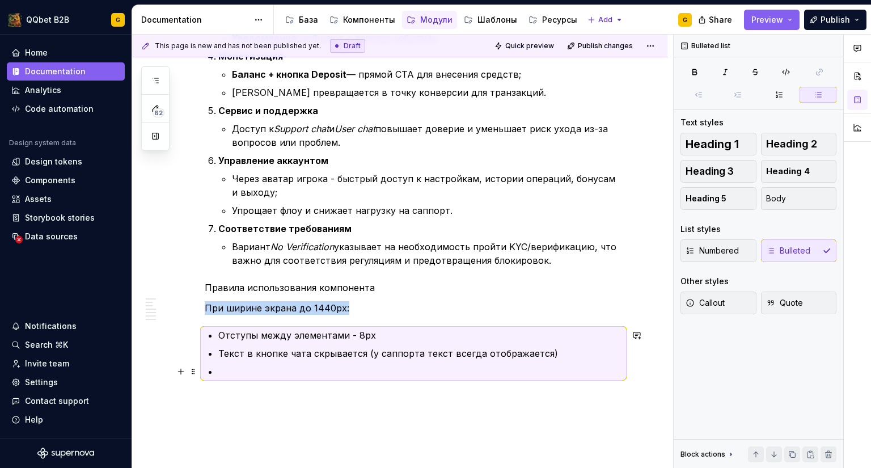
click at [241, 373] on p at bounding box center [420, 372] width 404 height 14
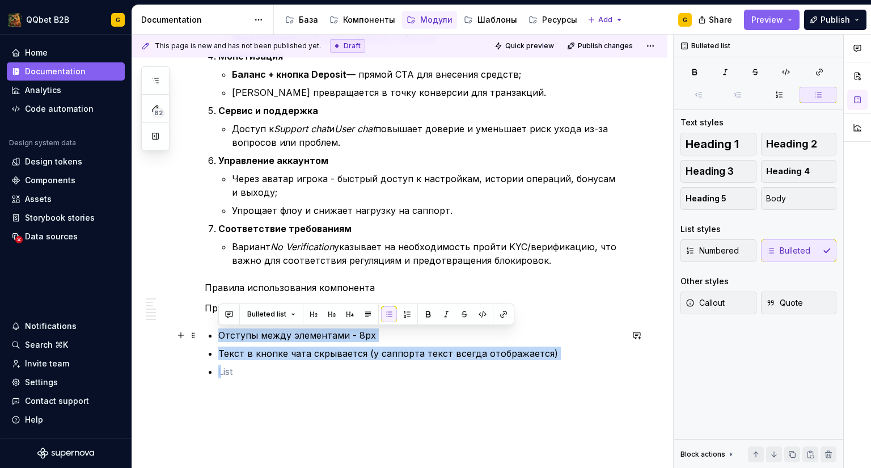
drag, startPoint x: 217, startPoint y: 369, endPoint x: 214, endPoint y: 338, distance: 31.3
click at [387, 318] on button "button" at bounding box center [389, 314] width 16 height 16
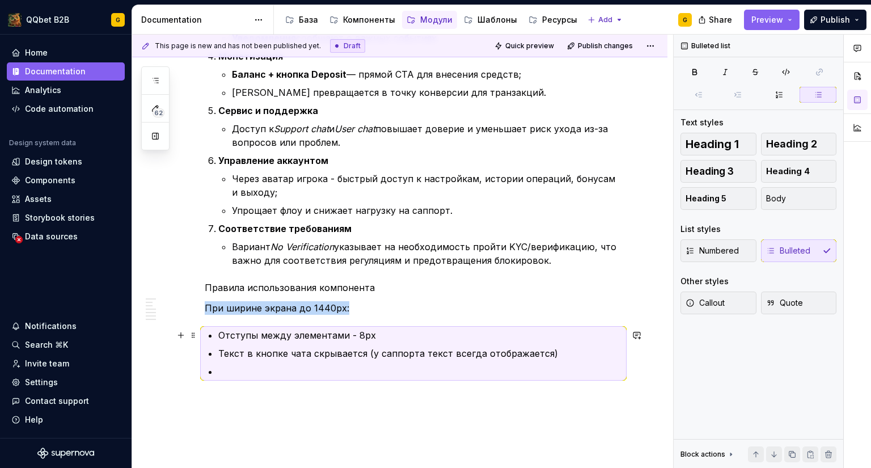
click at [382, 336] on p "Отступы между элементами - 8px" at bounding box center [420, 335] width 404 height 14
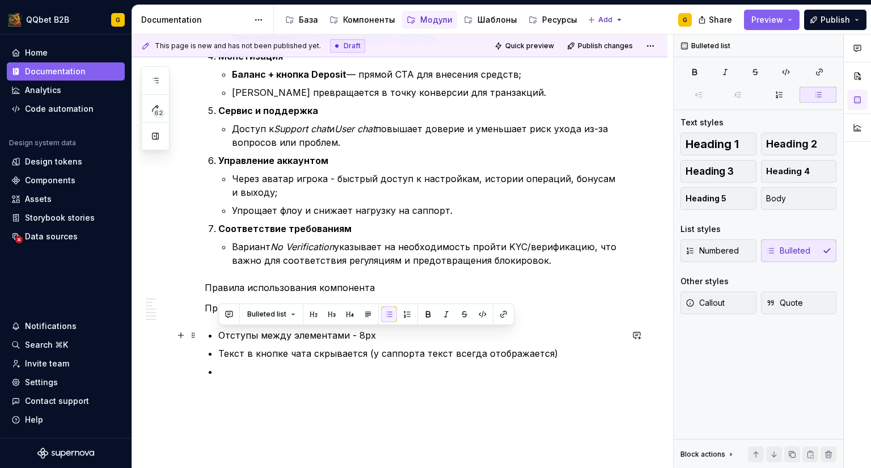
click at [382, 336] on p "Отступы между элементами - 8px" at bounding box center [420, 335] width 404 height 14
click at [387, 316] on button "button" at bounding box center [389, 314] width 16 height 16
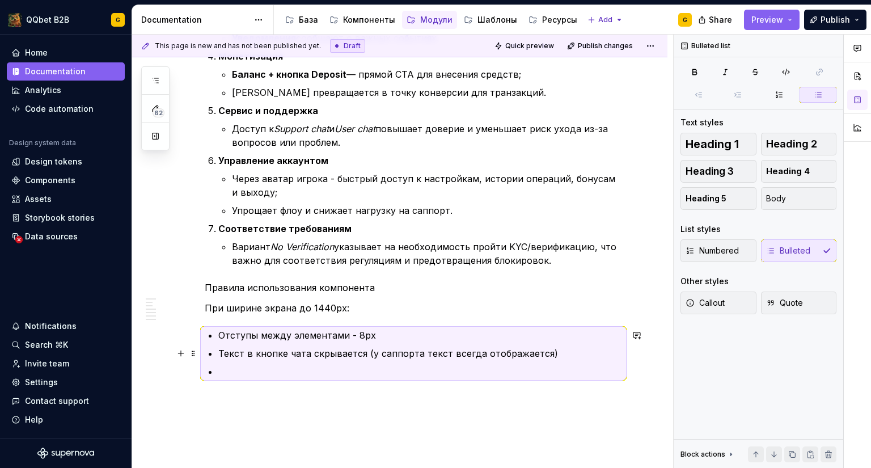
click at [325, 345] on ul "Отступы между элементами - 8px Текст в кнопке чата скрывается (у саппорта текст…" at bounding box center [420, 353] width 404 height 50
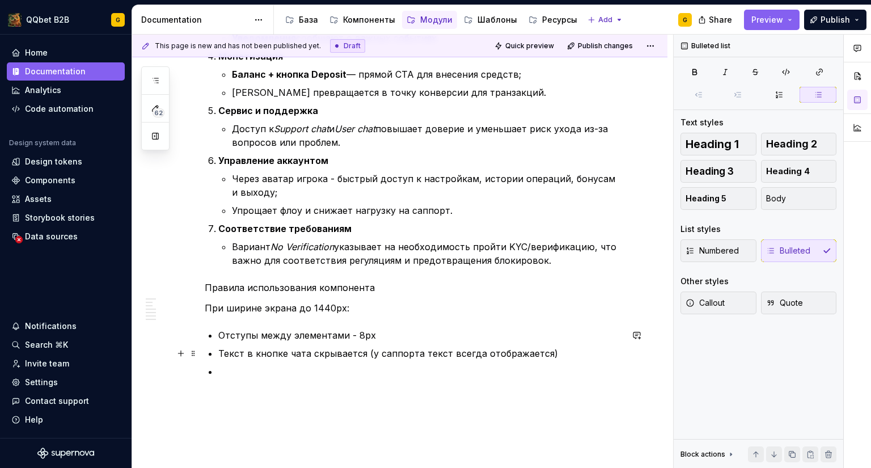
click at [325, 345] on ul "Отступы между элементами - 8px Текст в кнопке чата скрывается (у саппорта текст…" at bounding box center [420, 353] width 404 height 50
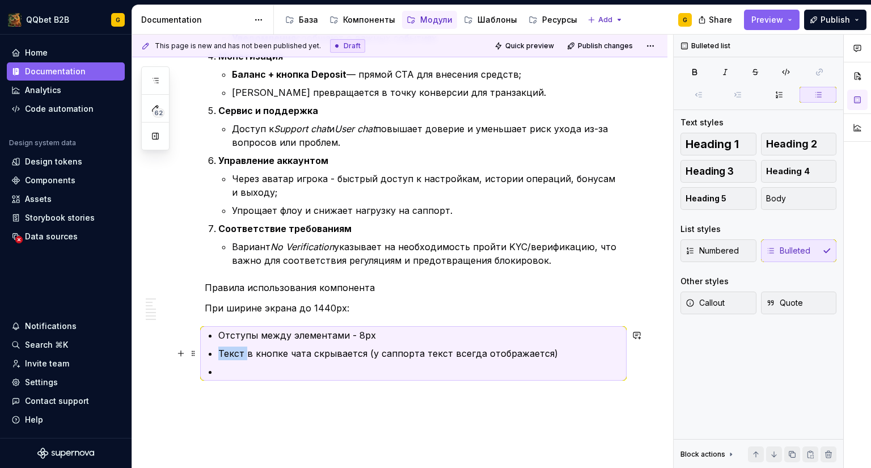
click at [325, 345] on ul "Отступы между элементами - 8px Текст в кнопке чата скрывается (у саппорта текст…" at bounding box center [420, 353] width 404 height 50
click at [250, 369] on p at bounding box center [420, 372] width 404 height 14
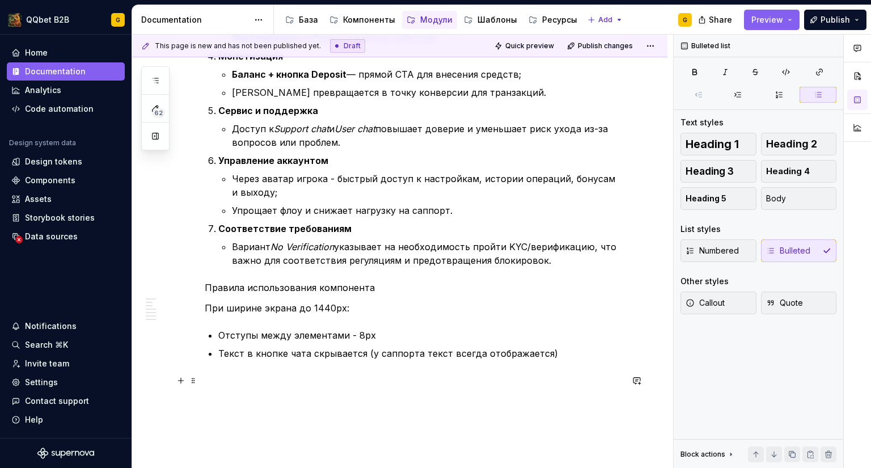
click at [232, 378] on p at bounding box center [413, 381] width 417 height 14
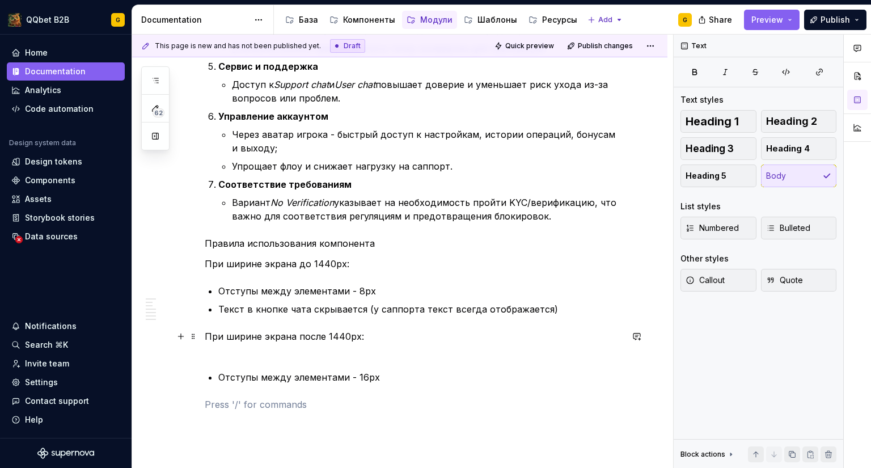
scroll to position [1418, 0]
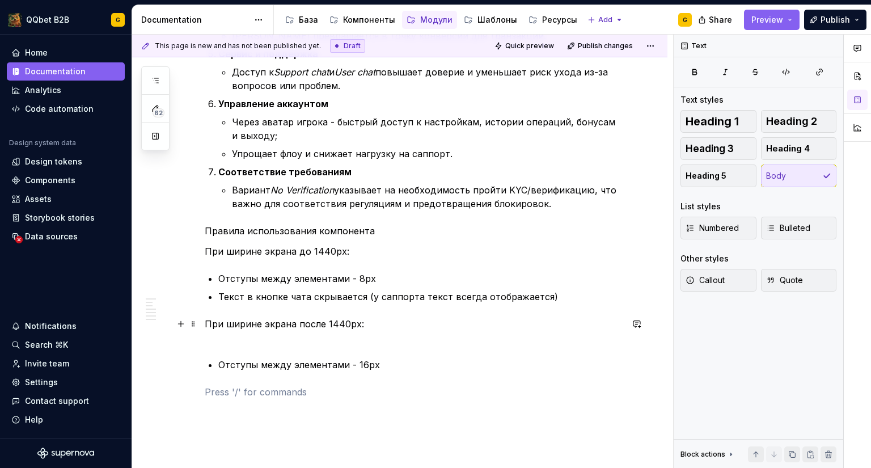
click at [398, 320] on p "При ширине экрана после 1440px:" at bounding box center [413, 330] width 417 height 27
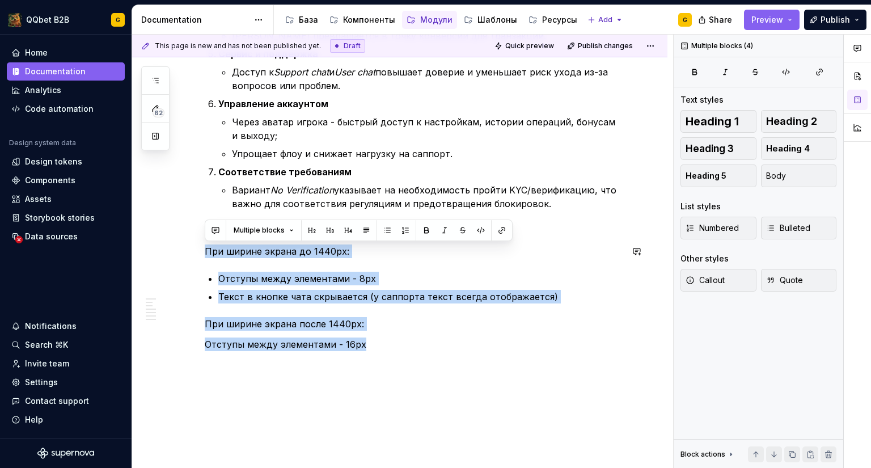
drag, startPoint x: 353, startPoint y: 334, endPoint x: 193, endPoint y: 238, distance: 186.0
click at [382, 231] on button "button" at bounding box center [387, 230] width 16 height 16
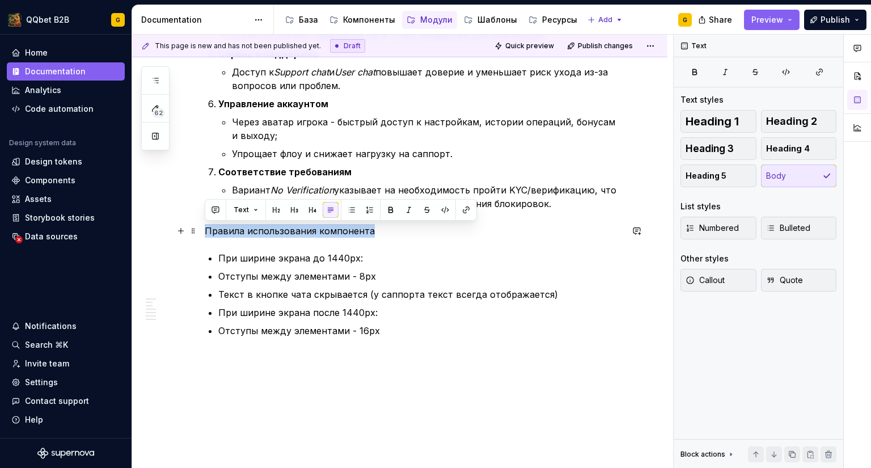
drag, startPoint x: 367, startPoint y: 229, endPoint x: 206, endPoint y: 228, distance: 161.1
click at [206, 228] on p "Правила использования компонента" at bounding box center [413, 231] width 417 height 14
drag, startPoint x: 292, startPoint y: 209, endPoint x: 299, endPoint y: 214, distance: 9.4
click at [292, 209] on button "button" at bounding box center [294, 210] width 16 height 16
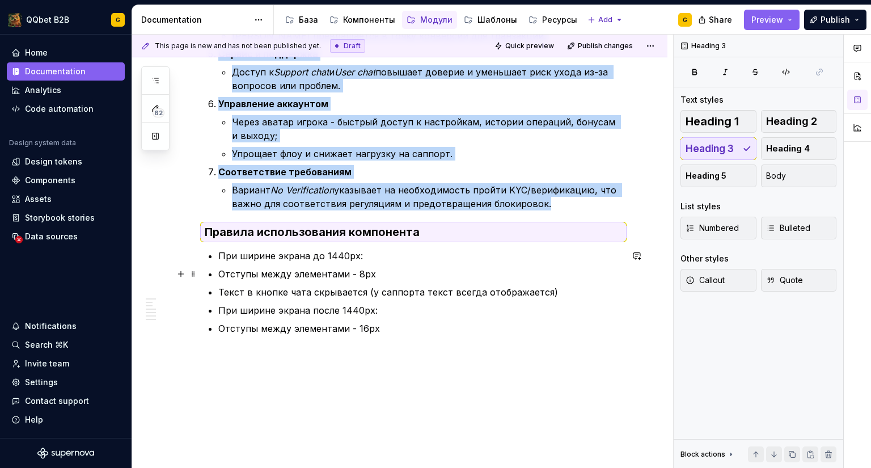
click at [307, 270] on p "Отступы между элементами - 8px" at bounding box center [420, 274] width 404 height 14
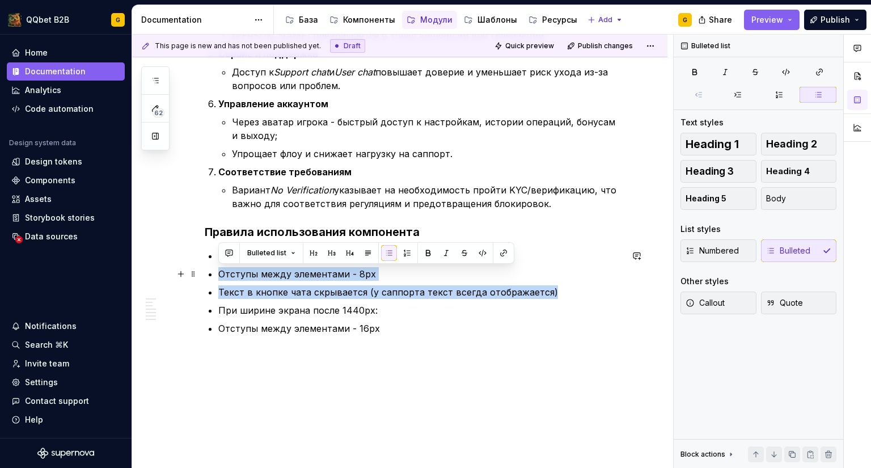
drag, startPoint x: 560, startPoint y: 292, endPoint x: 231, endPoint y: 272, distance: 329.0
click at [387, 258] on button "button" at bounding box center [389, 253] width 16 height 16
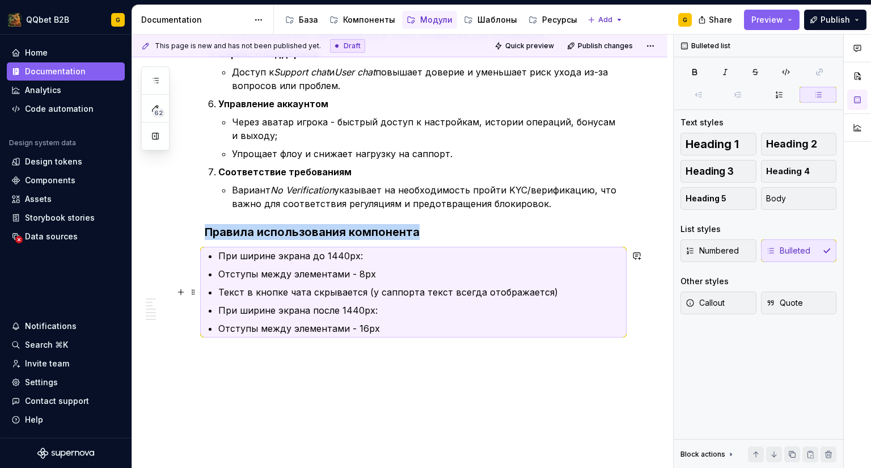
click at [524, 293] on p "Текст в кнопке чата скрывается (у саппорта текст всегда отображается)" at bounding box center [420, 292] width 404 height 14
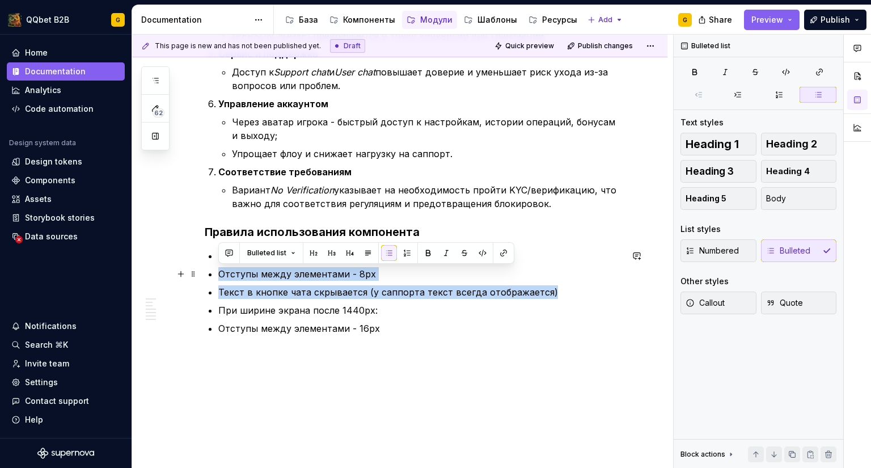
drag, startPoint x: 259, startPoint y: 271, endPoint x: 219, endPoint y: 268, distance: 39.8
click at [219, 268] on ul "При ширине экрана до 1440px: Отступы между элементами - 8px Текст в кнопке чата…" at bounding box center [420, 292] width 404 height 86
click at [734, 96] on icon "button" at bounding box center [737, 94] width 9 height 9
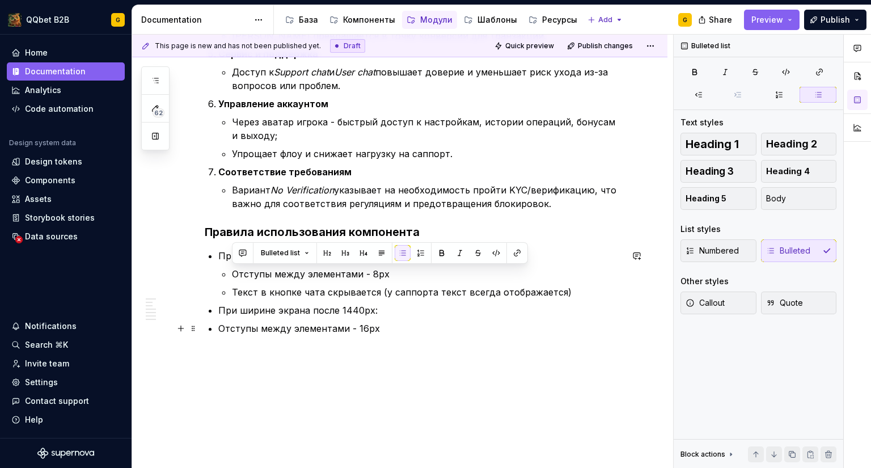
click at [404, 324] on p "Отступы между элементами - 16px" at bounding box center [420, 329] width 404 height 14
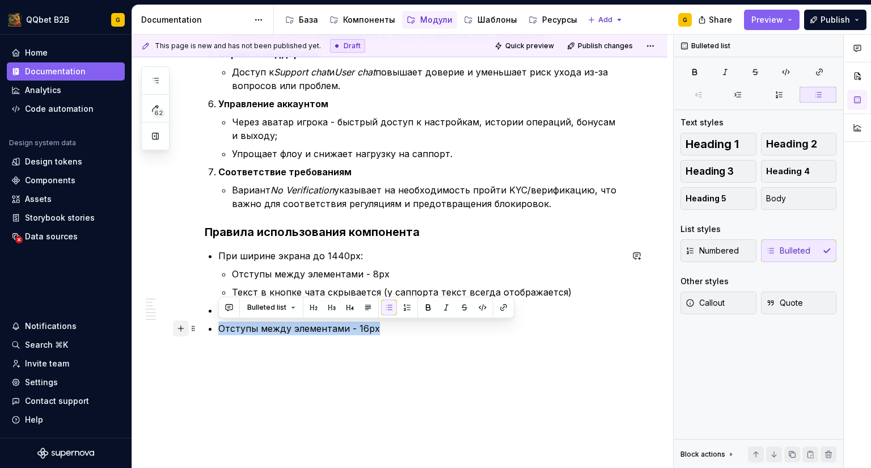
drag, startPoint x: 396, startPoint y: 329, endPoint x: 178, endPoint y: 330, distance: 218.4
click at [740, 102] on button "button" at bounding box center [738, 95] width 37 height 16
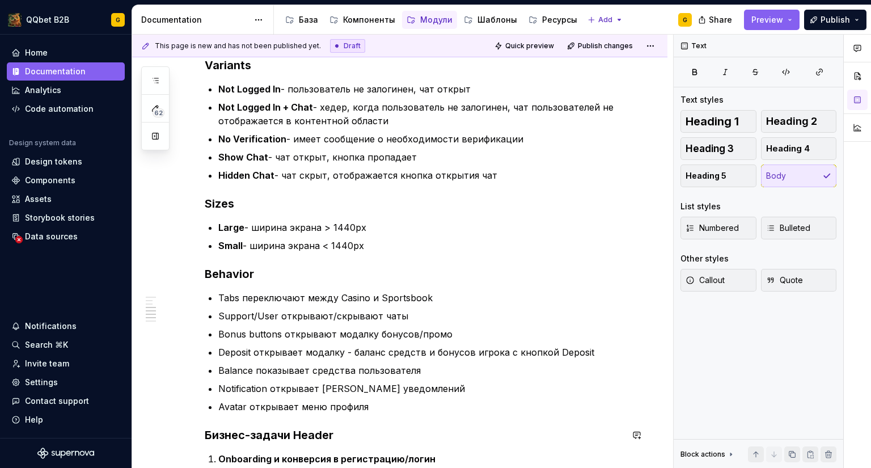
scroll to position [737, 0]
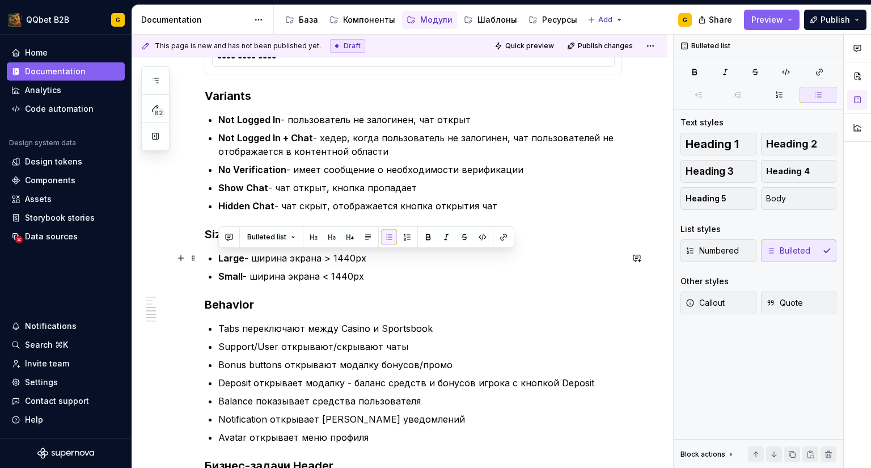
drag, startPoint x: 369, startPoint y: 272, endPoint x: 216, endPoint y: 255, distance: 154.6
click at [216, 255] on div "**********" at bounding box center [413, 271] width 417 height 1543
copy ul "Large - ширина экрана > 1440px Small - ширина экрана < 1440px"
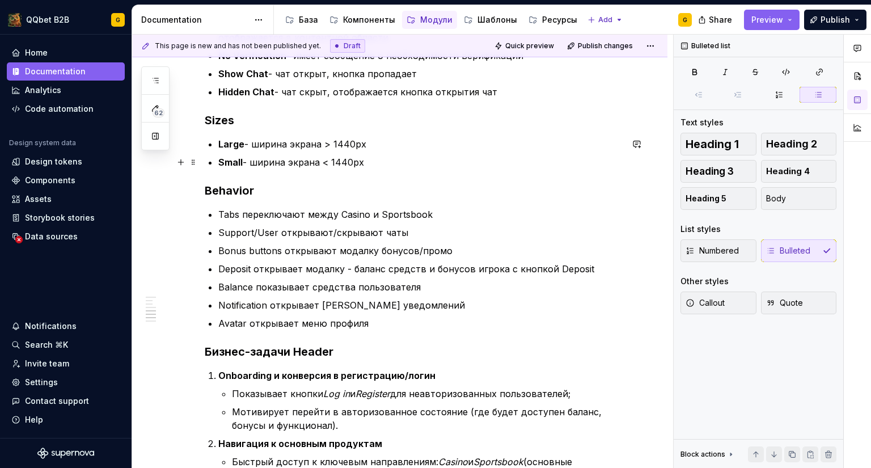
scroll to position [852, 0]
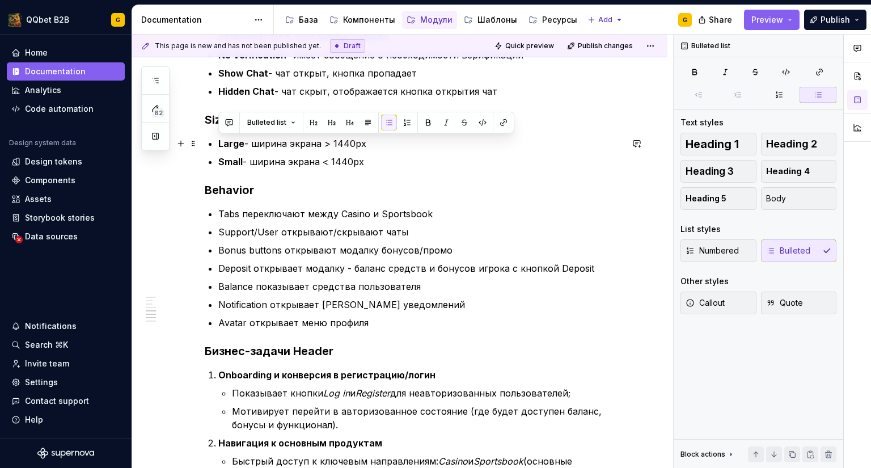
drag, startPoint x: 374, startPoint y: 164, endPoint x: 217, endPoint y: 141, distance: 158.8
click at [217, 141] on div "**********" at bounding box center [413, 157] width 417 height 1543
copy ul "Large - ширина экрана > 1440px Small - ширина экрана < 1440px"
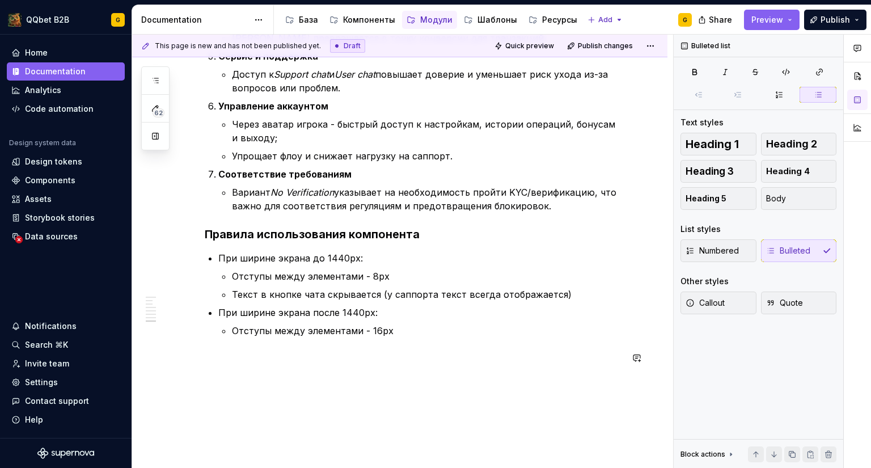
scroll to position [1419, 0]
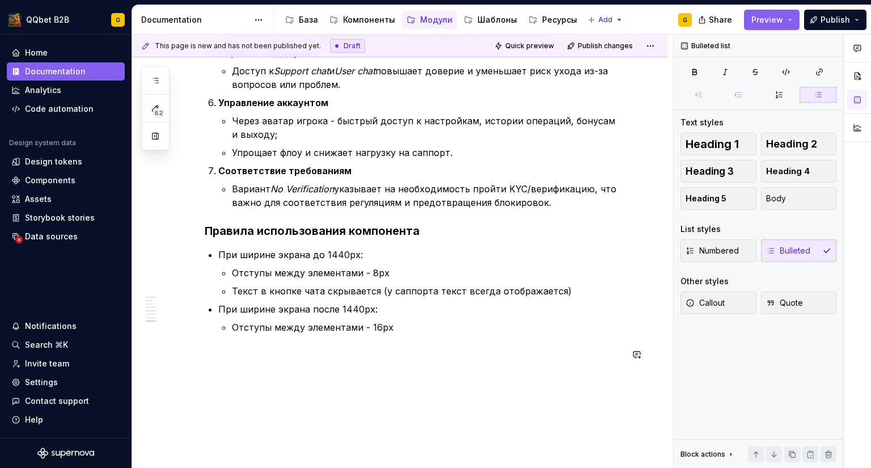
click at [383, 337] on ul "При ширине экрана до 1440px: Отступы между элементами - 8px Текст в кнопке чата…" at bounding box center [420, 318] width 404 height 141
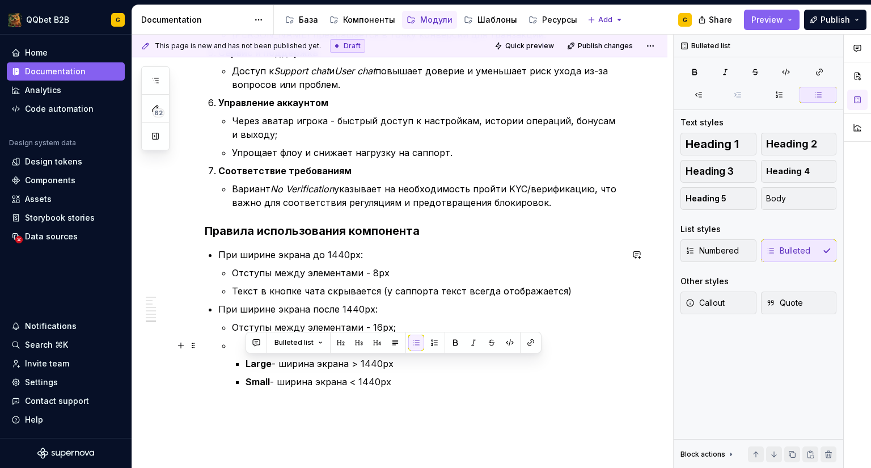
drag, startPoint x: 314, startPoint y: 366, endPoint x: 242, endPoint y: 355, distance: 73.5
click at [242, 355] on li "Large - ширина экрана > 1440px Small - ширина экрана < 1440px" at bounding box center [427, 364] width 390 height 50
click at [696, 103] on div "Bulleted list Text styles Heading 1 Heading 2 Heading 3 Heading 4 Heading 5 Bod…" at bounding box center [759, 252] width 170 height 434
click at [699, 98] on icon "button" at bounding box center [698, 94] width 9 height 9
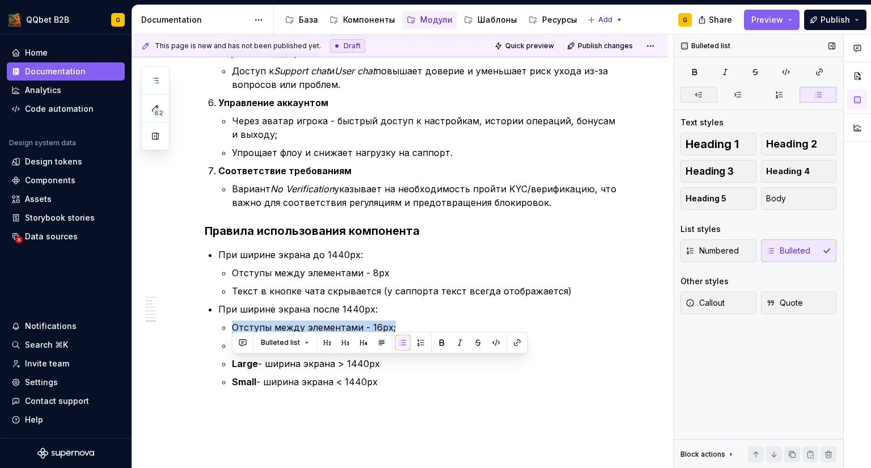
click at [699, 98] on icon "button" at bounding box center [698, 94] width 9 height 9
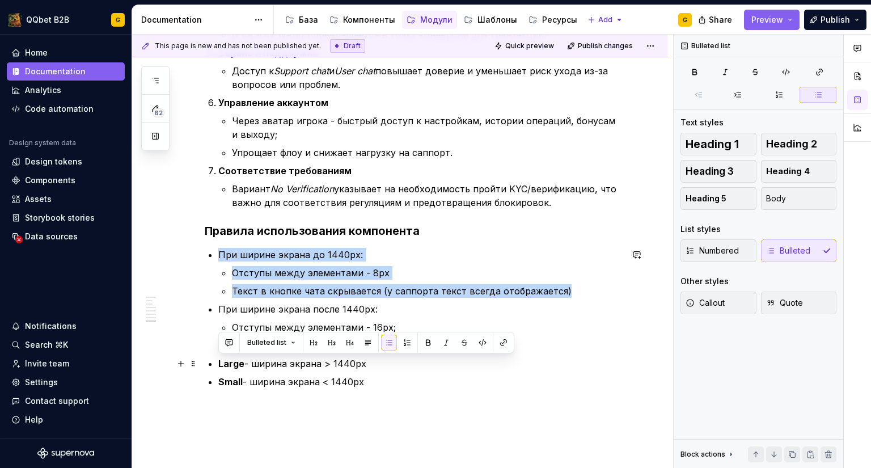
click at [276, 363] on p "Large - ширина экрана > 1440px" at bounding box center [420, 364] width 404 height 14
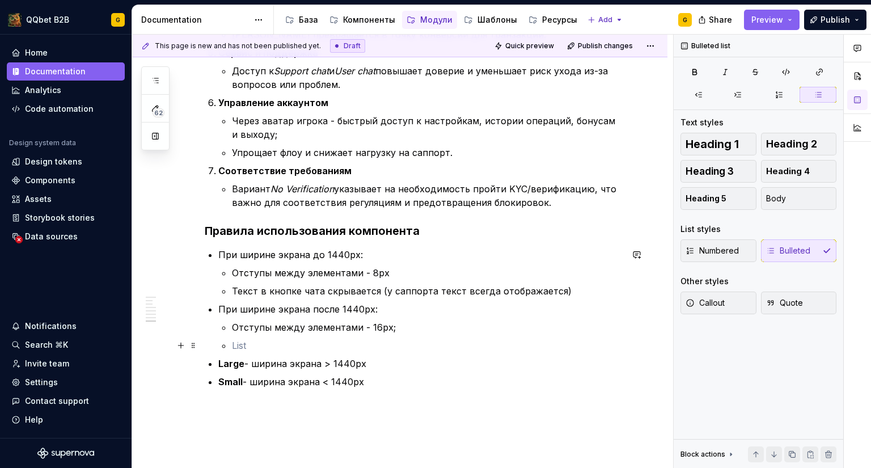
click at [236, 344] on p at bounding box center [427, 346] width 390 height 14
click at [242, 347] on strong "Large" at bounding box center [231, 345] width 26 height 11
click at [247, 362] on p "Small - ширина экрана < 1440px" at bounding box center [420, 364] width 404 height 14
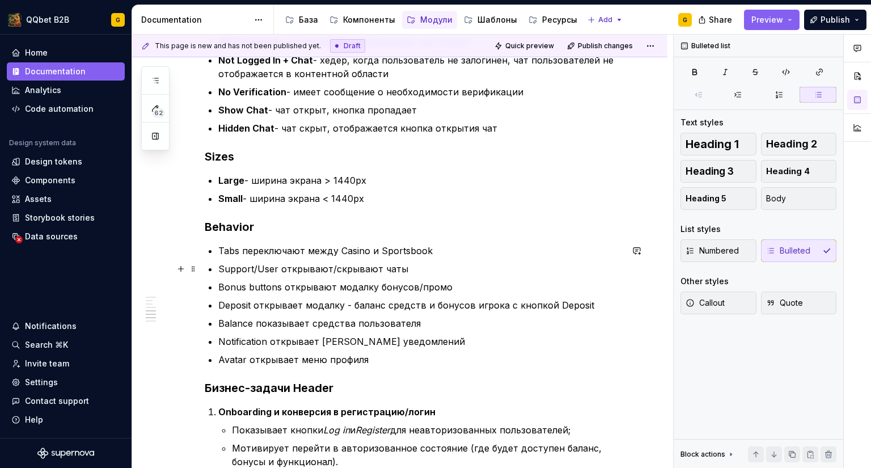
scroll to position [795, 0]
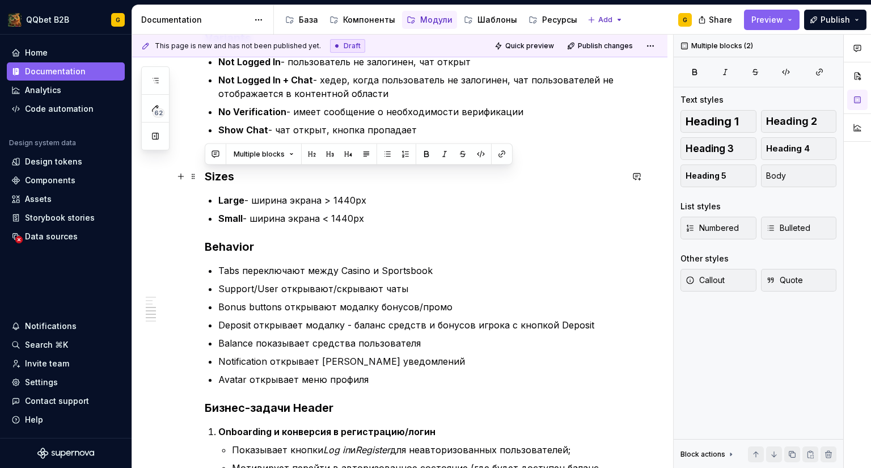
drag, startPoint x: 368, startPoint y: 217, endPoint x: 204, endPoint y: 180, distance: 168.6
click at [204, 180] on div "**********" at bounding box center [399, 281] width 535 height 1733
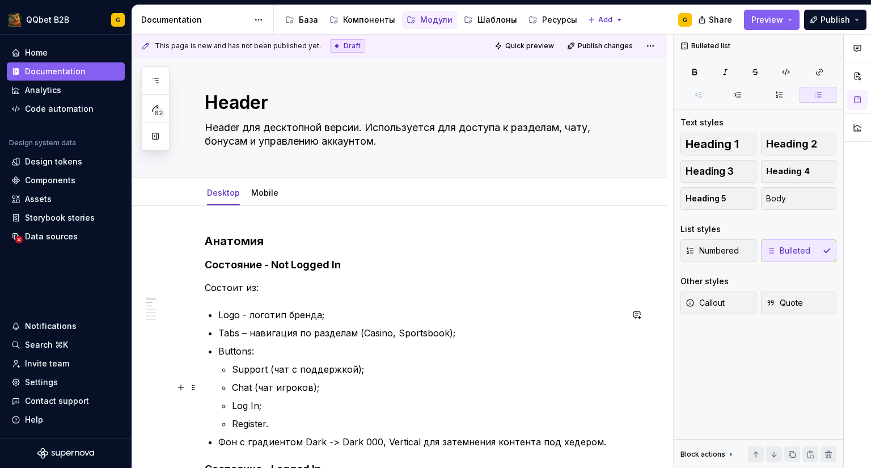
scroll to position [0, 0]
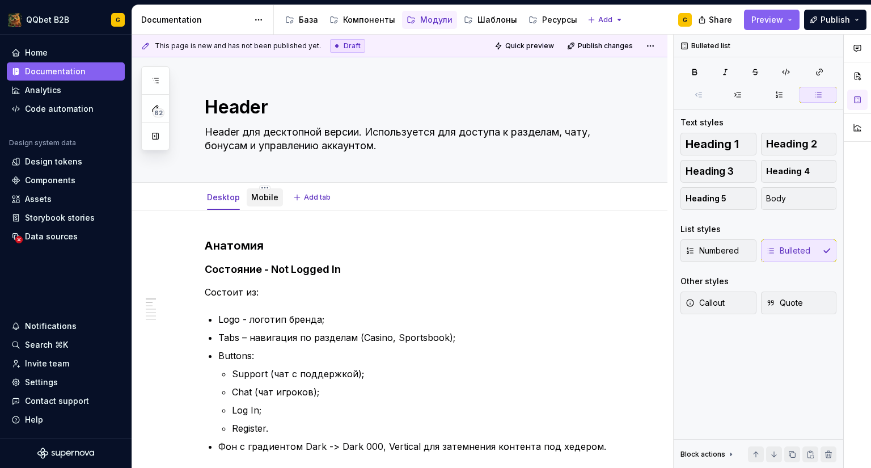
click at [253, 204] on div "Mobile" at bounding box center [265, 197] width 36 height 18
click at [256, 191] on div "Mobile" at bounding box center [264, 198] width 27 height 14
click at [255, 202] on div "Mobile" at bounding box center [264, 197] width 27 height 11
click at [269, 203] on div "Mobile" at bounding box center [264, 198] width 27 height 14
click at [257, 200] on link "Mobile" at bounding box center [264, 197] width 27 height 10
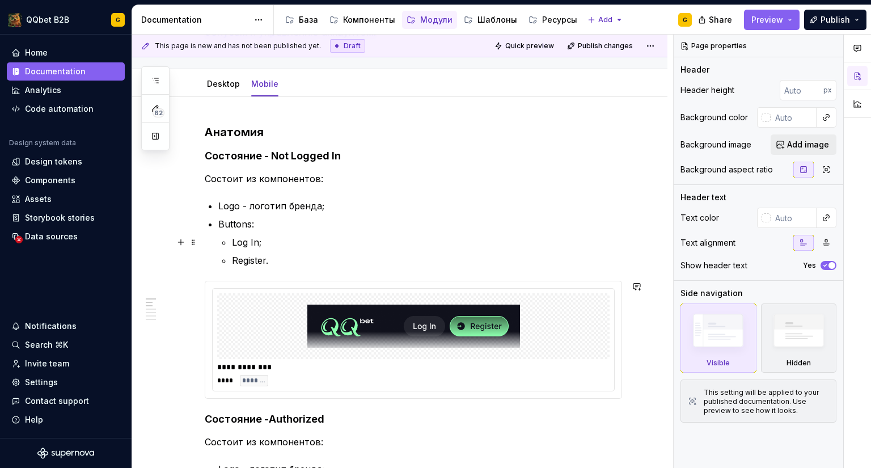
scroll to position [57, 0]
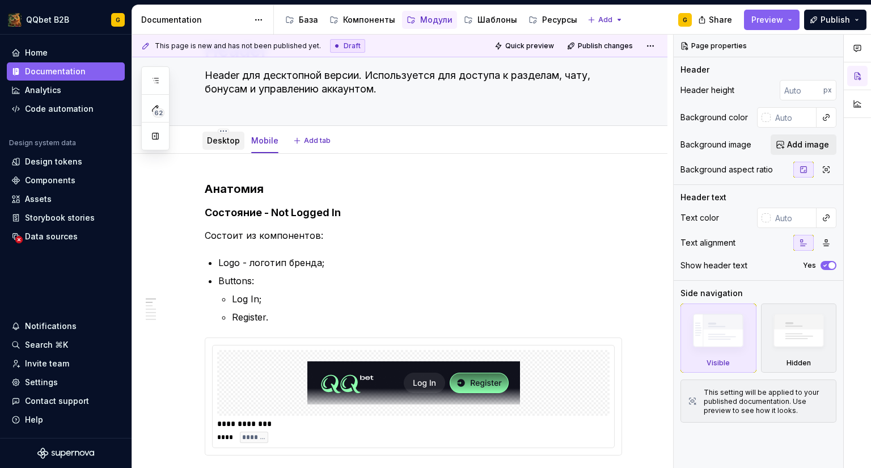
click at [214, 151] on div at bounding box center [223, 151] width 42 height 1
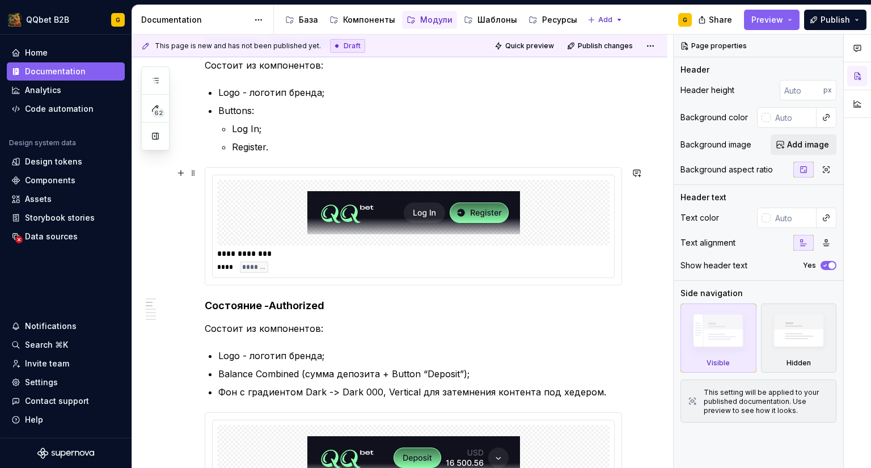
scroll to position [0, 0]
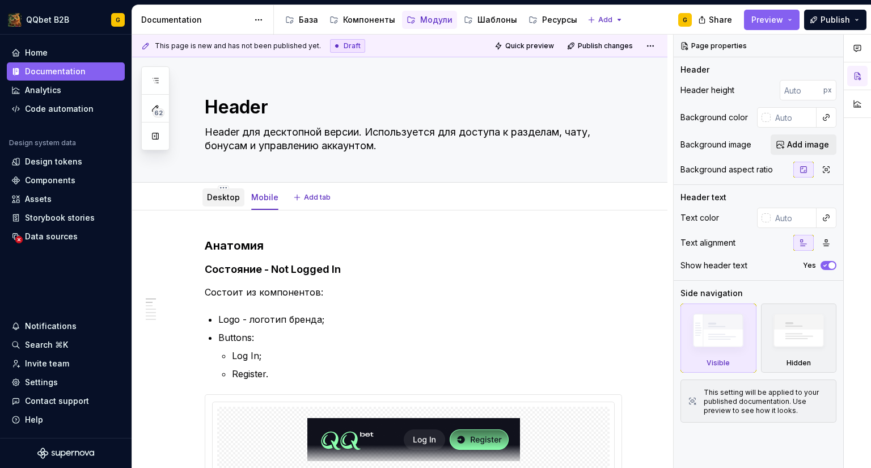
click at [227, 201] on link "Desktop" at bounding box center [223, 197] width 33 height 10
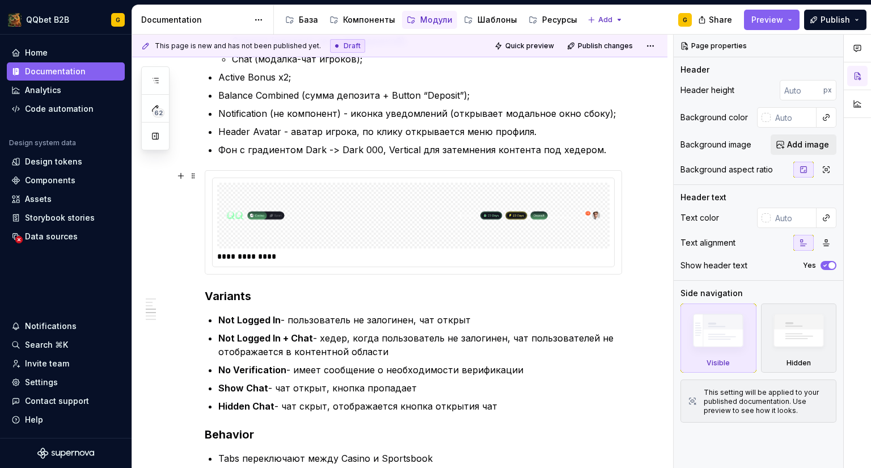
scroll to position [510, 0]
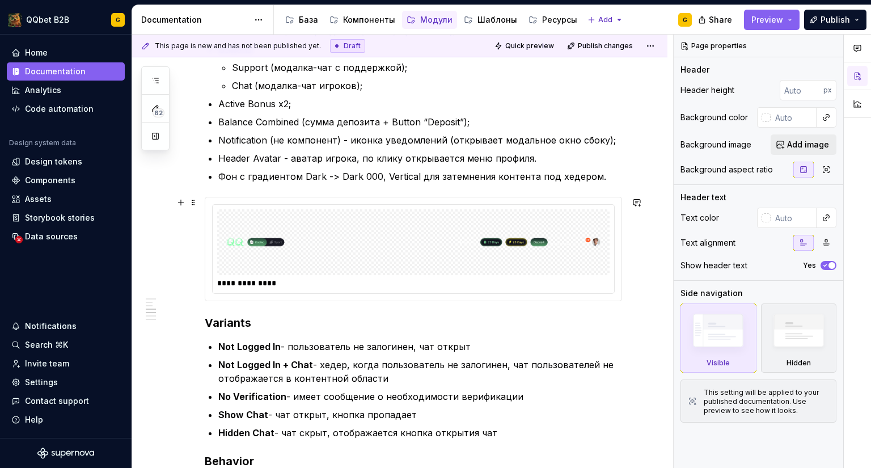
click at [416, 267] on img at bounding box center [413, 242] width 383 height 57
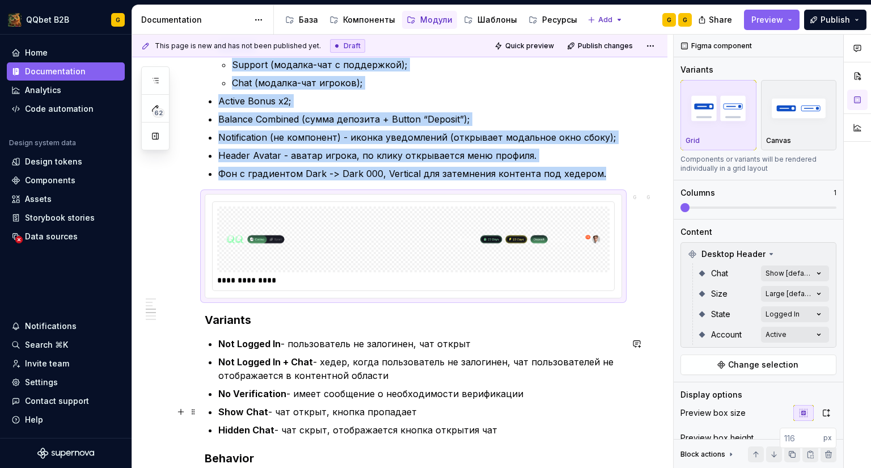
scroll to position [627, 0]
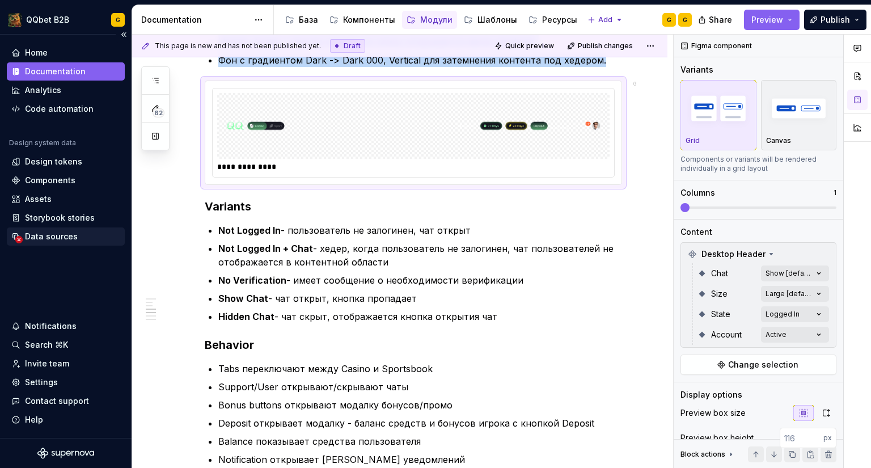
click at [51, 244] on div "Data sources" at bounding box center [66, 236] width 118 height 18
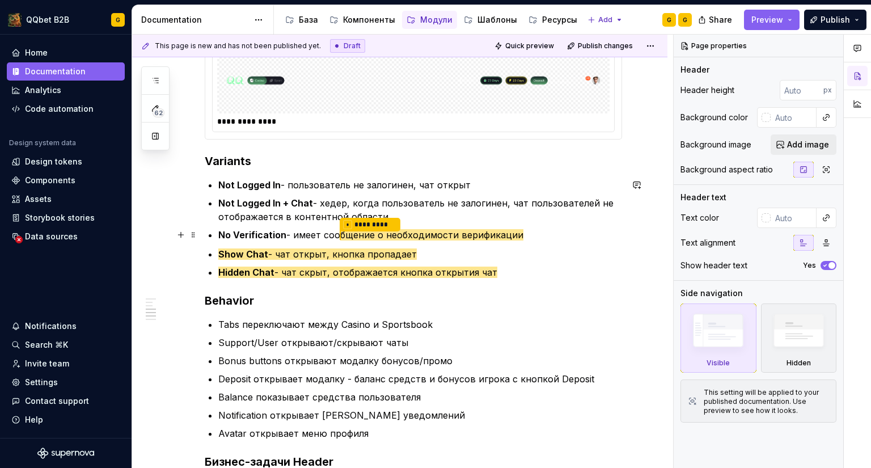
scroll to position [559, 0]
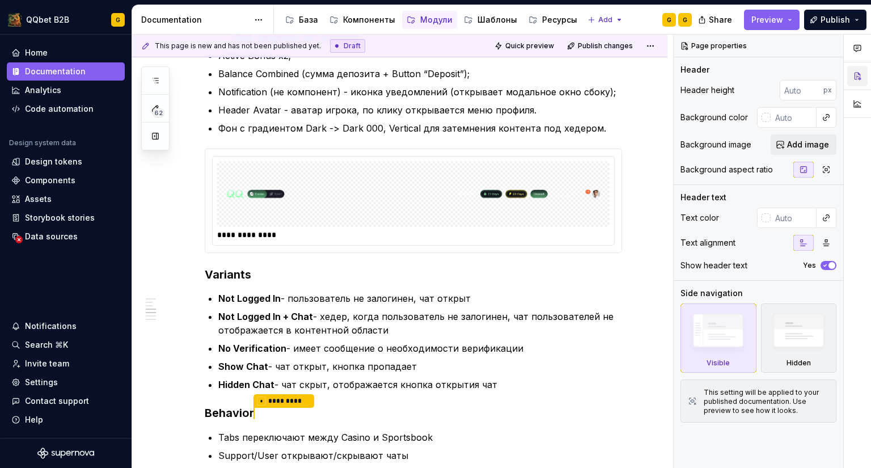
click at [861, 77] on button "button" at bounding box center [857, 76] width 20 height 20
click at [858, 75] on button "button" at bounding box center [857, 76] width 20 height 20
click at [856, 44] on icon "button" at bounding box center [857, 48] width 9 height 9
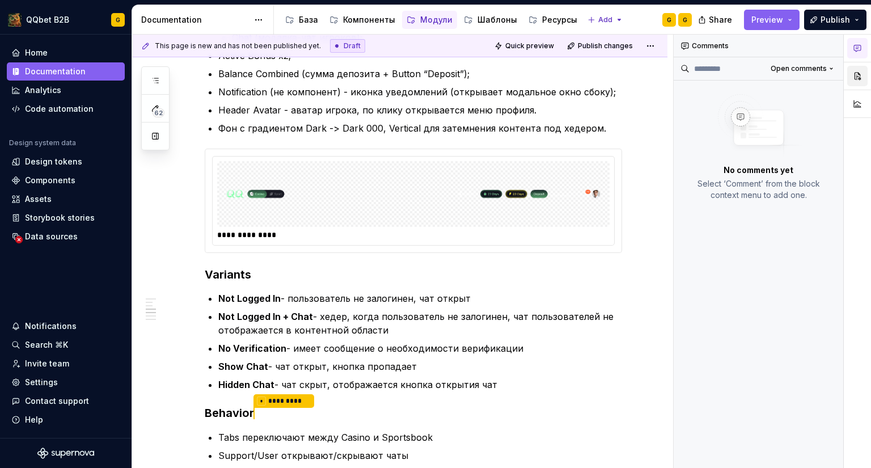
click at [855, 82] on button "button" at bounding box center [857, 76] width 20 height 20
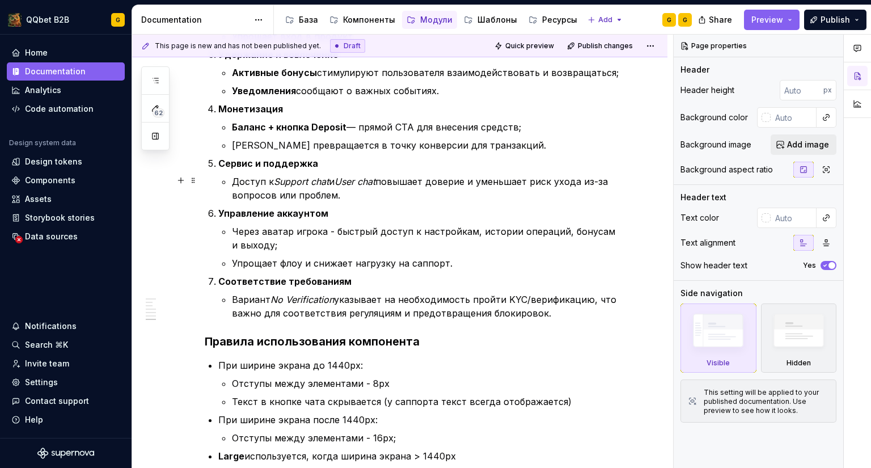
scroll to position [1404, 0]
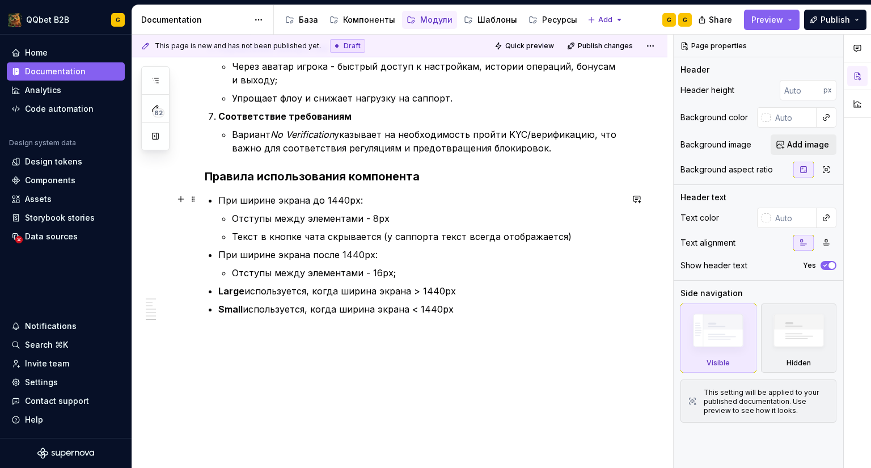
click at [383, 204] on p "При ширине экрана до 1440px:" at bounding box center [420, 200] width 404 height 14
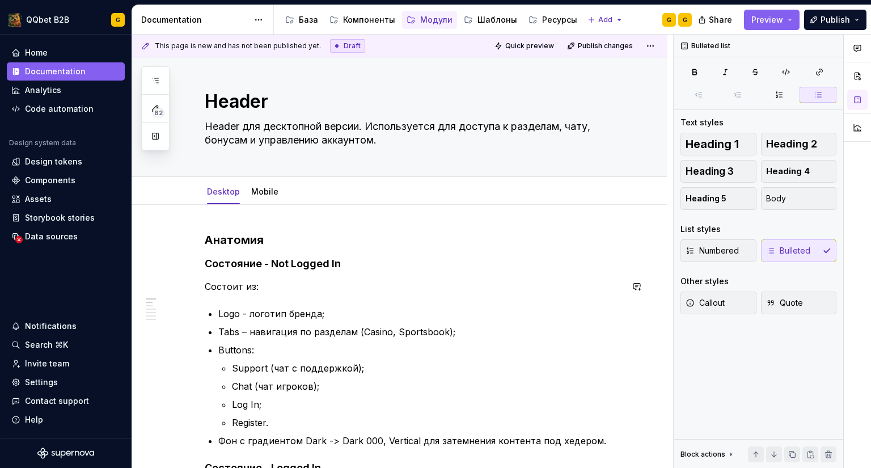
scroll to position [0, 0]
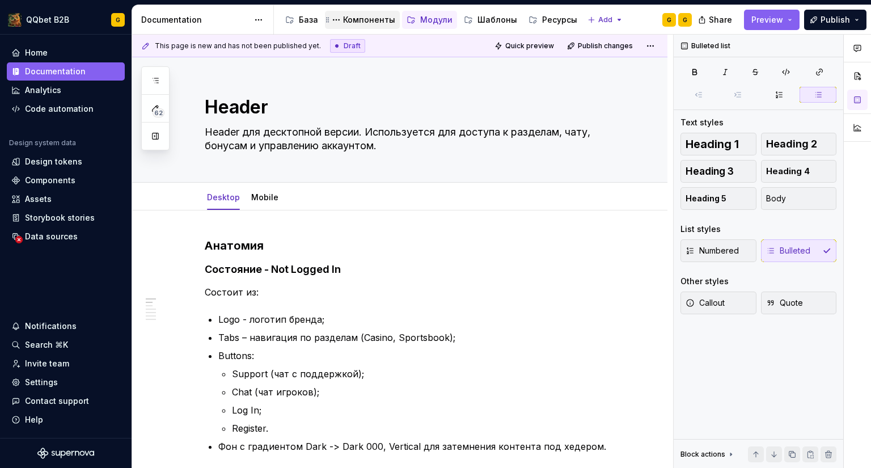
click at [349, 25] on div "Компоненты" at bounding box center [369, 19] width 52 height 11
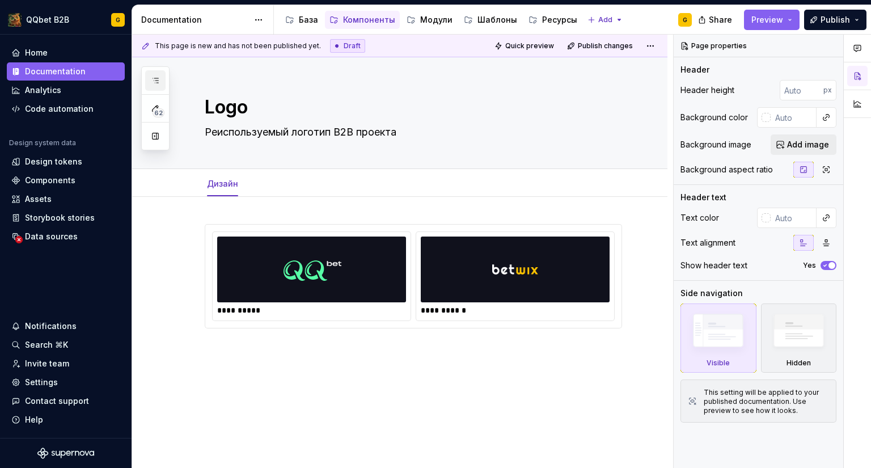
click at [151, 78] on icon "button" at bounding box center [155, 80] width 9 height 9
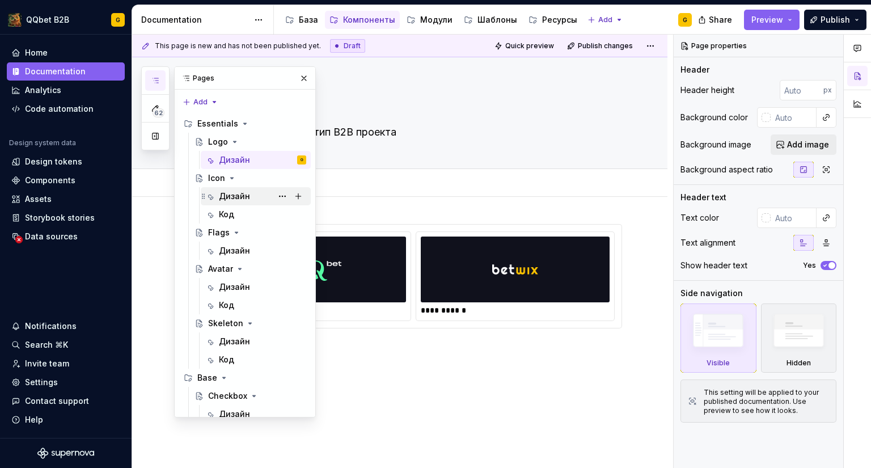
click at [226, 194] on div "Дизайн" at bounding box center [234, 196] width 31 height 11
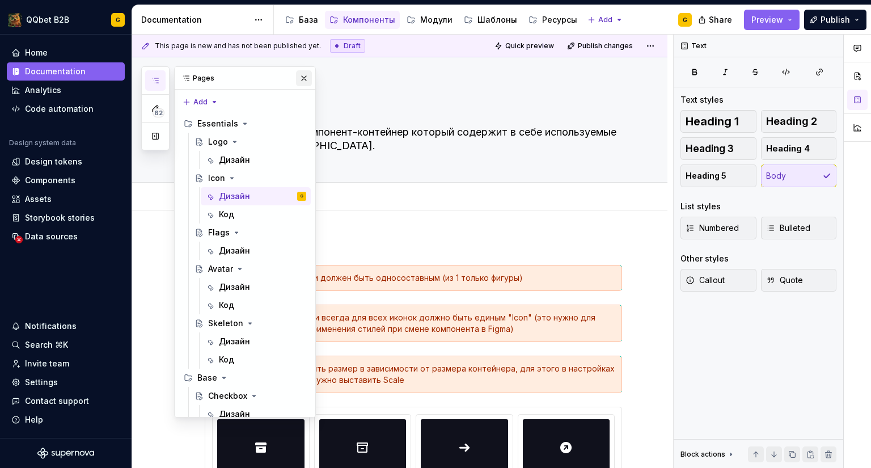
click at [296, 77] on button "button" at bounding box center [304, 78] width 16 height 16
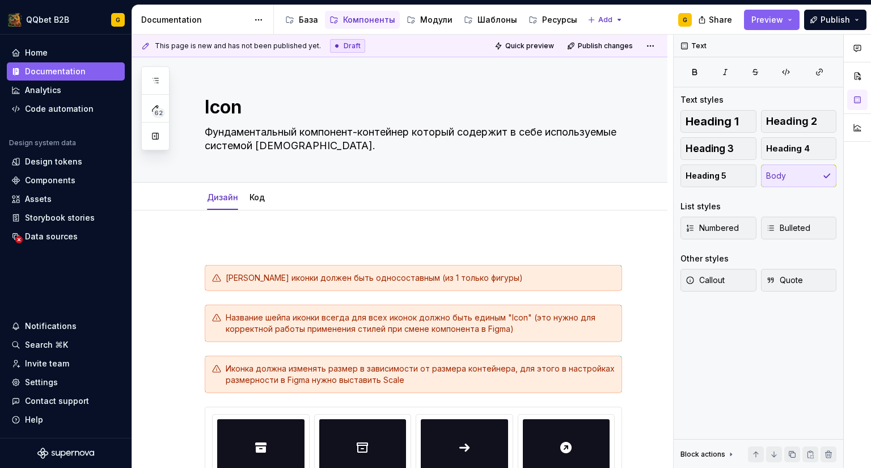
click at [0, 0] on button "Page tree" at bounding box center [0, 0] width 0 height 0
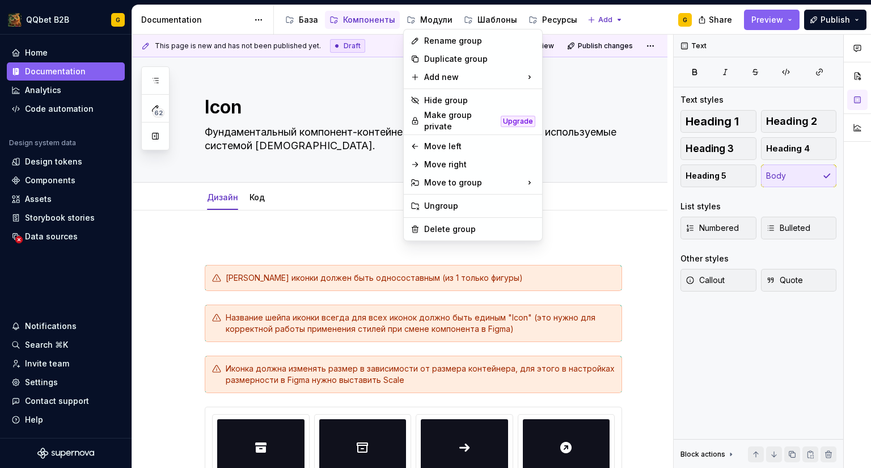
click at [432, 26] on html "QQbet B2B G Home Documentation Analytics Code automation Design system data Des…" at bounding box center [435, 234] width 871 height 468
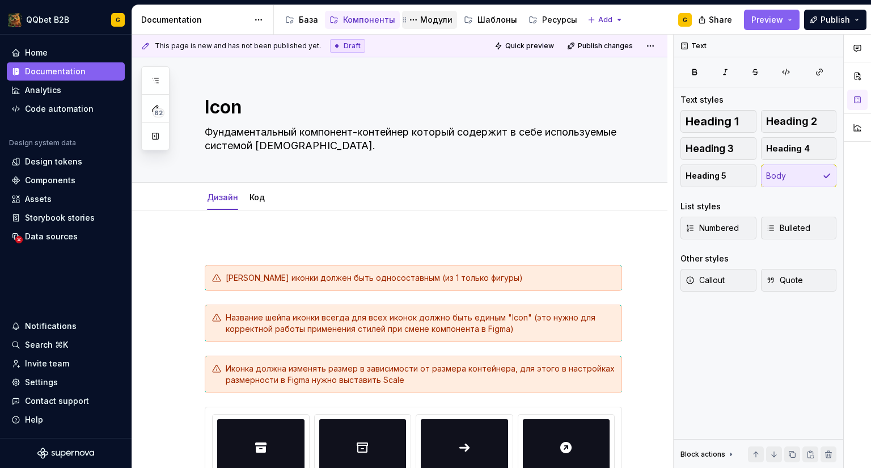
click at [437, 15] on div "Модули" at bounding box center [436, 19] width 32 height 11
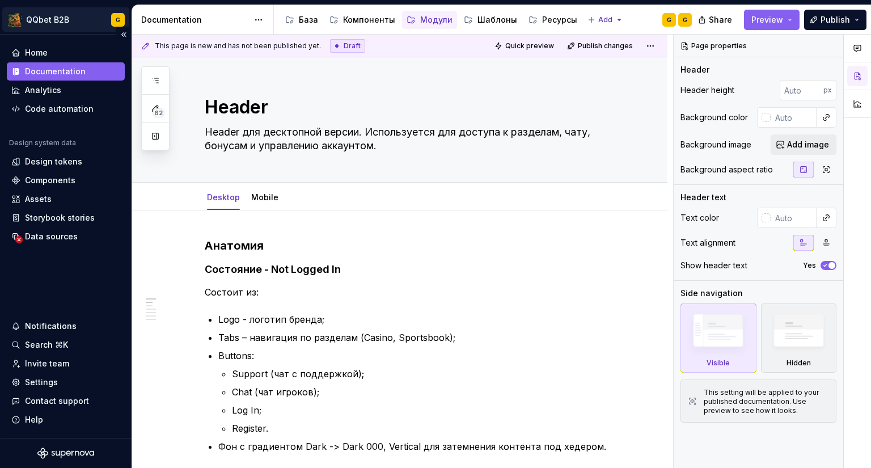
type textarea "*"
